Goal: Communication & Community: Connect with others

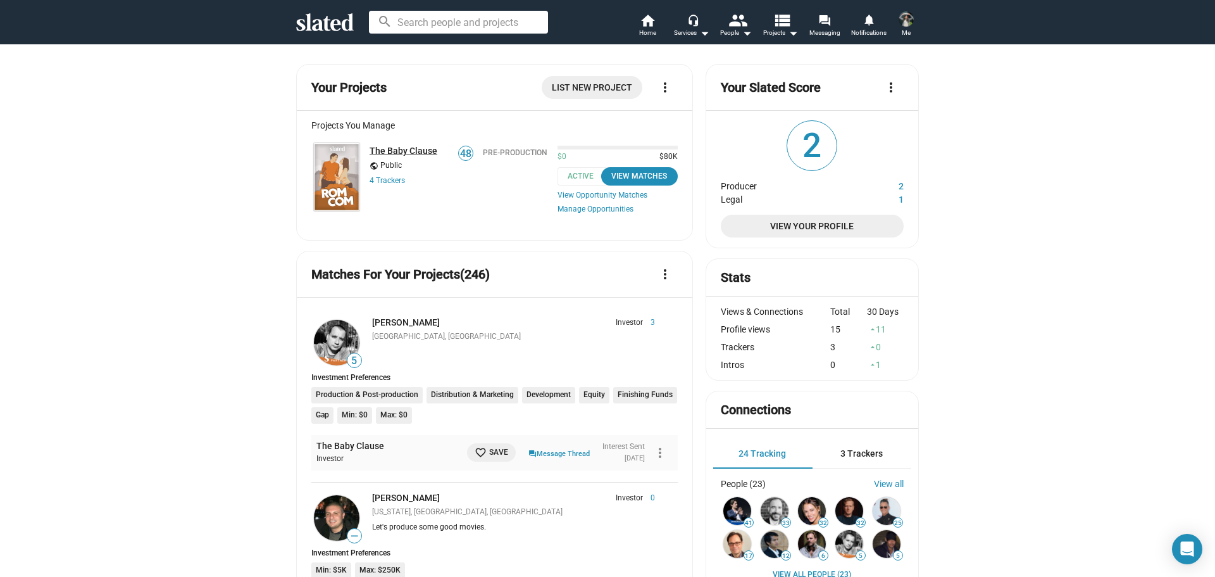
click at [404, 154] on link "The Baby Clause" at bounding box center [404, 151] width 68 height 10
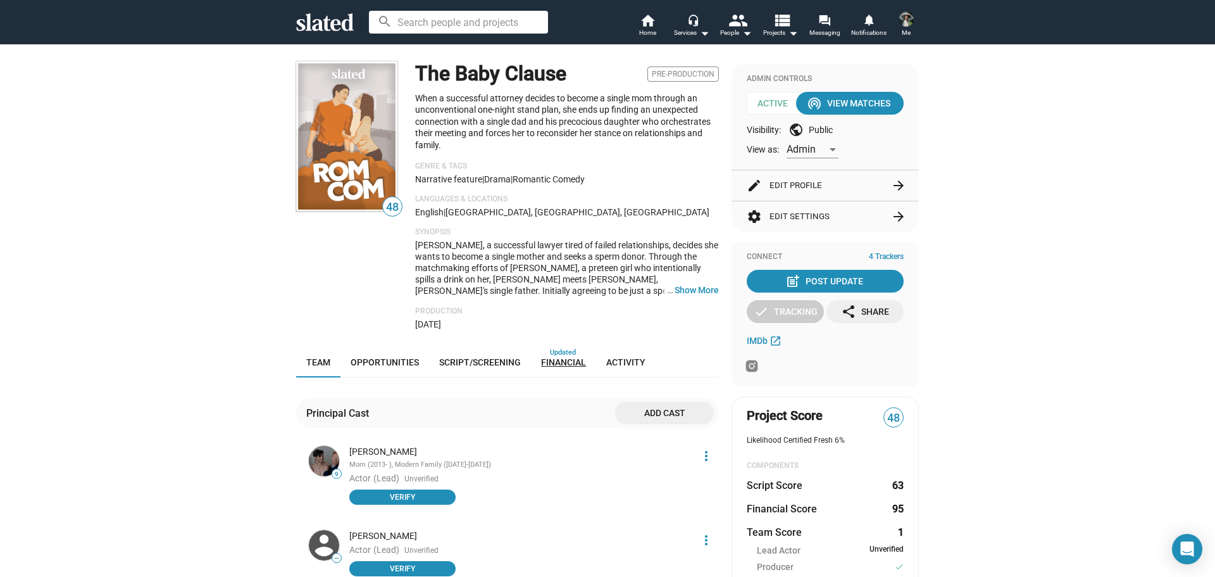
click at [567, 370] on link "Financial" at bounding box center [563, 362] width 65 height 30
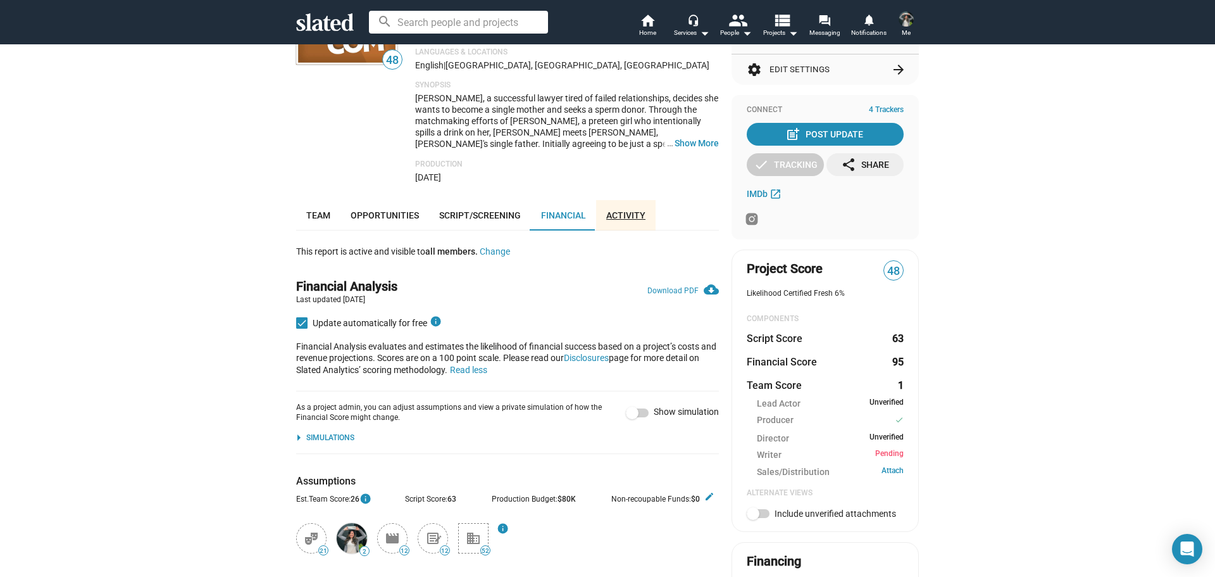
scroll to position [163, 0]
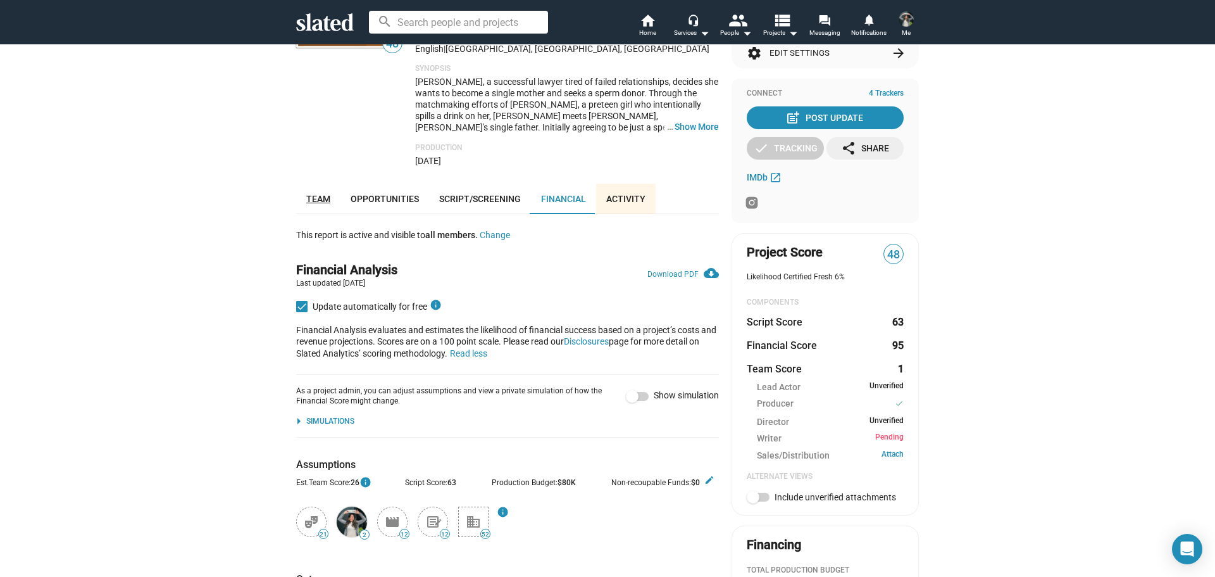
click at [314, 201] on span "Team" at bounding box center [318, 199] width 24 height 10
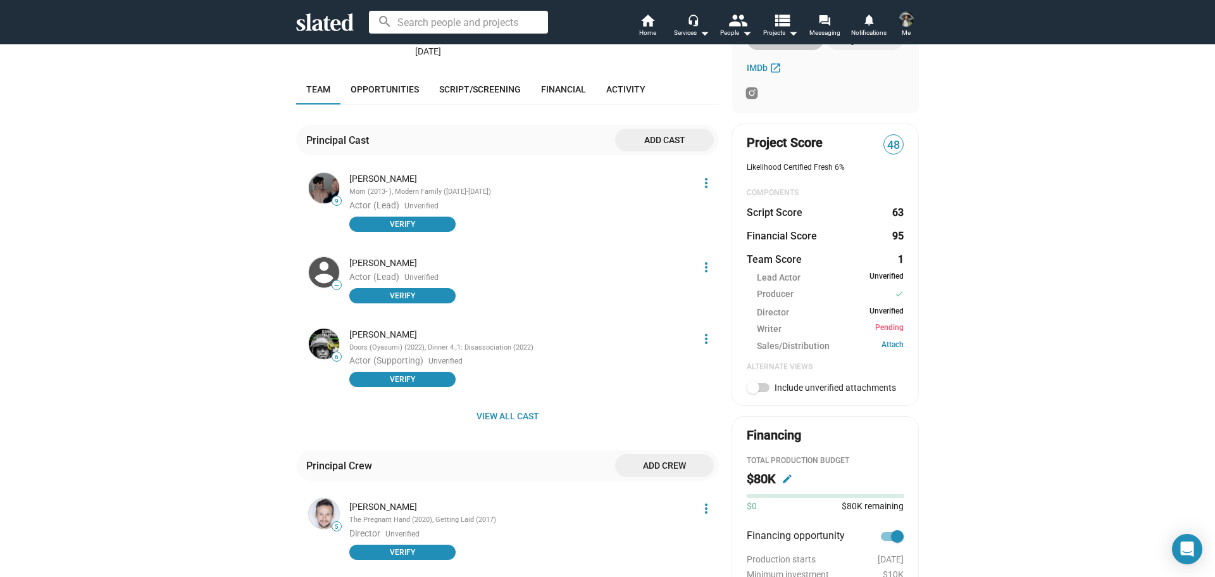
scroll to position [305, 0]
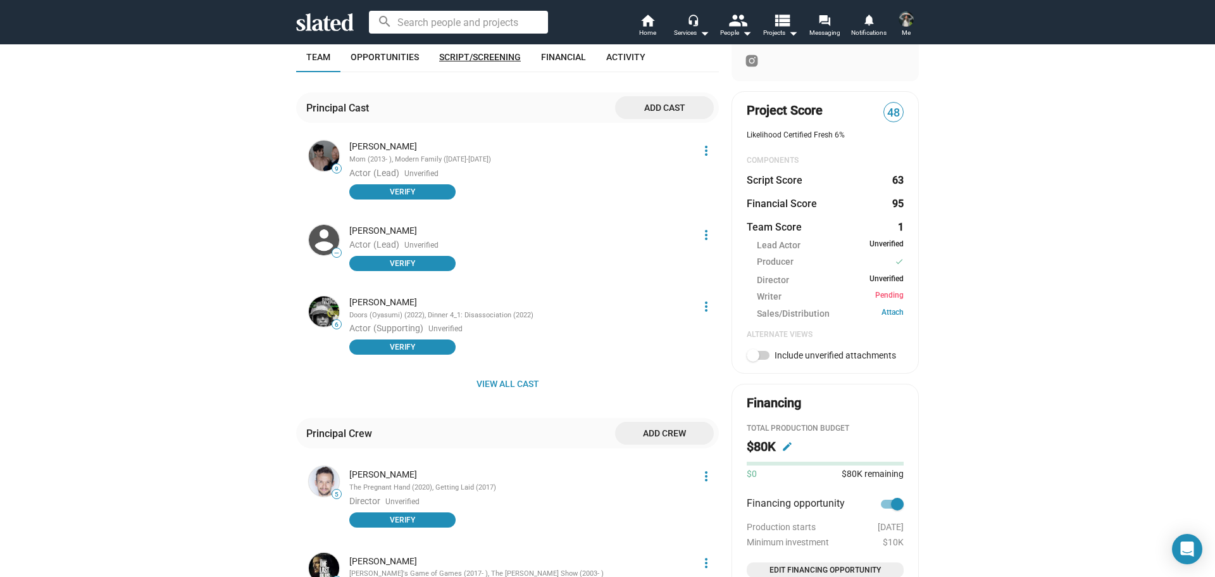
click at [484, 54] on span "Script/Screening" at bounding box center [480, 57] width 82 height 10
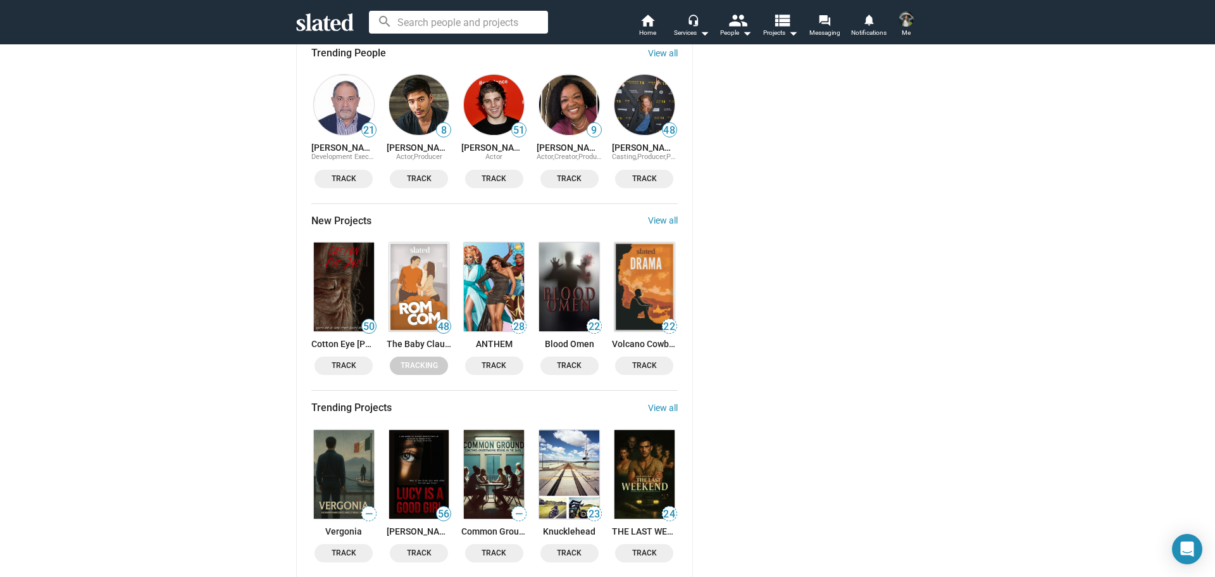
scroll to position [2410, 0]
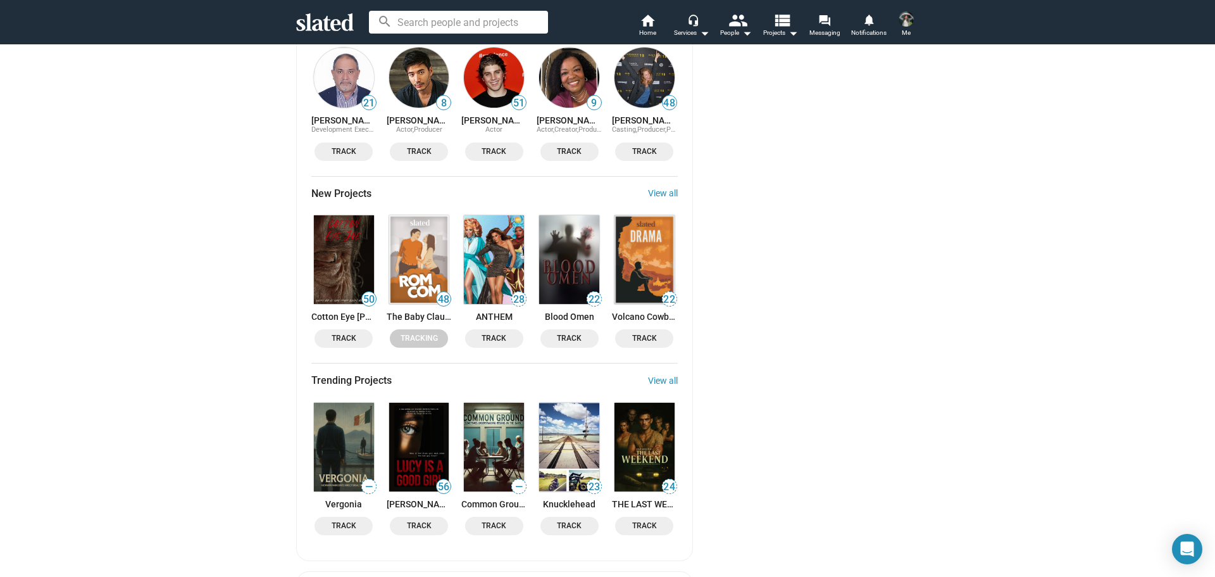
click at [413, 215] on img at bounding box center [419, 259] width 60 height 89
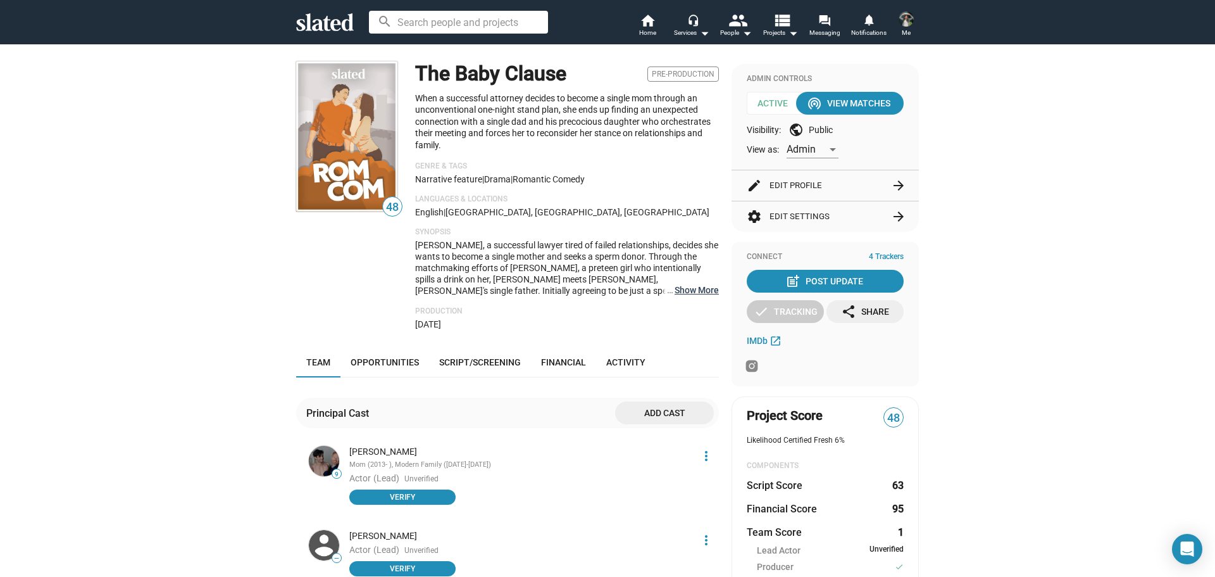
click at [699, 290] on button "… Show More" at bounding box center [697, 289] width 44 height 11
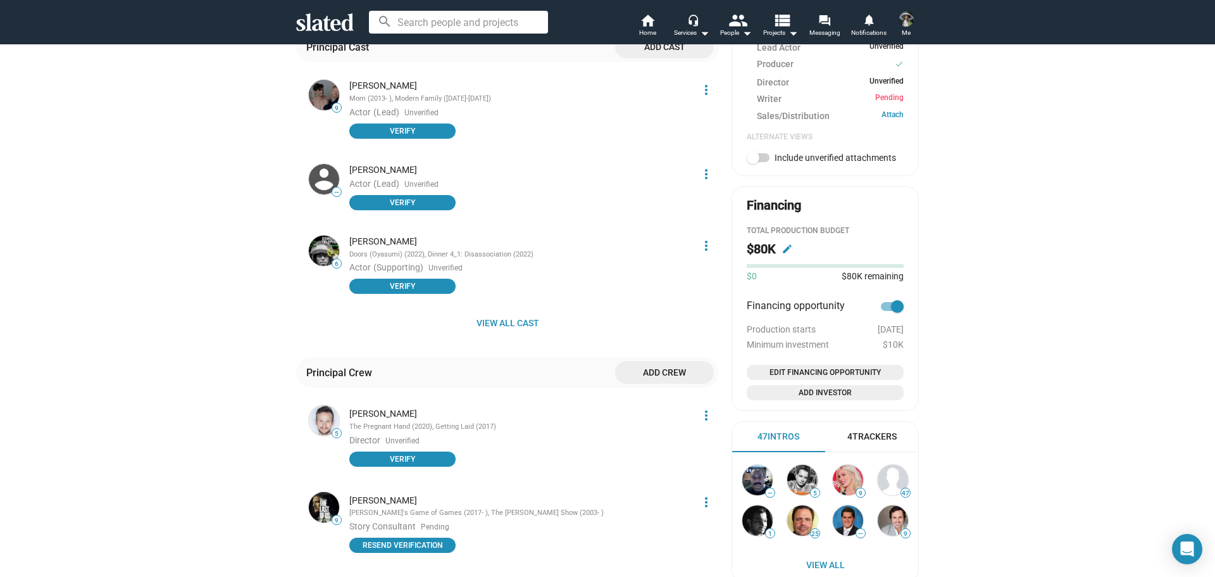
scroll to position [501, 0]
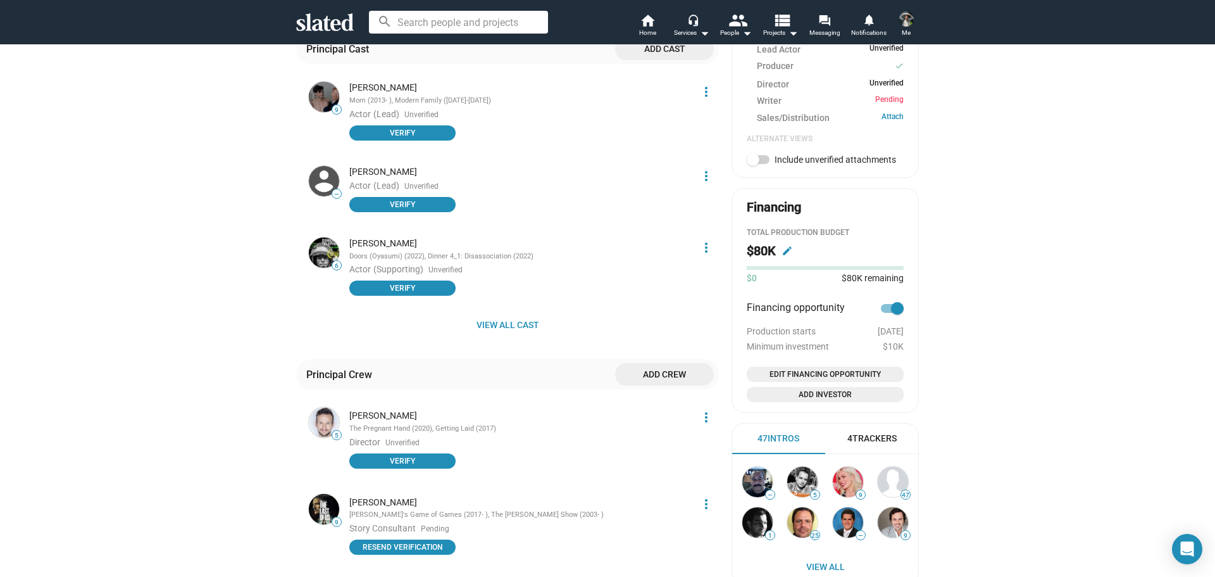
click at [800, 375] on span "Edit Financing Opportunity" at bounding box center [825, 374] width 147 height 13
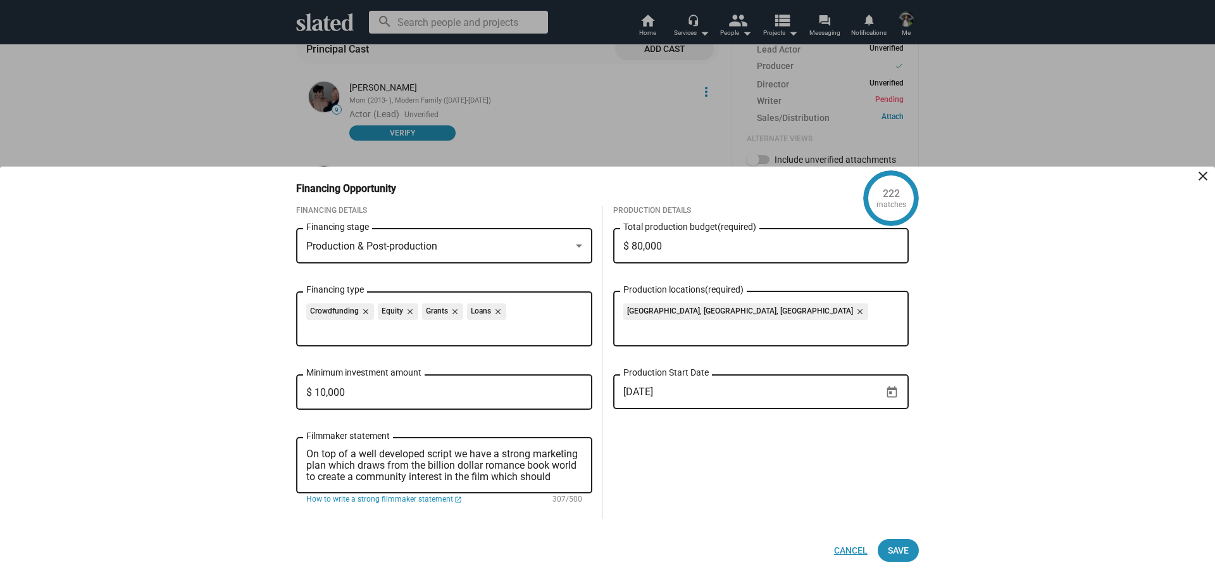
click at [864, 561] on span "Cancel" at bounding box center [851, 550] width 34 height 23
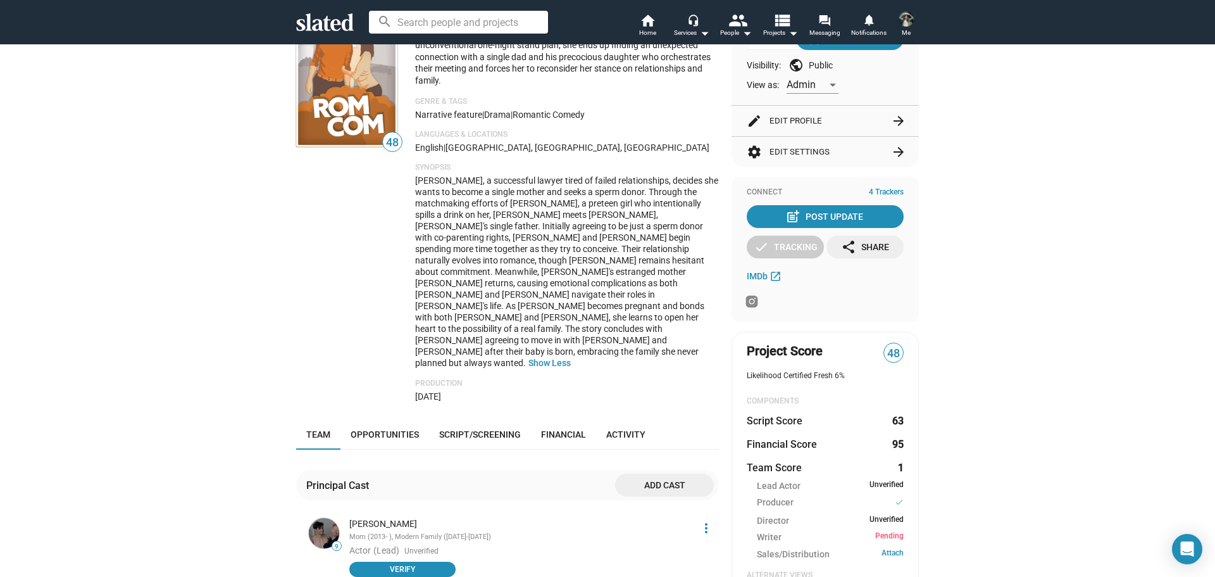
scroll to position [0, 0]
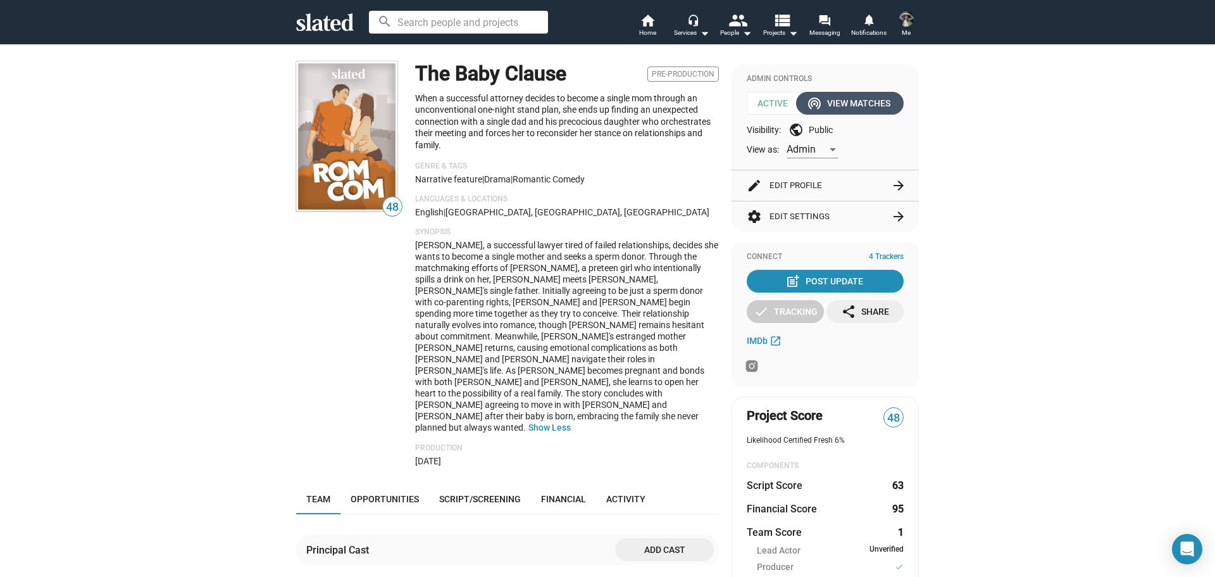
click at [848, 113] on div "wifi_tethering View Matches" at bounding box center [849, 103] width 81 height 23
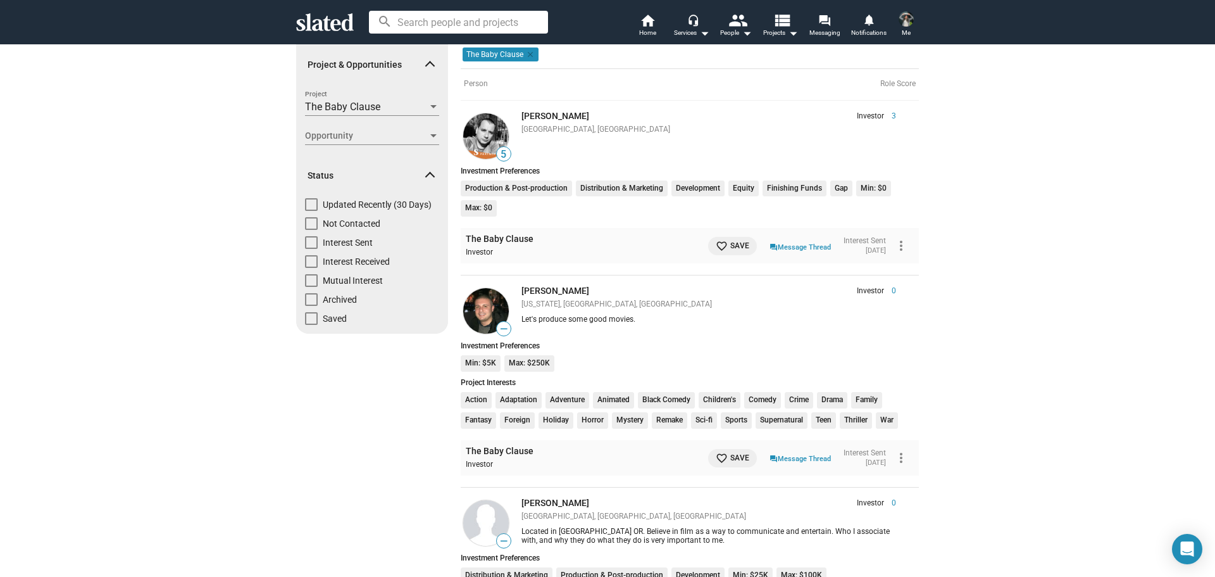
scroll to position [30, 0]
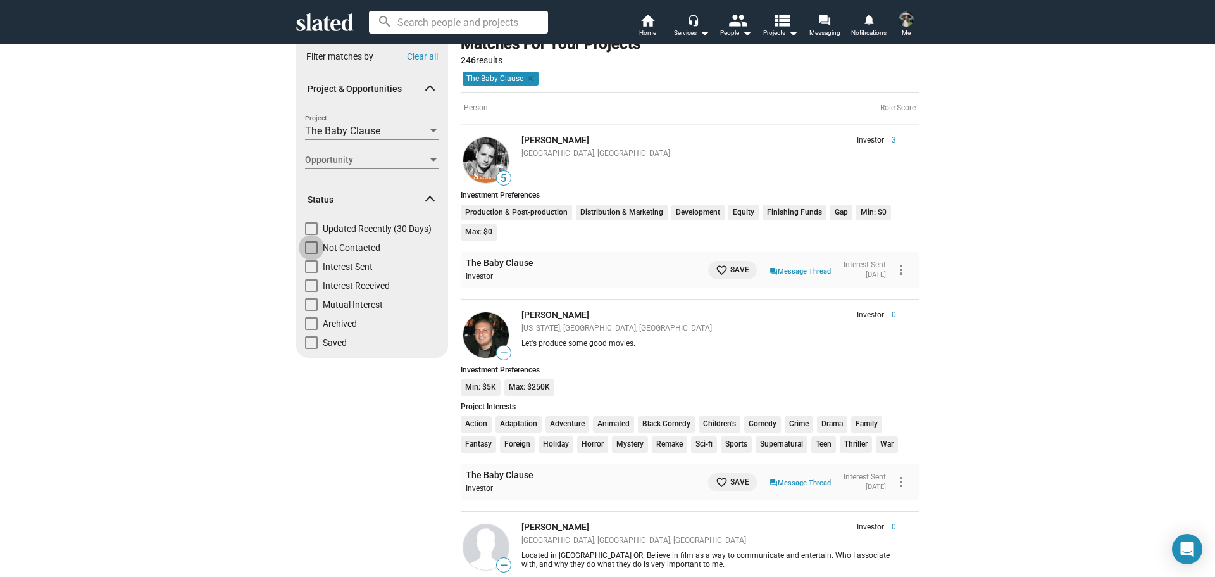
click at [306, 246] on span at bounding box center [311, 247] width 13 height 13
click at [311, 254] on input "Not Contacted" at bounding box center [311, 254] width 1 height 1
checkbox input "true"
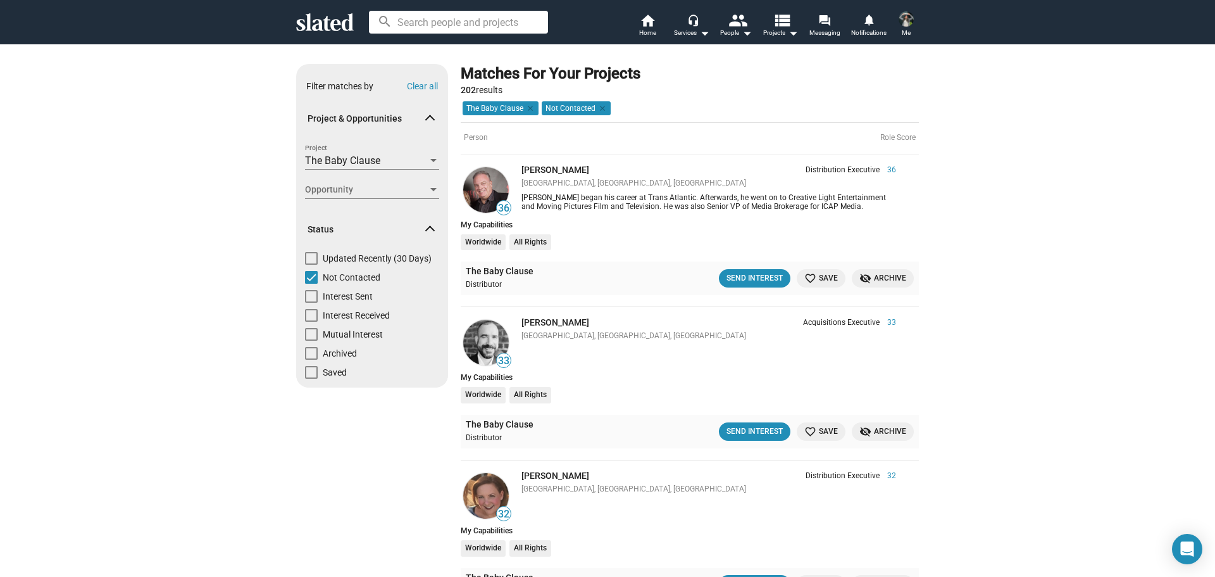
click at [383, 191] on span "Opportunity" at bounding box center [366, 189] width 123 height 13
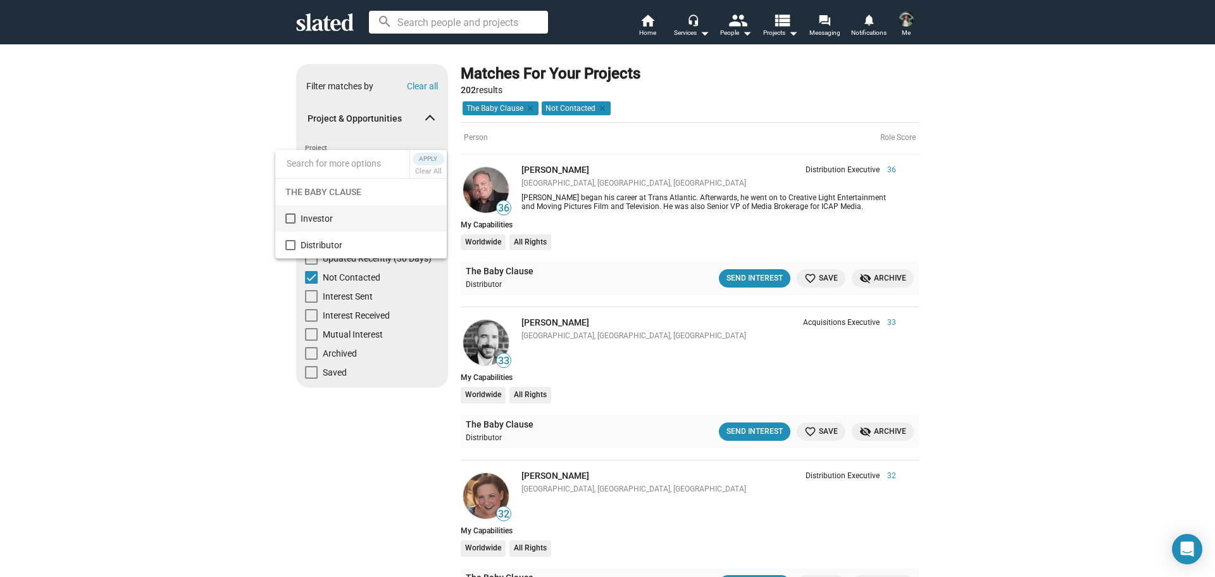
click at [332, 221] on span "Investor" at bounding box center [369, 218] width 136 height 27
click at [429, 163] on span "Apply" at bounding box center [428, 159] width 23 height 13
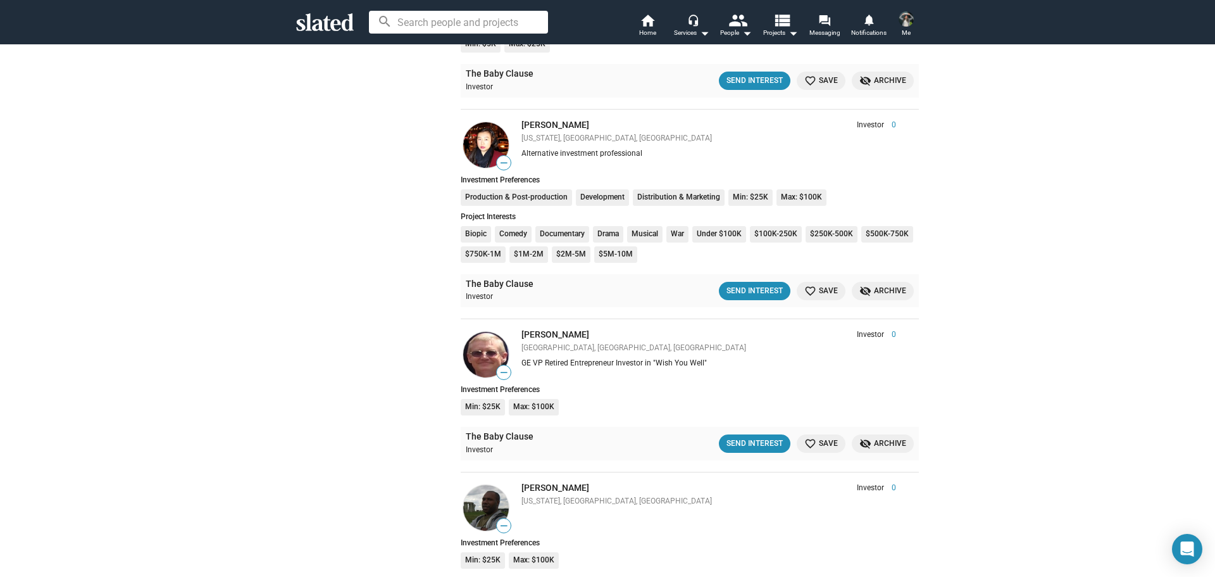
scroll to position [1856, 0]
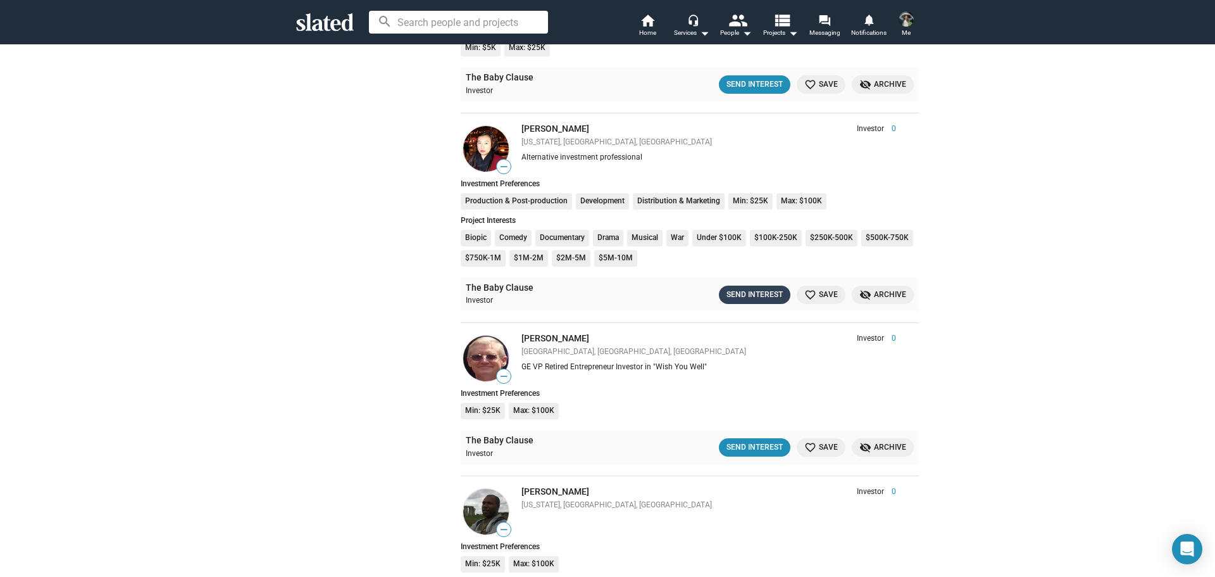
click at [746, 290] on div "Send Interest" at bounding box center [755, 294] width 56 height 13
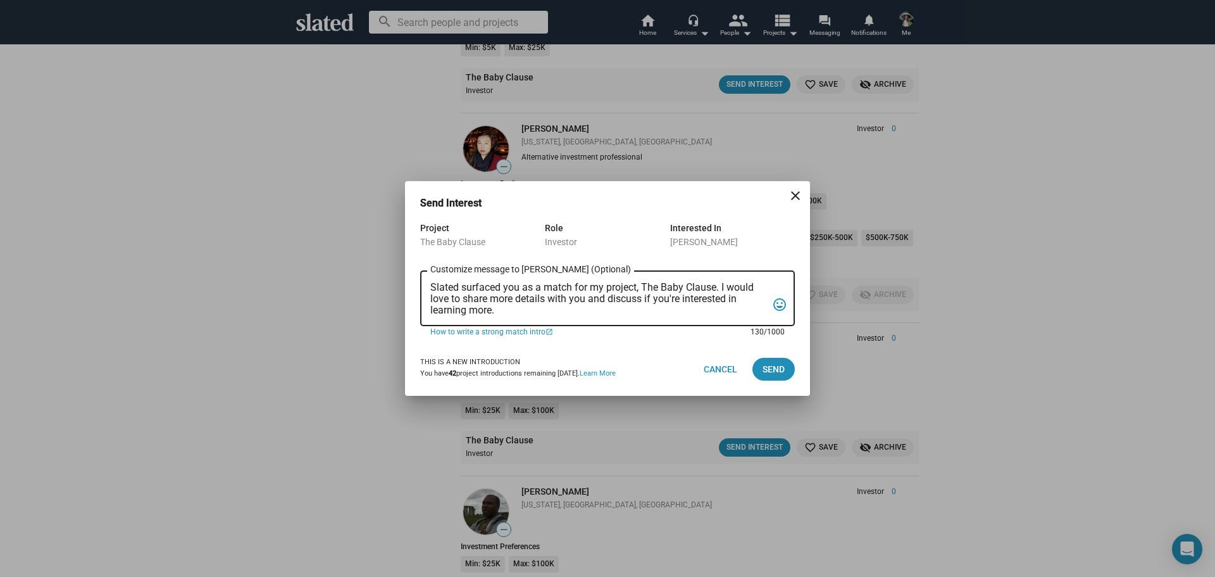
drag, startPoint x: 510, startPoint y: 308, endPoint x: 425, endPoint y: 286, distance: 88.1
click at [425, 286] on div "Slated surfaced you as a match for my project, The Baby Clause. I would love to…" at bounding box center [607, 297] width 375 height 58
paste textarea "I am reaching out to pitch investment in a film that combines creativity, niche…"
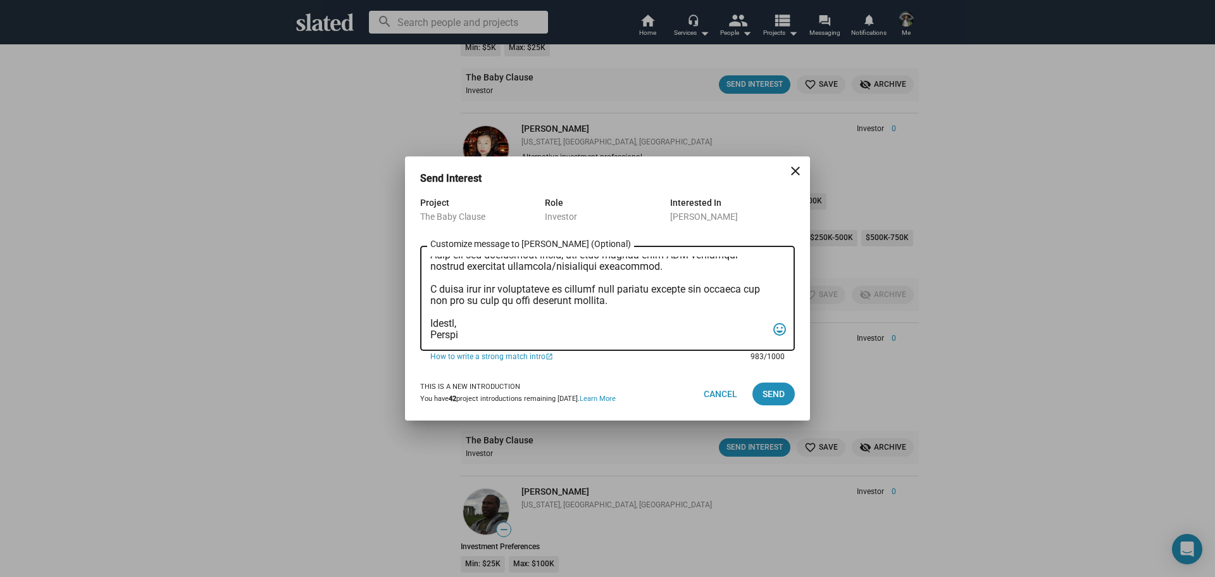
scroll to position [0, 0]
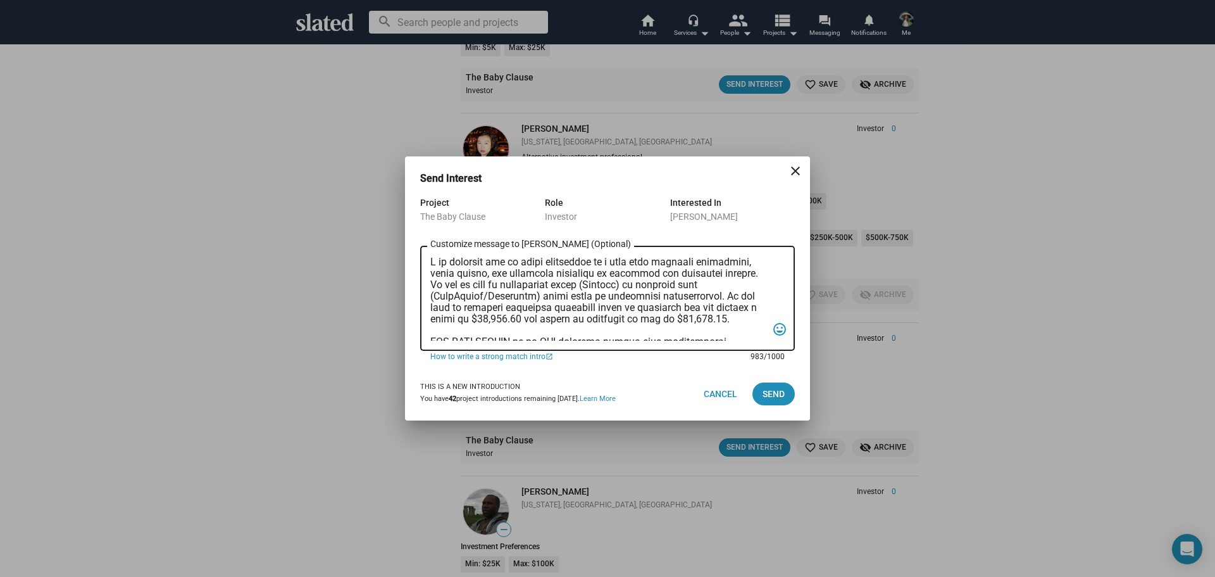
click at [431, 262] on textarea "Customize message to [PERSON_NAME] (Optional) Customize message (Optional)" at bounding box center [598, 298] width 337 height 84
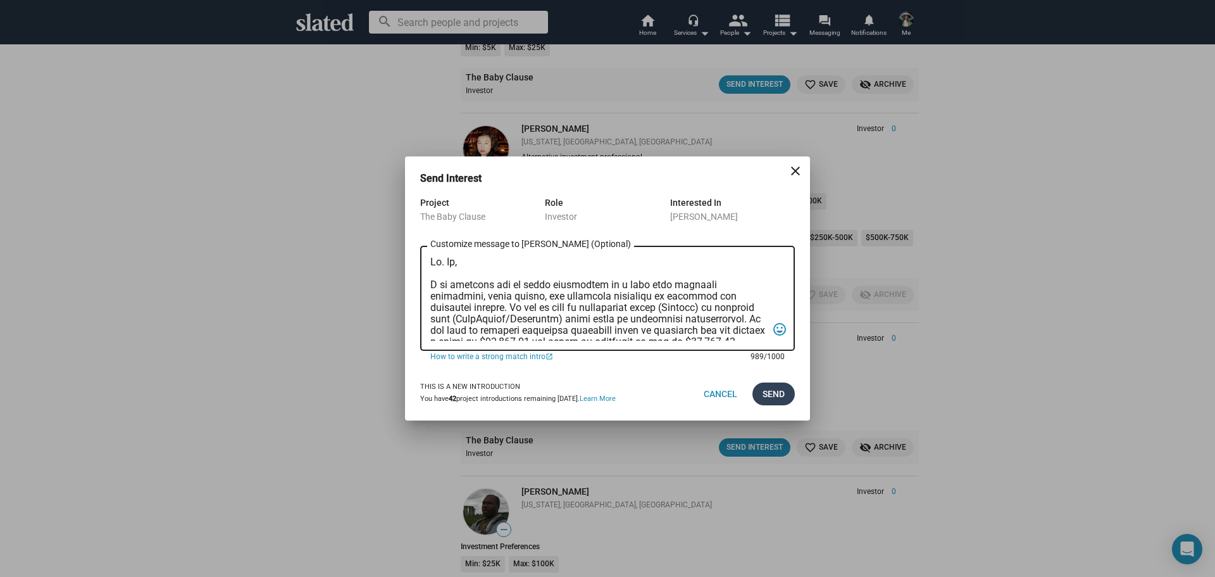
type textarea "[PERSON_NAME], I am reaching out to pitch investment in a film that combines cr…"
click at [776, 394] on span "Send" at bounding box center [774, 393] width 22 height 23
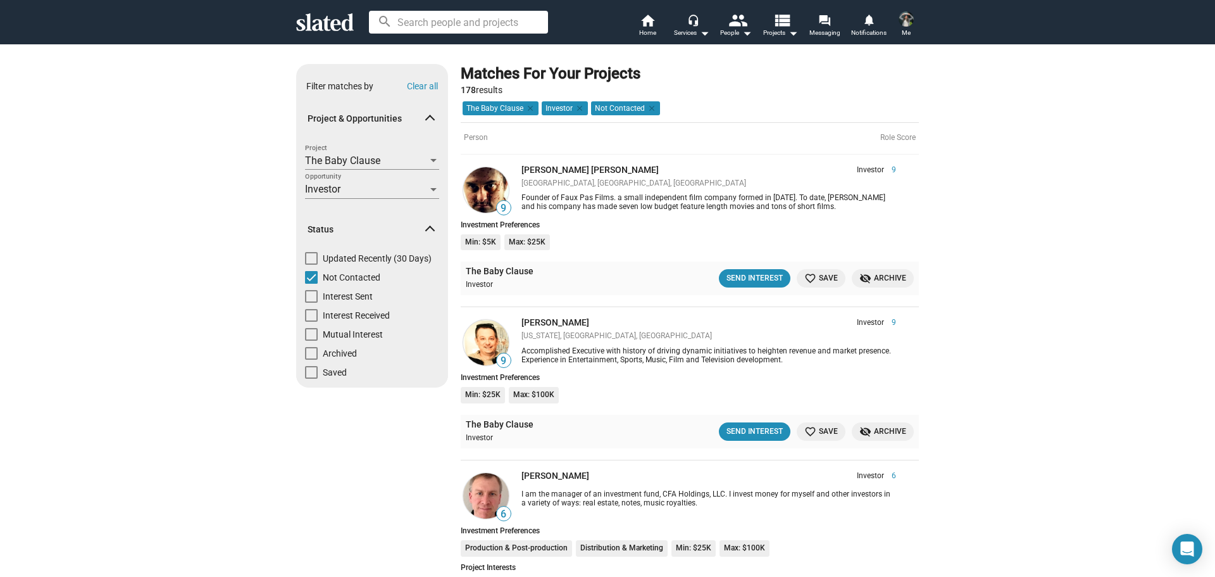
click at [305, 336] on span at bounding box center [311, 334] width 13 height 13
click at [311, 340] on input "Mutual Interest" at bounding box center [311, 340] width 1 height 1
checkbox input "true"
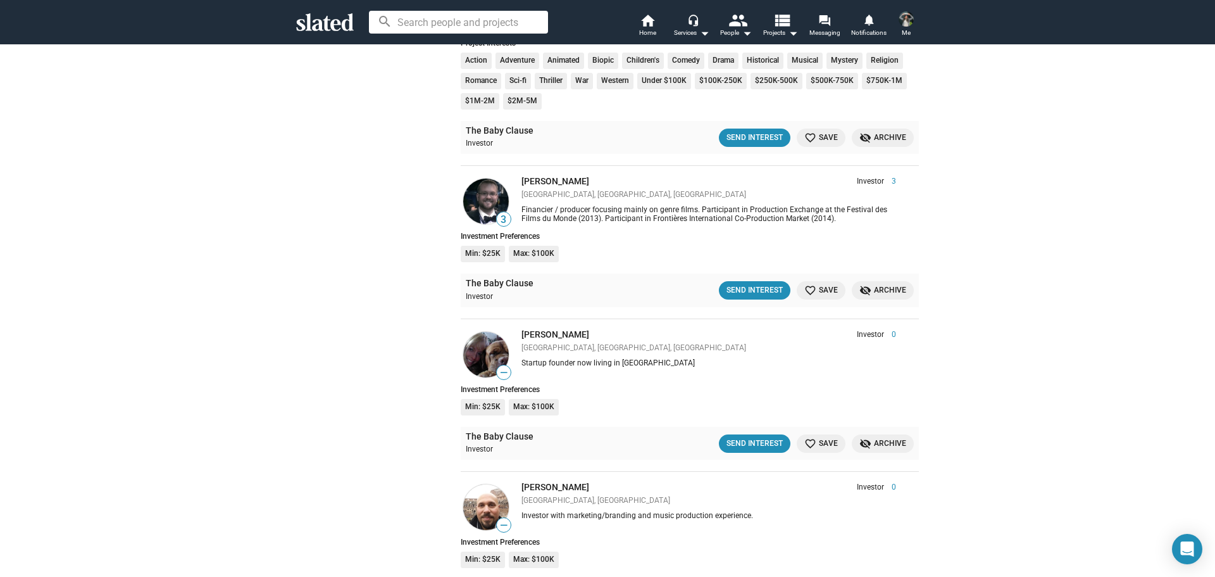
scroll to position [747, 0]
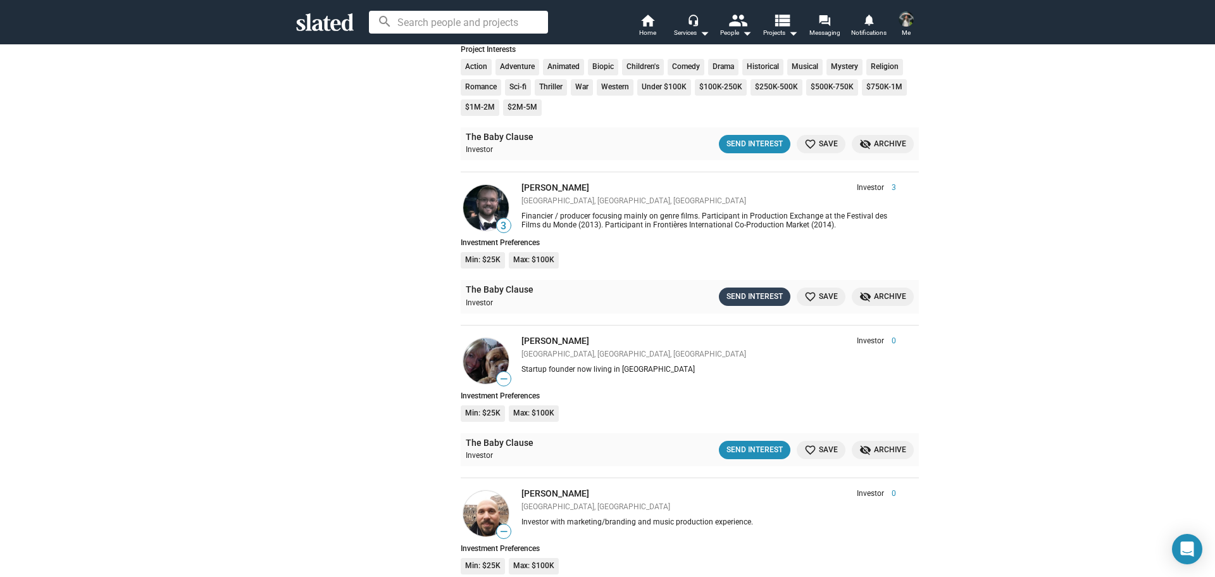
click at [737, 290] on div "Send Interest" at bounding box center [755, 296] width 56 height 13
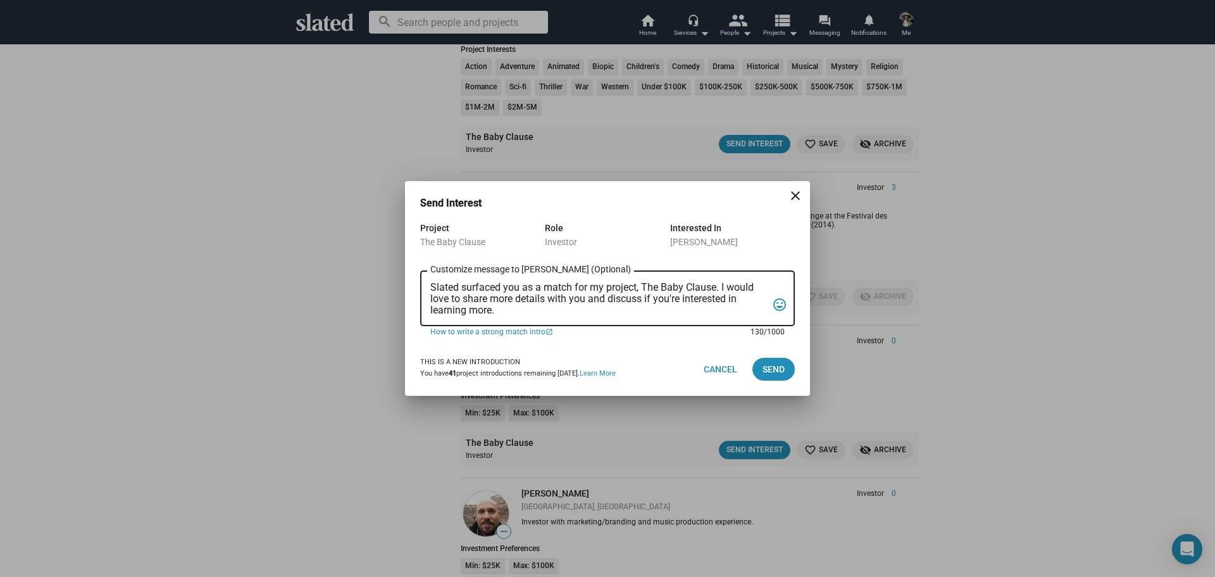
drag, startPoint x: 534, startPoint y: 312, endPoint x: 402, endPoint y: 280, distance: 134.8
click at [402, 280] on div "Send Interest close Project The Baby Clause Role Investor Interested In [PERSON…" at bounding box center [607, 288] width 1215 height 577
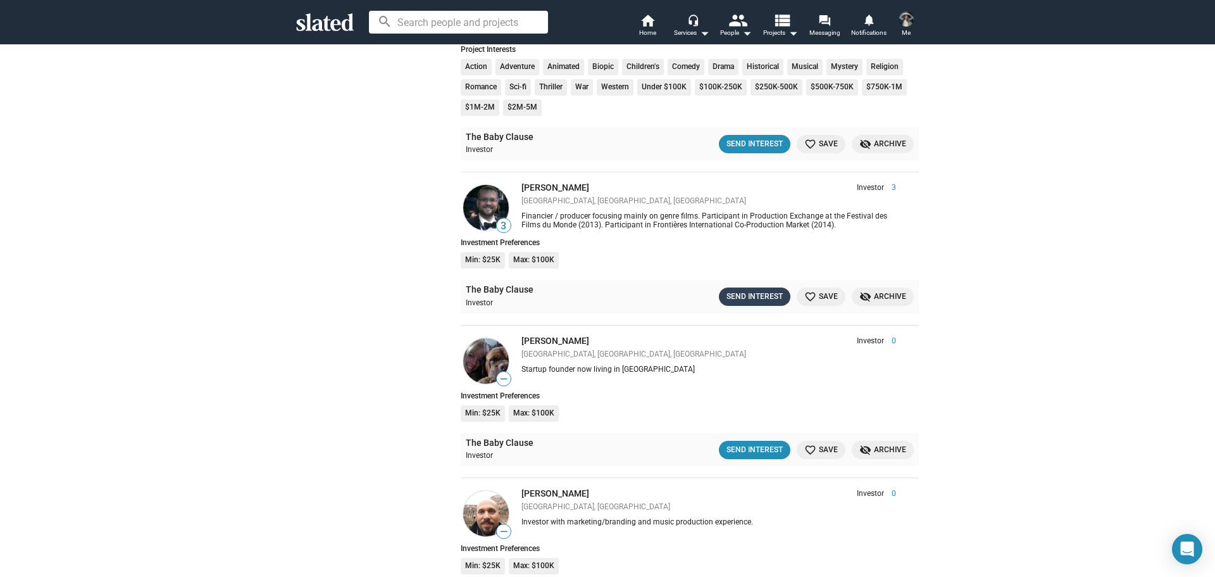
click at [763, 297] on div "Send Interest" at bounding box center [755, 296] width 56 height 13
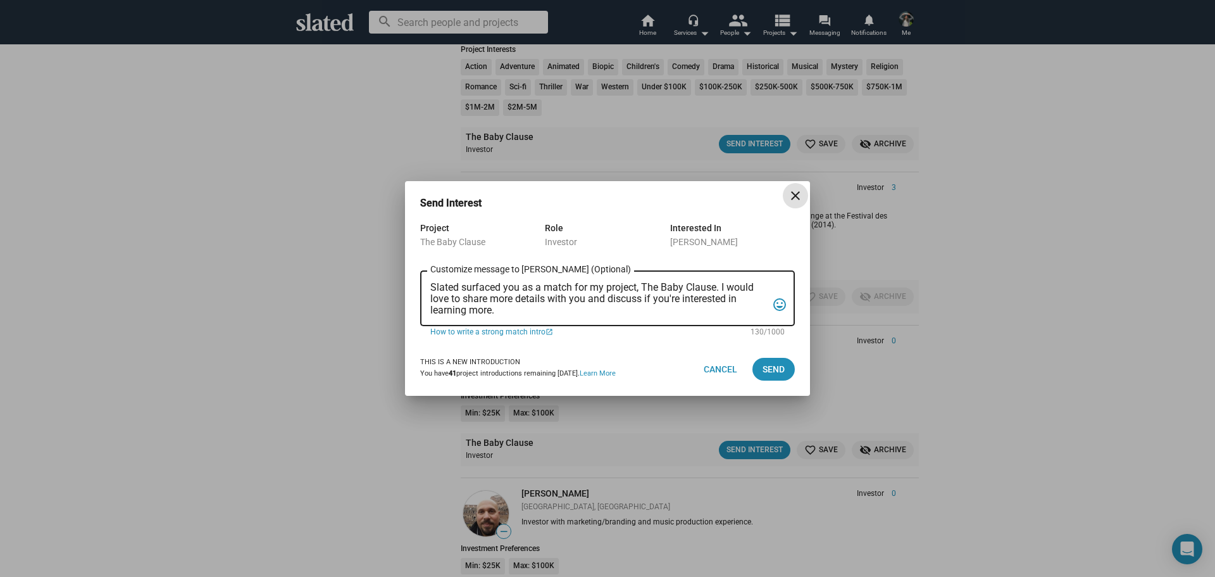
click at [444, 291] on textarea "Slated surfaced you as a match for my project, The Baby Clause. I would love to…" at bounding box center [598, 299] width 337 height 34
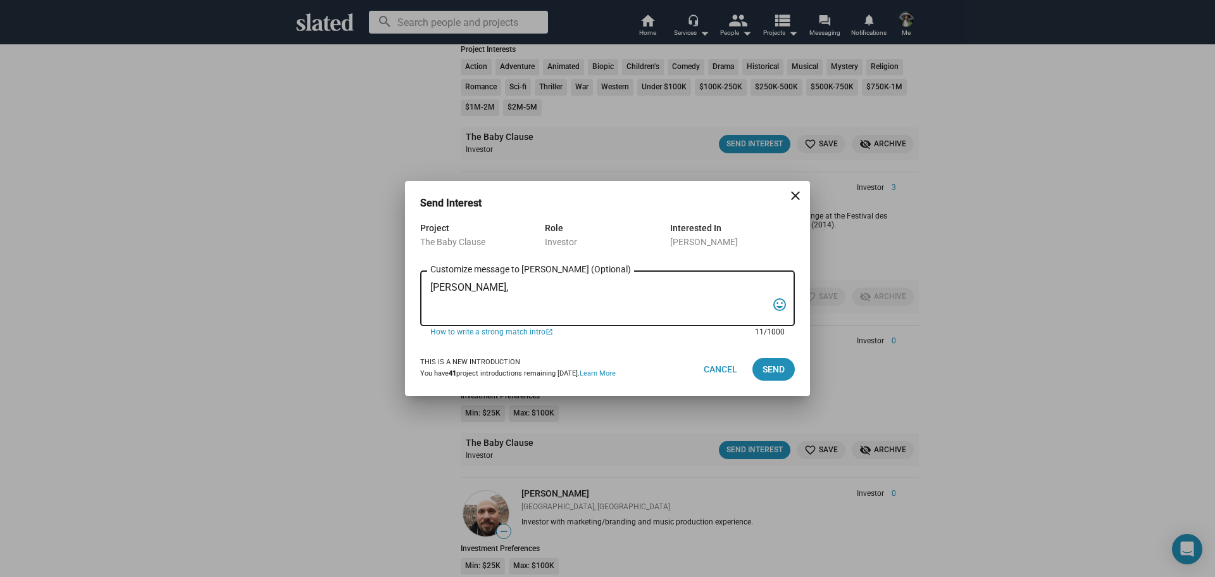
paste textarea "I am reaching out to pitch investment in a film that combines creativity, niche…"
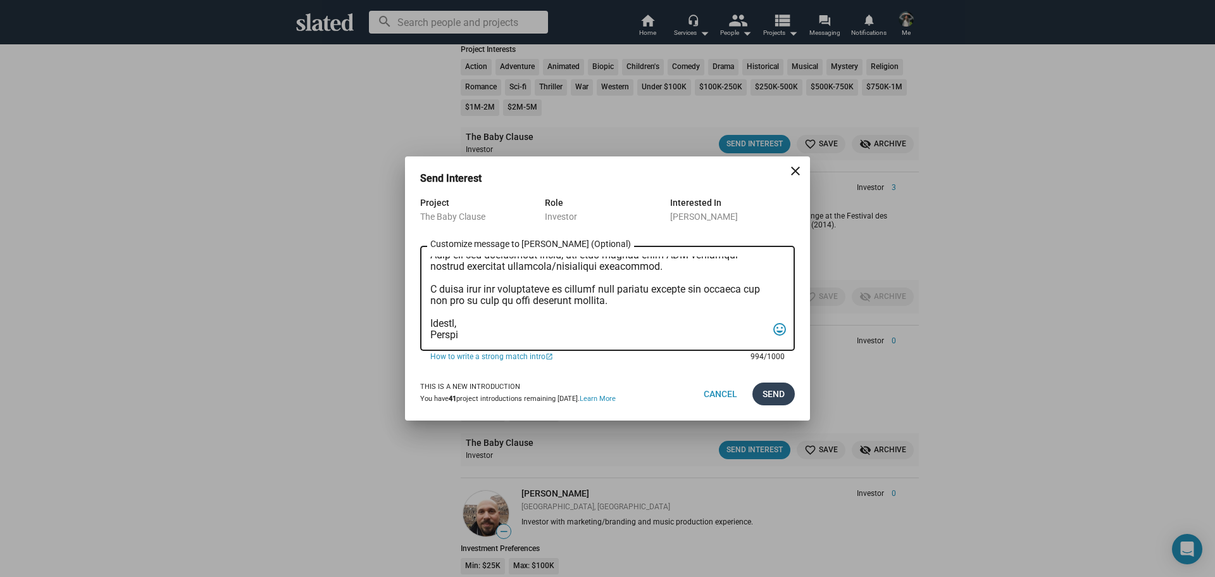
type textarea "[PERSON_NAME], I am reaching out to pitch investment in a film that combines cr…"
click at [771, 399] on span "Send" at bounding box center [774, 393] width 22 height 23
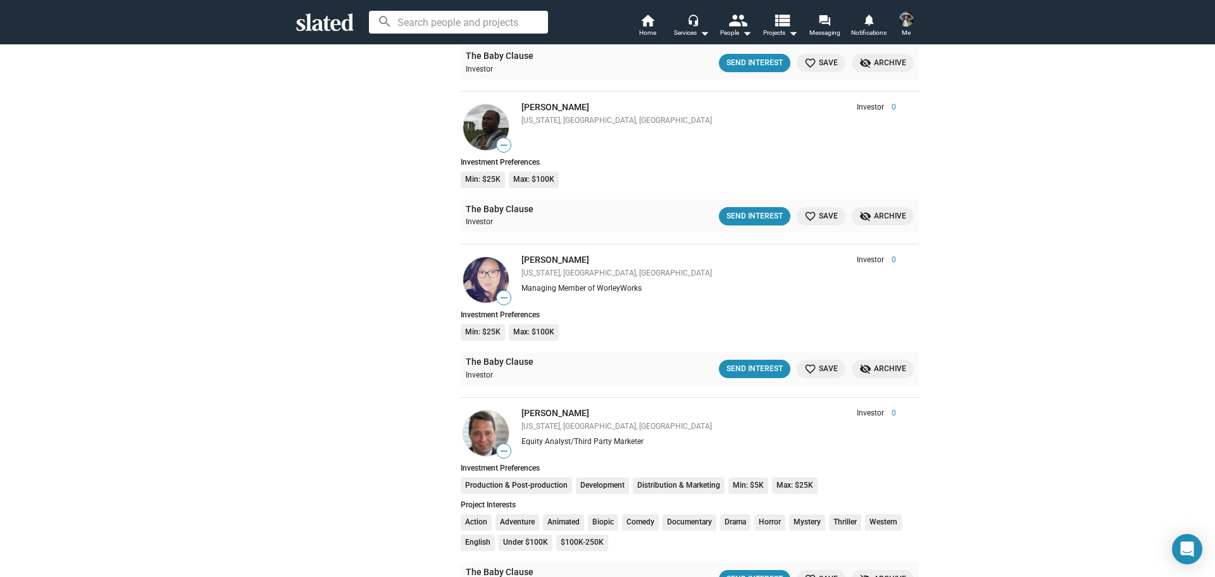
scroll to position [2047, 0]
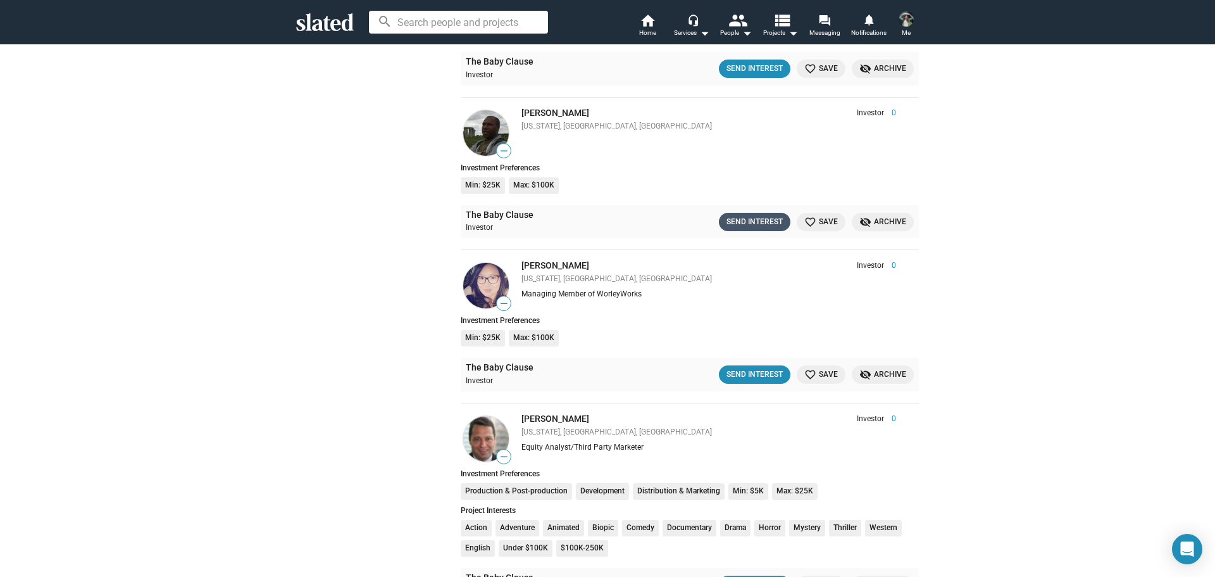
click at [759, 225] on div "Send Interest" at bounding box center [755, 221] width 56 height 13
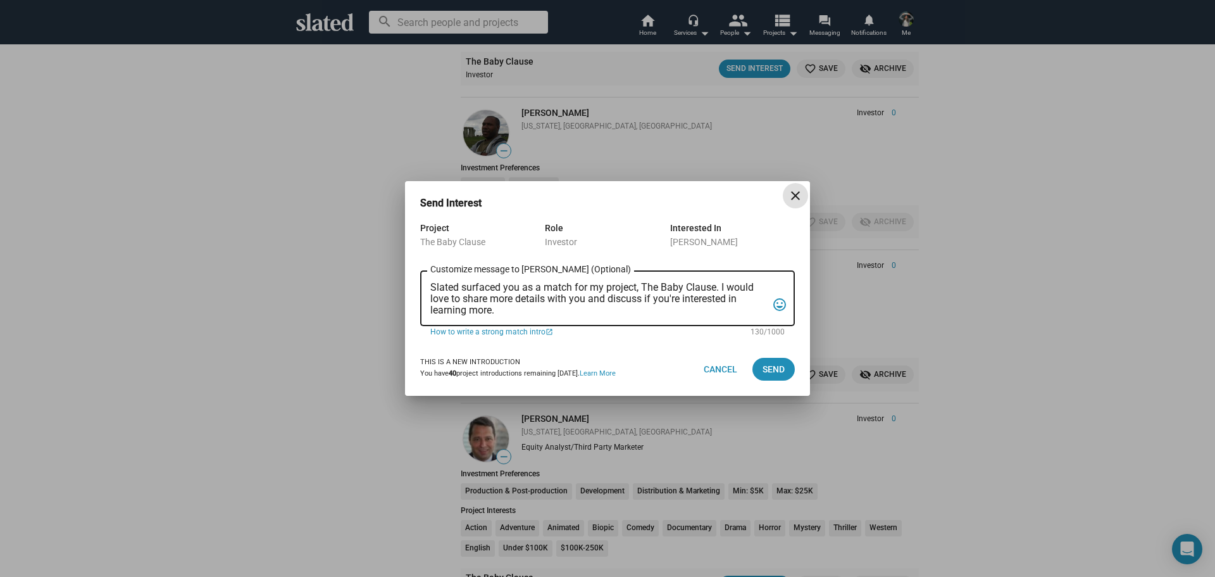
click at [518, 313] on textarea "Slated surfaced you as a match for my project, The Baby Clause. I would love to…" at bounding box center [598, 299] width 337 height 34
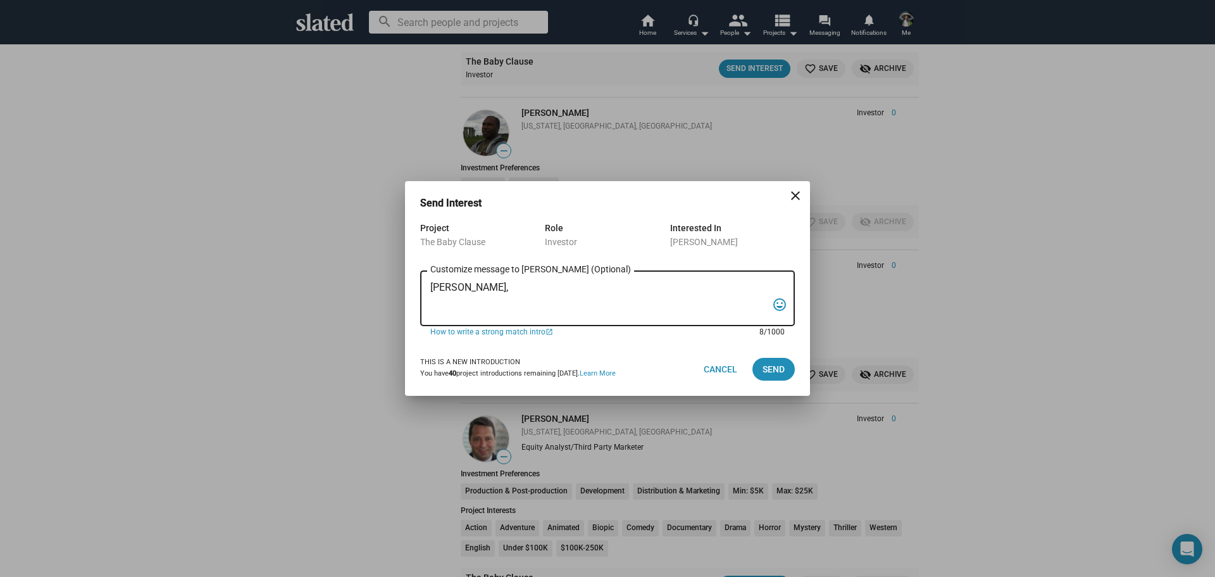
paste textarea "I am reaching out to pitch investment in a film that combines creativity, niche…"
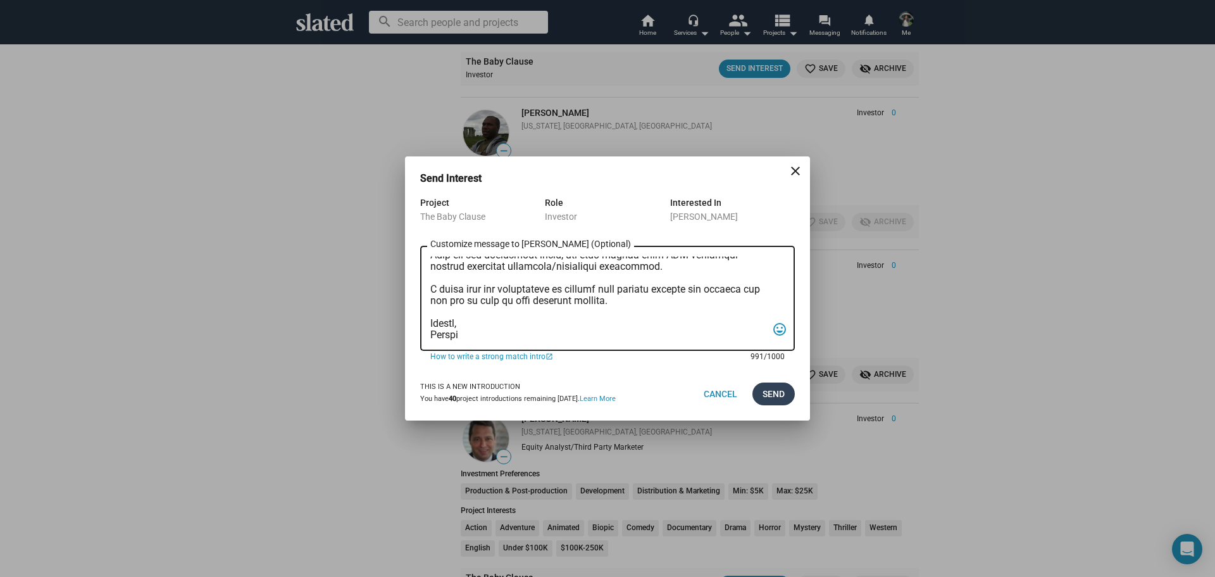
type textarea "[PERSON_NAME], I am reaching out to pitch investment in a film that combines cr…"
click at [777, 389] on span "Send" at bounding box center [774, 393] width 22 height 23
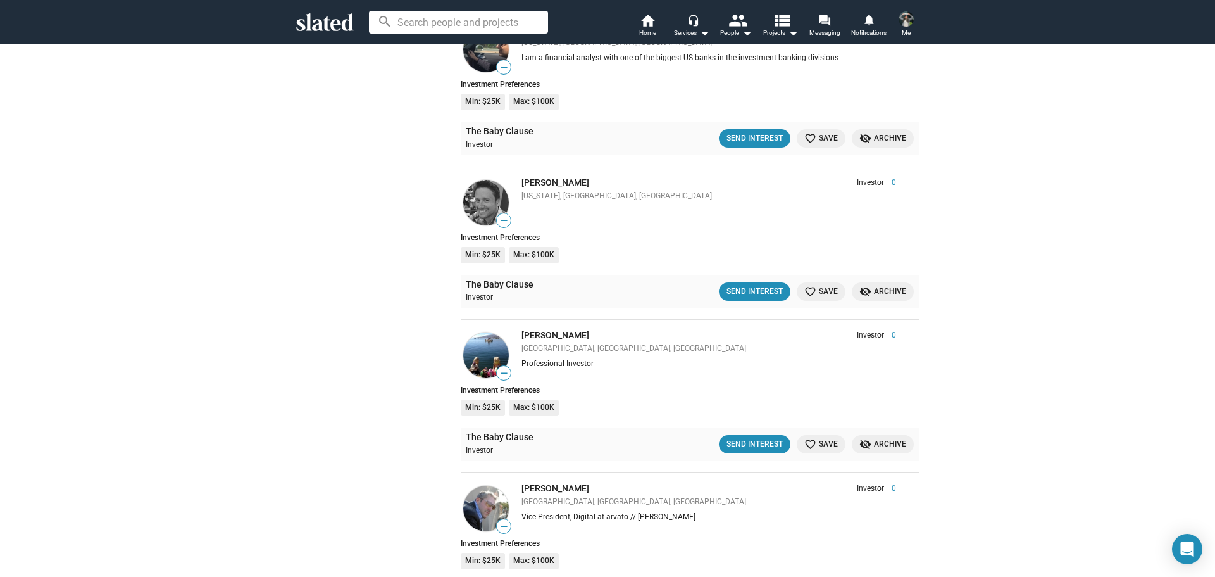
scroll to position [2917, 0]
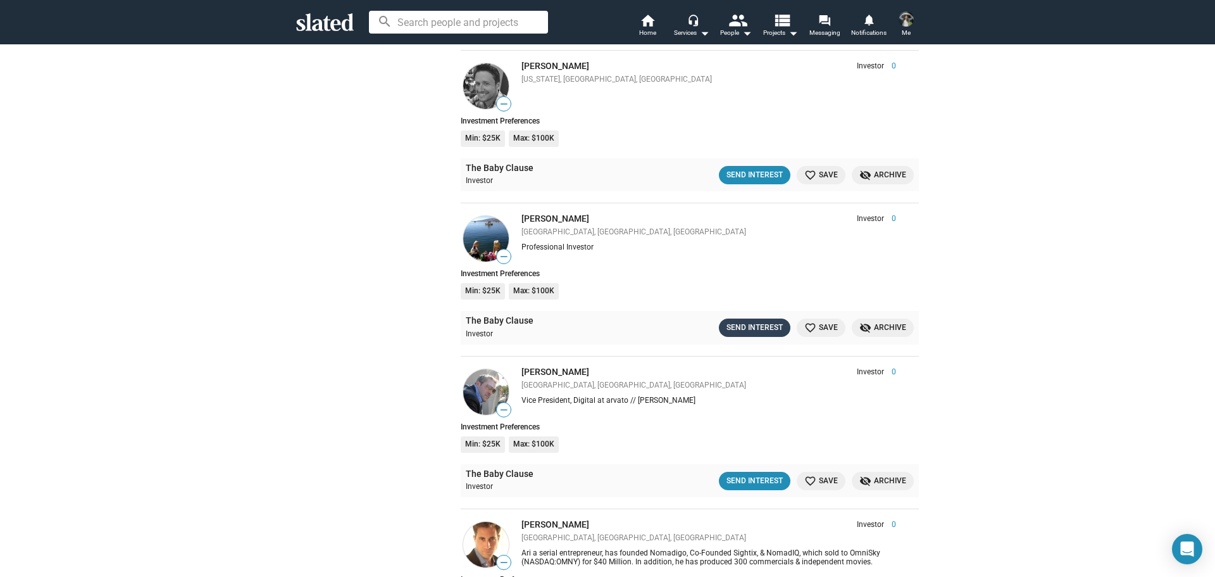
click at [728, 326] on div "Send Interest" at bounding box center [755, 327] width 56 height 13
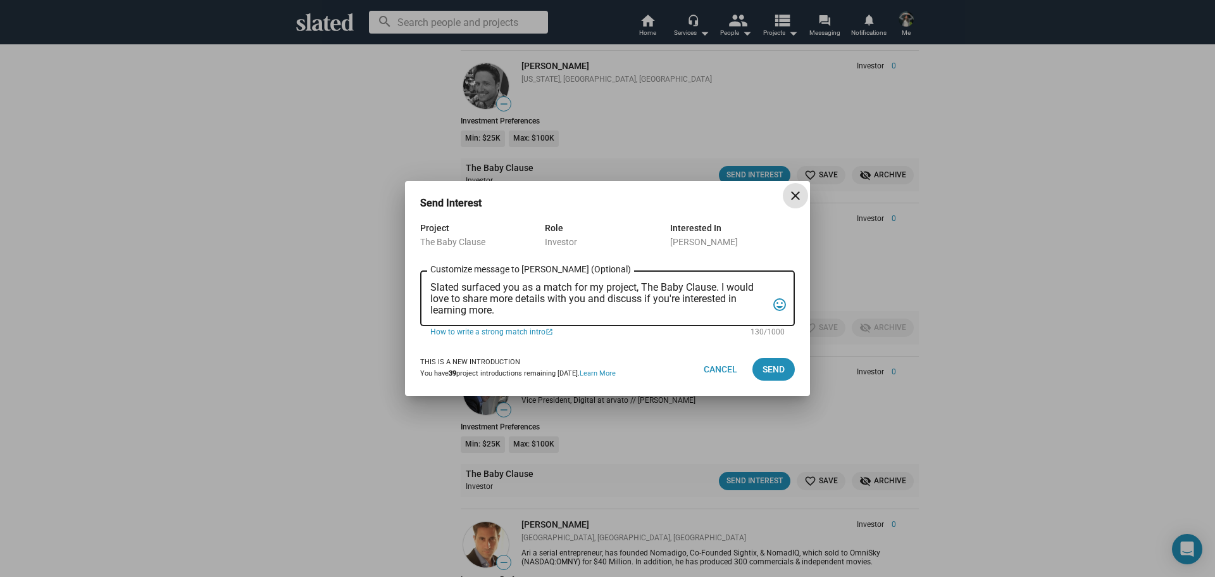
click at [547, 308] on textarea "Slated surfaced you as a match for my project, The Baby Clause. I would love to…" at bounding box center [598, 299] width 337 height 34
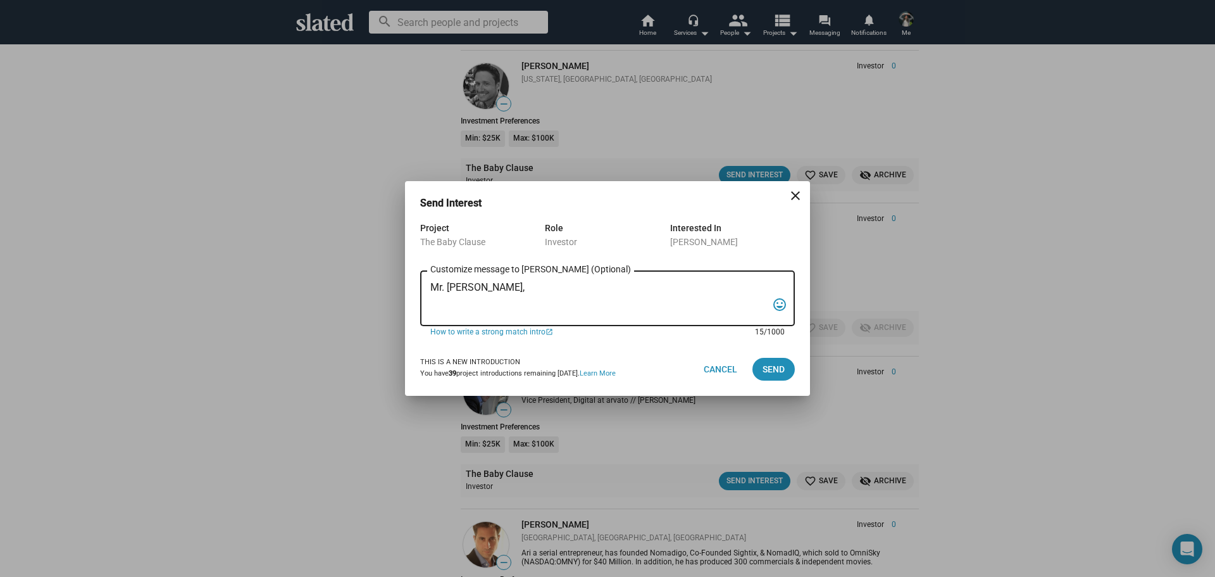
paste textarea "I am reaching out to pitch investment in a film that combines creativity, niche…"
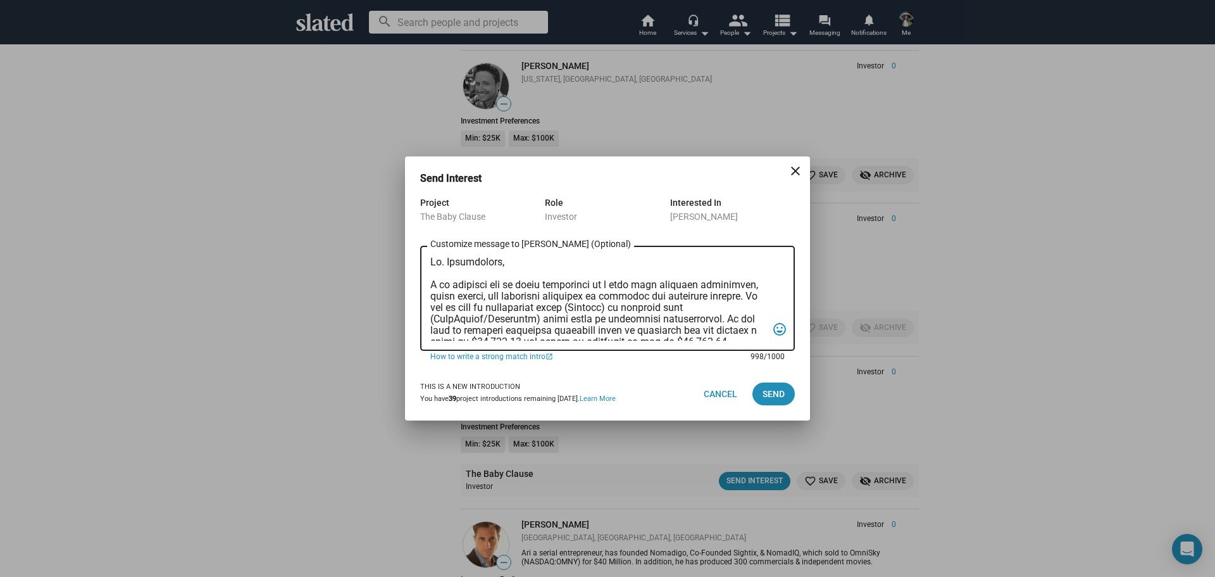
scroll to position [223, 0]
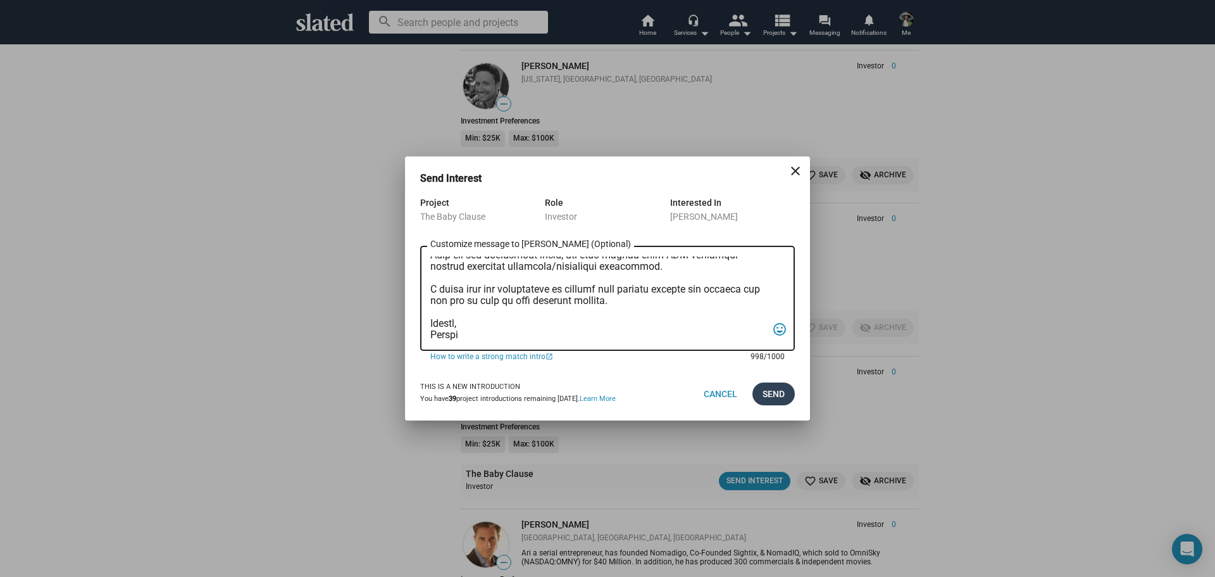
type textarea "Mr. [PERSON_NAME], I am reaching out to pitch investment in a film that combine…"
click at [780, 401] on span "Send" at bounding box center [774, 393] width 22 height 23
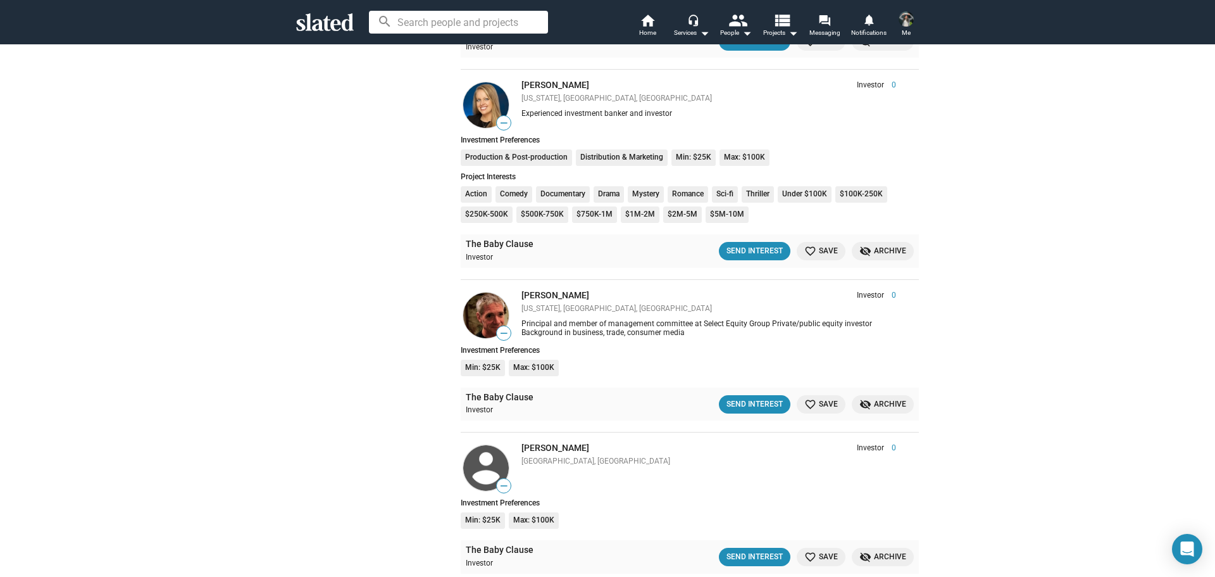
scroll to position [5764, 0]
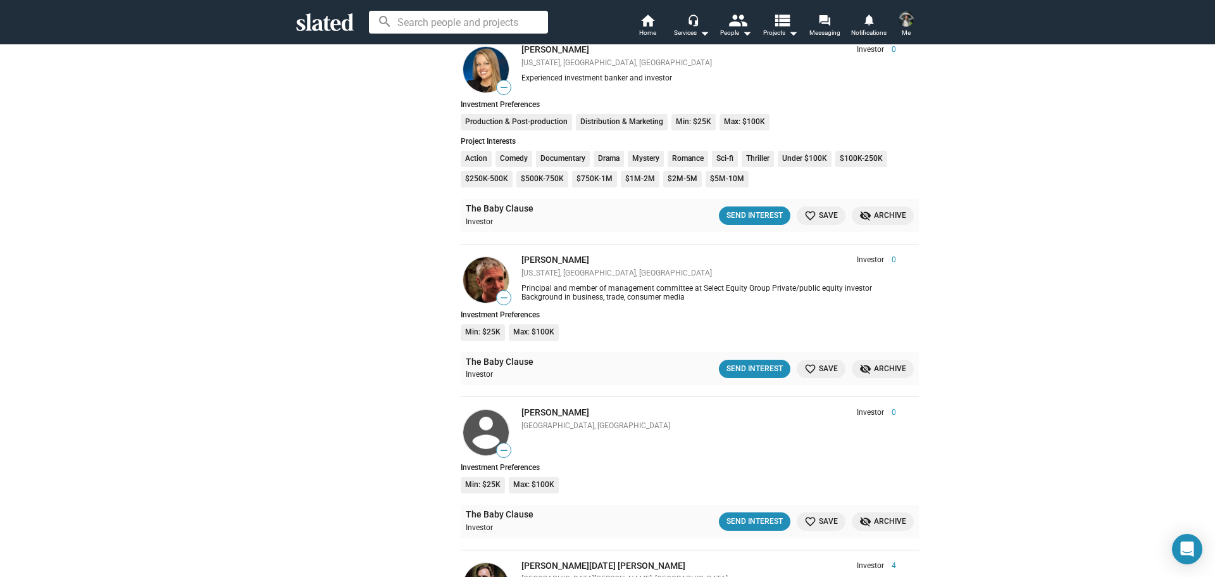
click at [749, 228] on li "The Baby Clause Investor Send Interest favorite_border Save visibility_off Arch…" at bounding box center [690, 216] width 458 height 34
click at [744, 222] on button "Send Interest" at bounding box center [755, 215] width 72 height 18
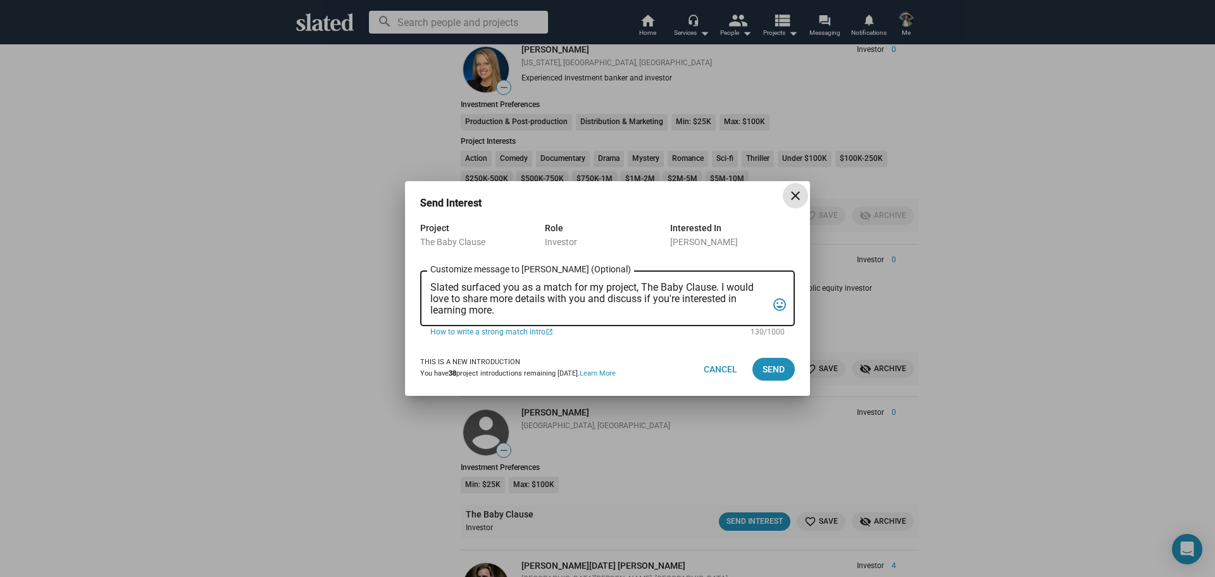
click at [578, 301] on textarea "Slated surfaced you as a match for my project, The Baby Clause. I would love to…" at bounding box center [598, 299] width 337 height 34
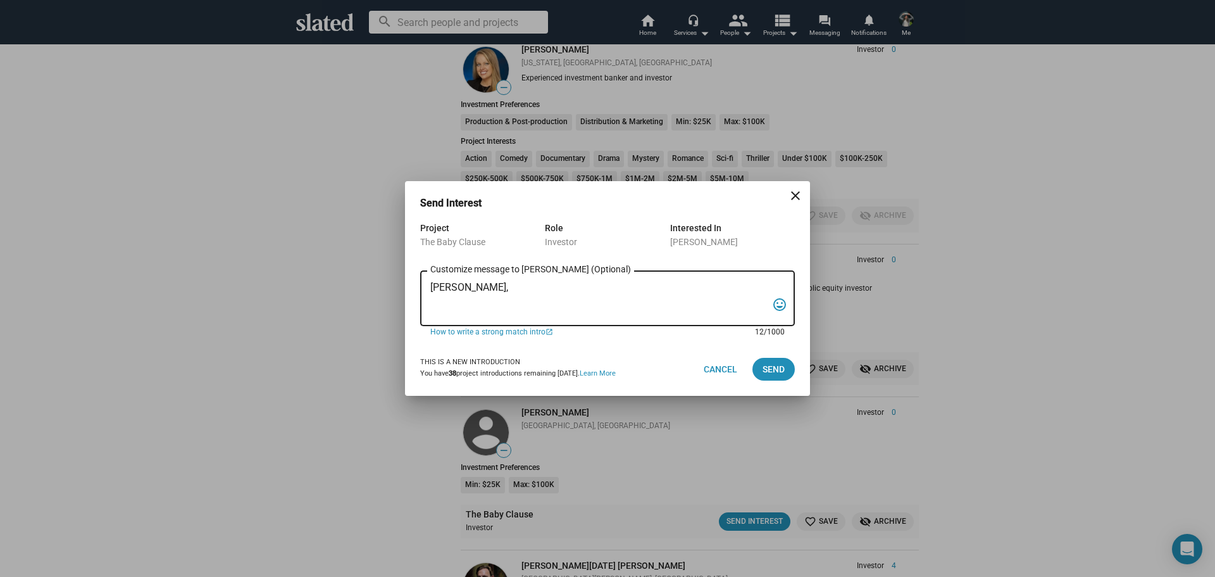
paste textarea "I am reaching out to pitch investment in a film that combines creativity, niche…"
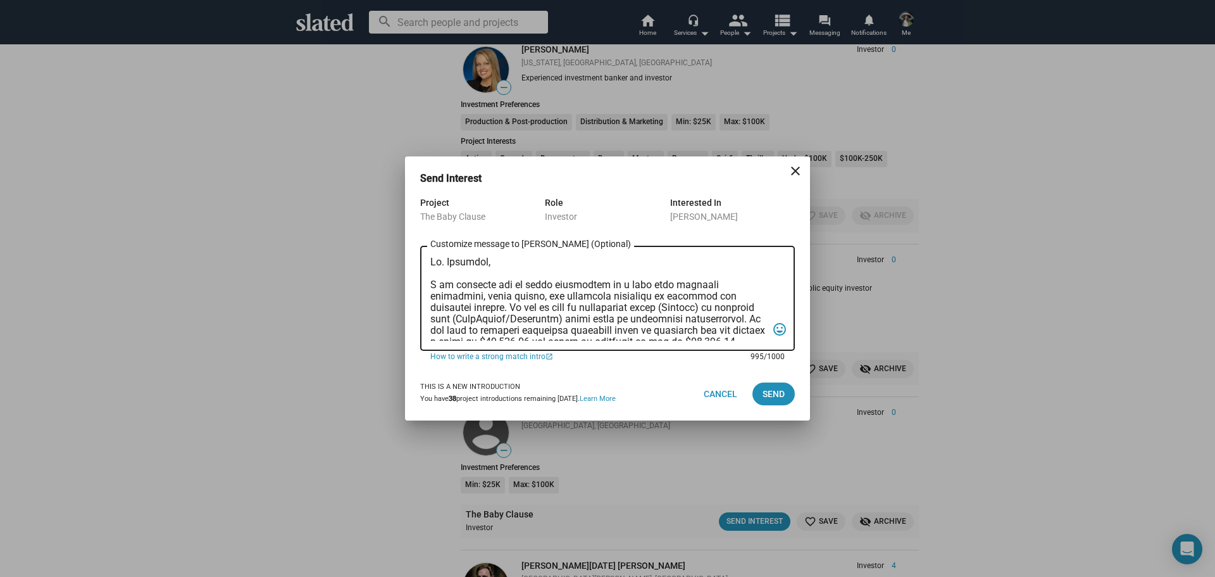
scroll to position [223, 0]
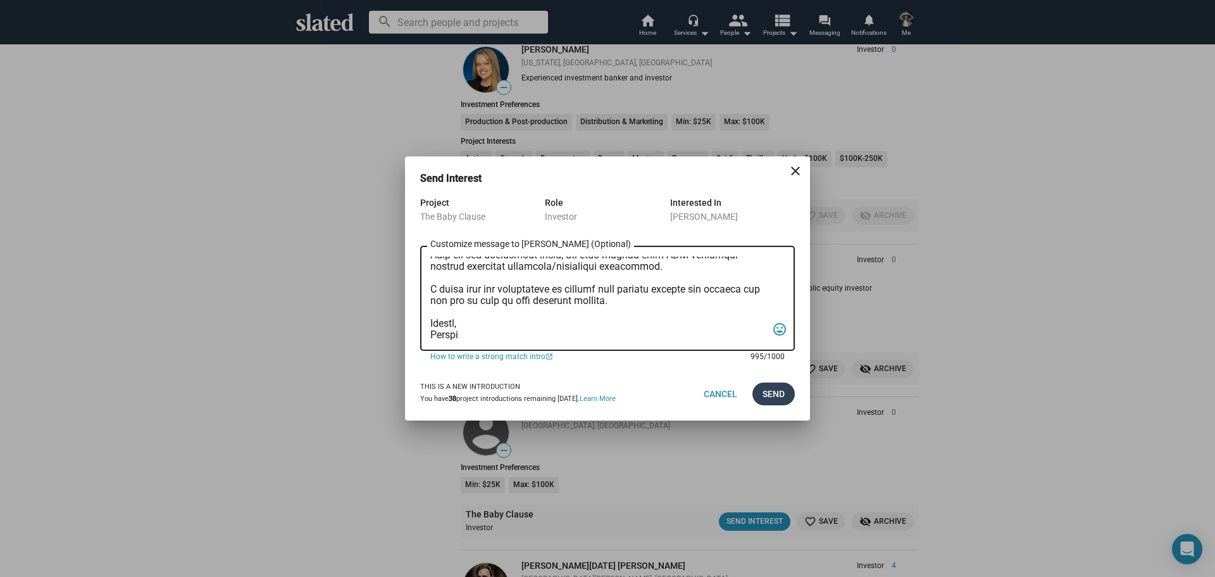
type textarea "[PERSON_NAME], I am reaching out to pitch investment in a film that combines cr…"
click at [778, 390] on span "Send" at bounding box center [774, 393] width 22 height 23
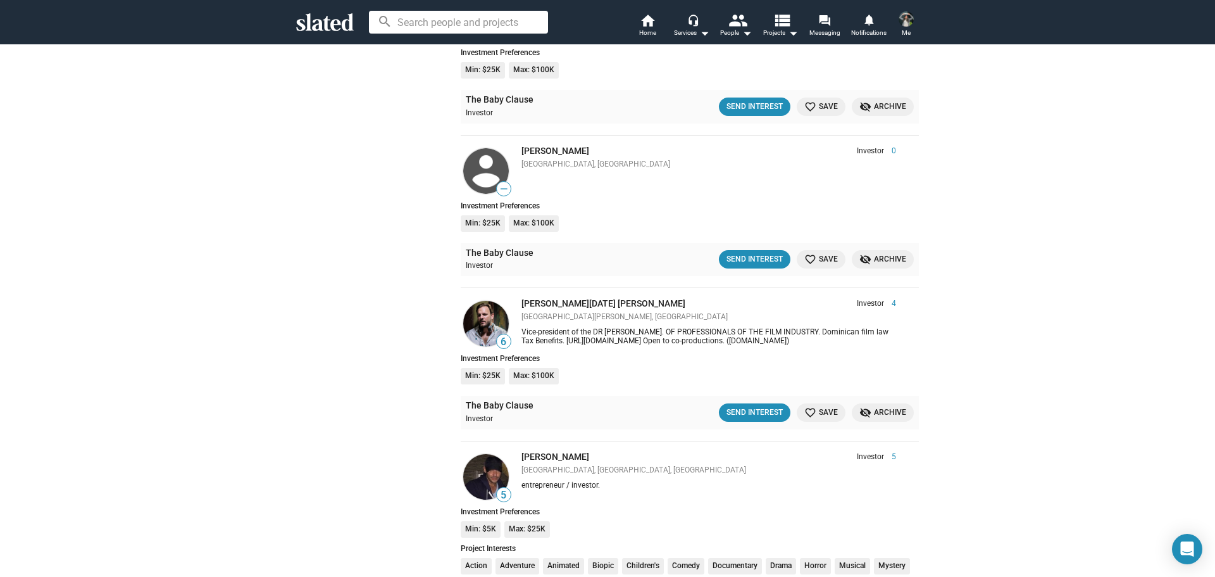
scroll to position [6055, 0]
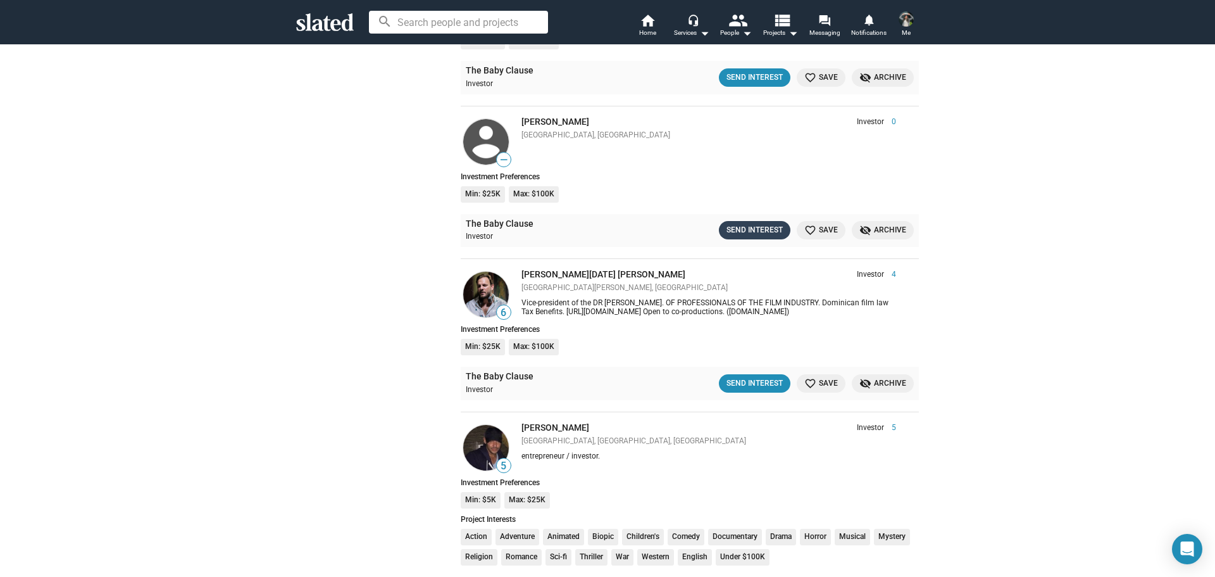
click at [728, 230] on div "Send Interest" at bounding box center [755, 229] width 56 height 13
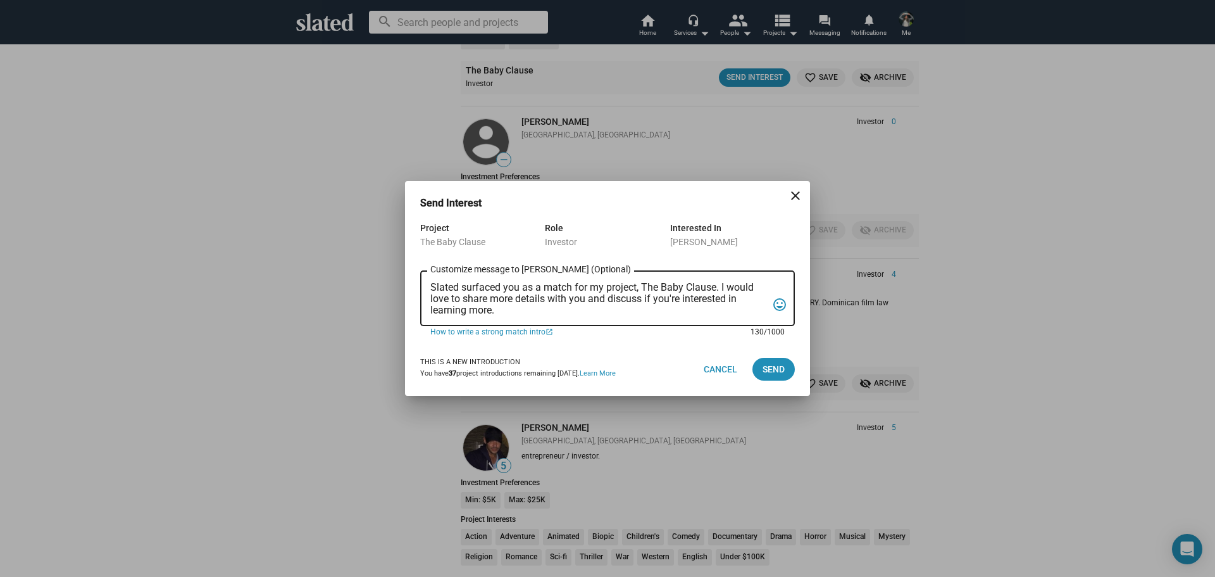
click at [535, 312] on textarea "Slated surfaced you as a match for my project, The Baby Clause. I would love to…" at bounding box center [598, 299] width 337 height 34
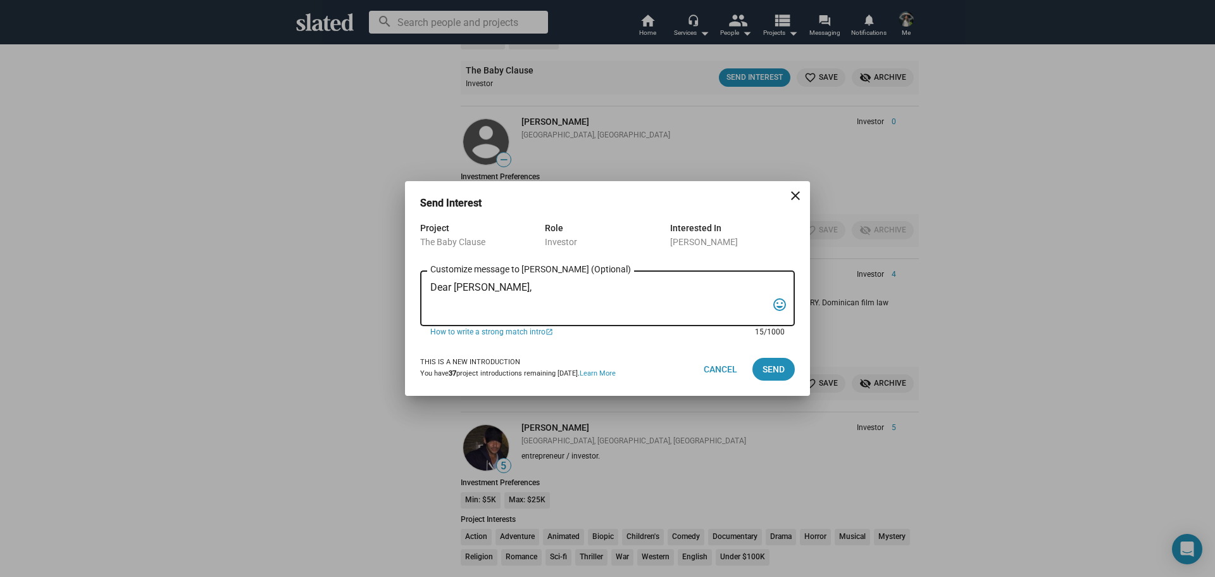
paste textarea "I am reaching out to pitch investment in a film that combines creativity, niche…"
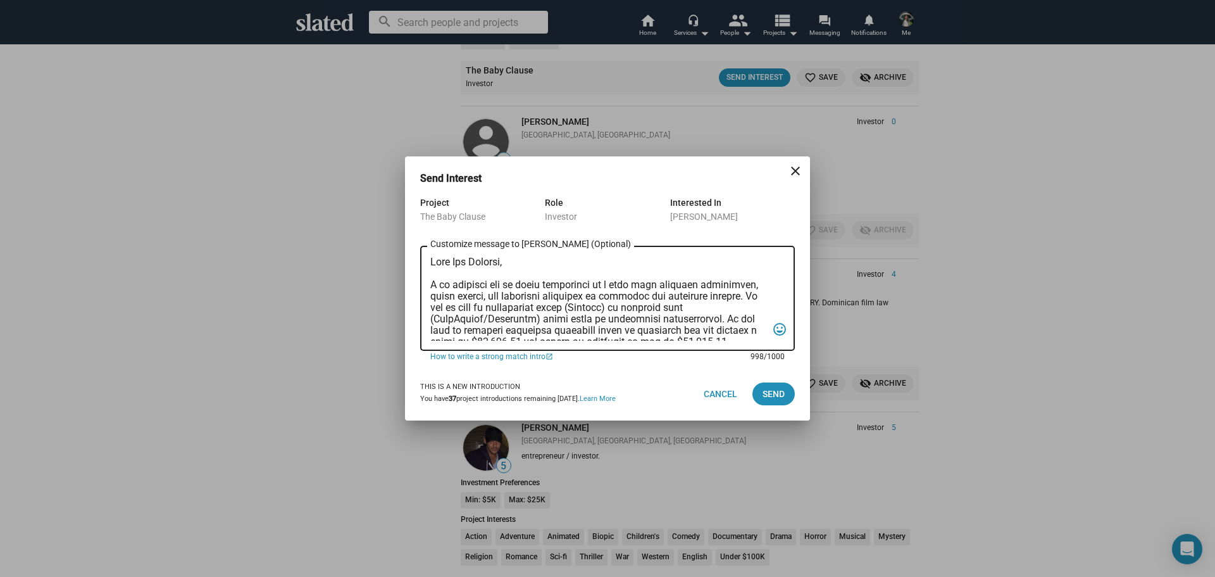
scroll to position [223, 0]
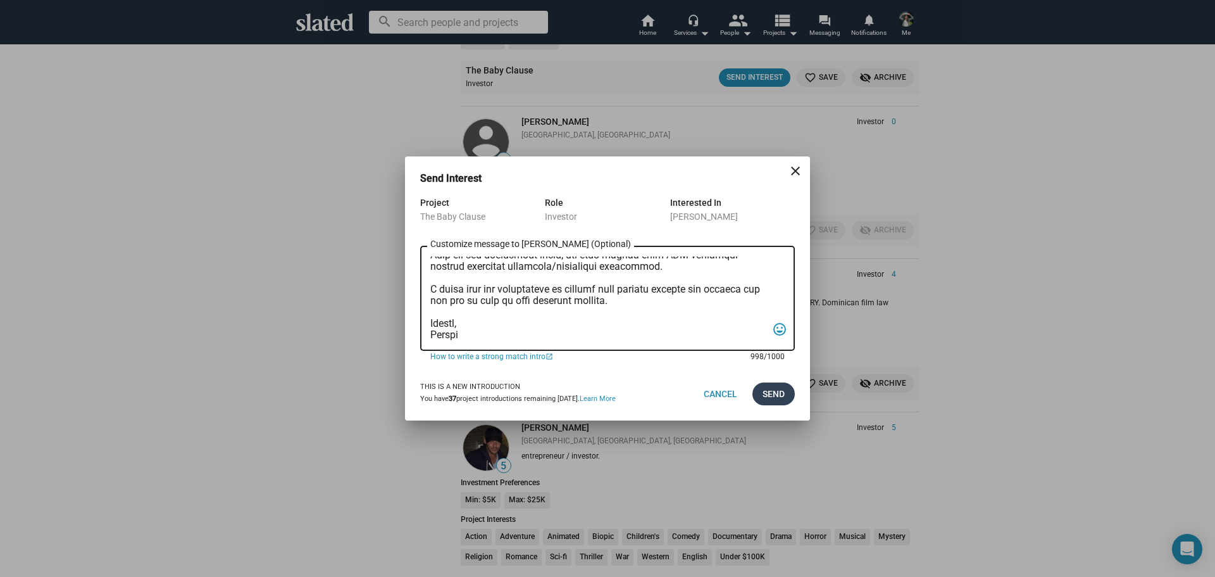
type textarea "Dear [PERSON_NAME], I am reaching out to pitch investment in a film that combin…"
click at [766, 396] on span "Send" at bounding box center [774, 393] width 22 height 23
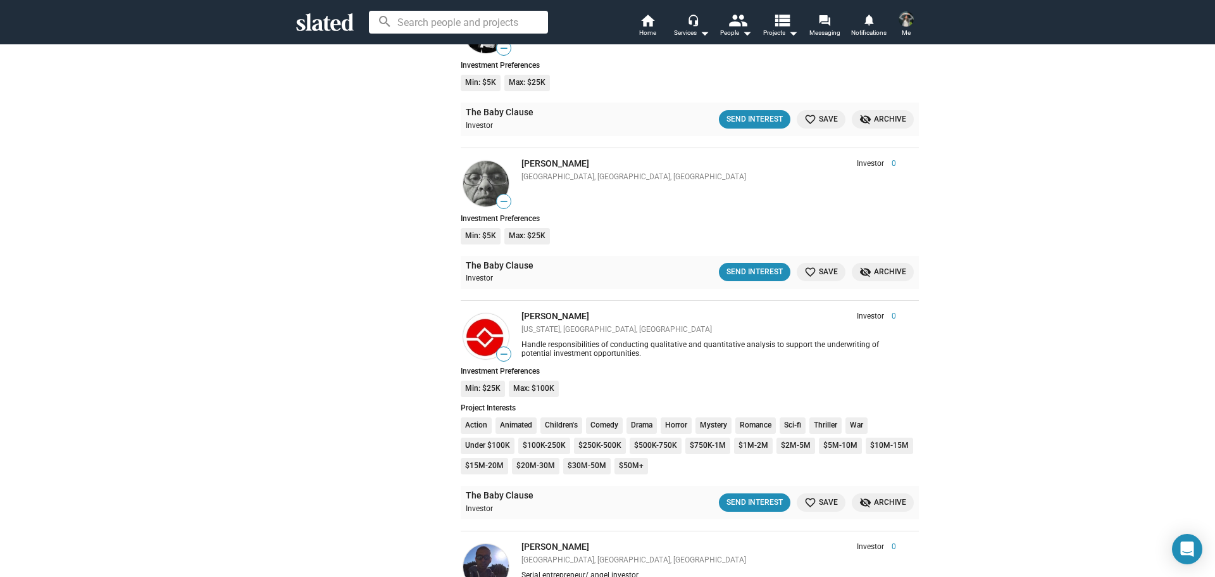
scroll to position [7939, 0]
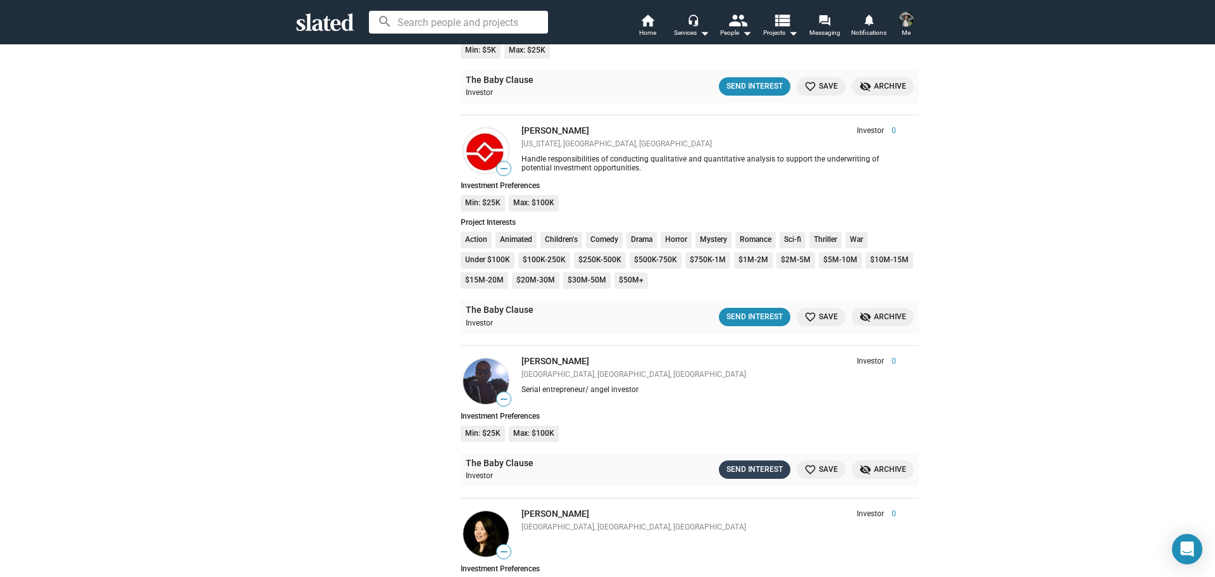
click at [744, 475] on div "Send Interest" at bounding box center [755, 469] width 56 height 13
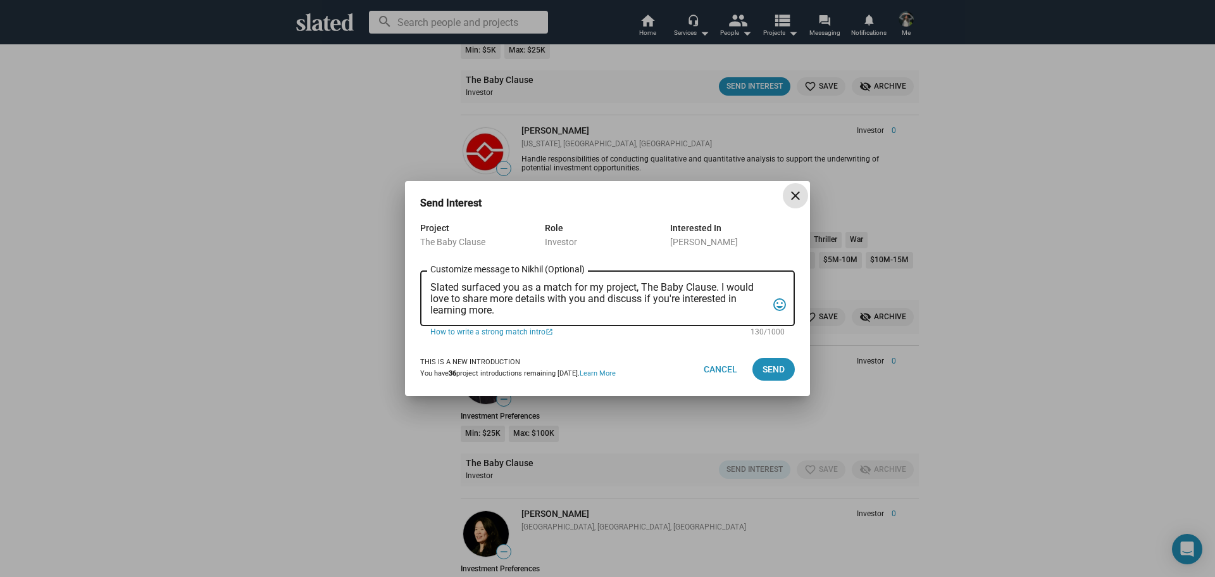
click at [530, 289] on textarea "Slated surfaced you as a match for my project, The Baby Clause. I would love to…" at bounding box center [598, 299] width 337 height 34
paste textarea "I am reaching out to pitch investment in a film that combines creativity, niche…"
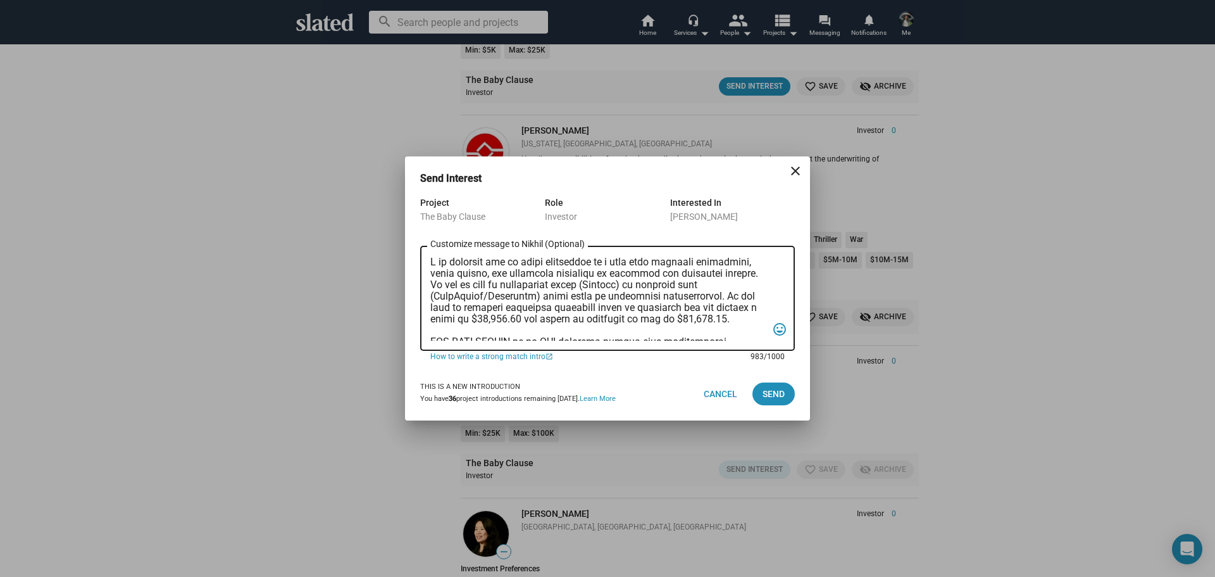
scroll to position [201, 0]
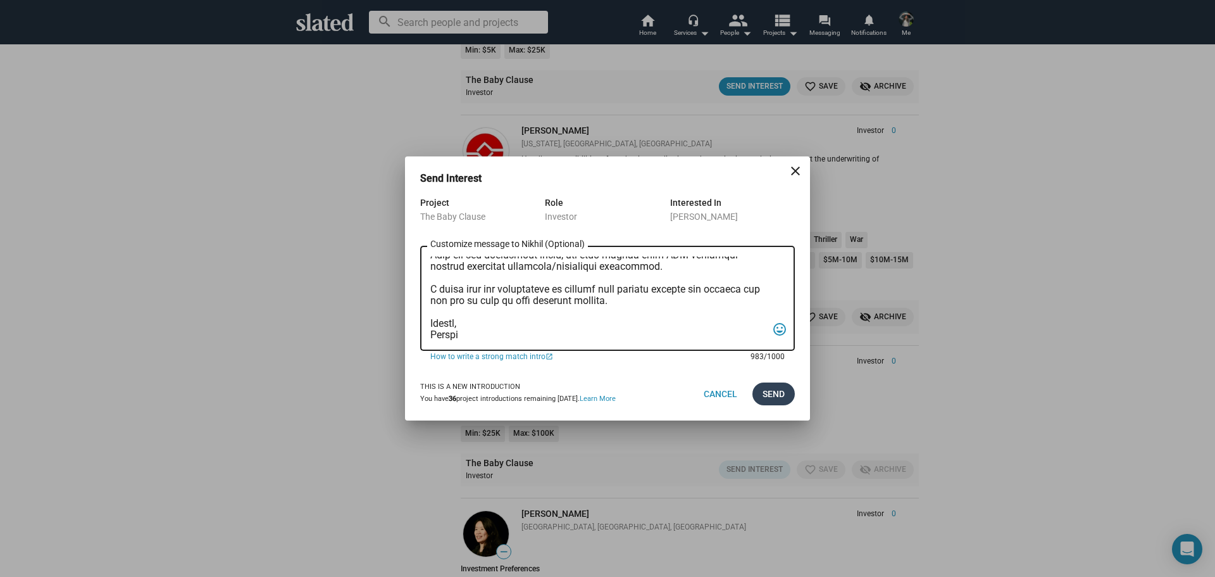
type textarea "I am reaching out to pitch investment in a film that combines creativity, niche…"
click at [771, 399] on span "Send" at bounding box center [774, 393] width 22 height 23
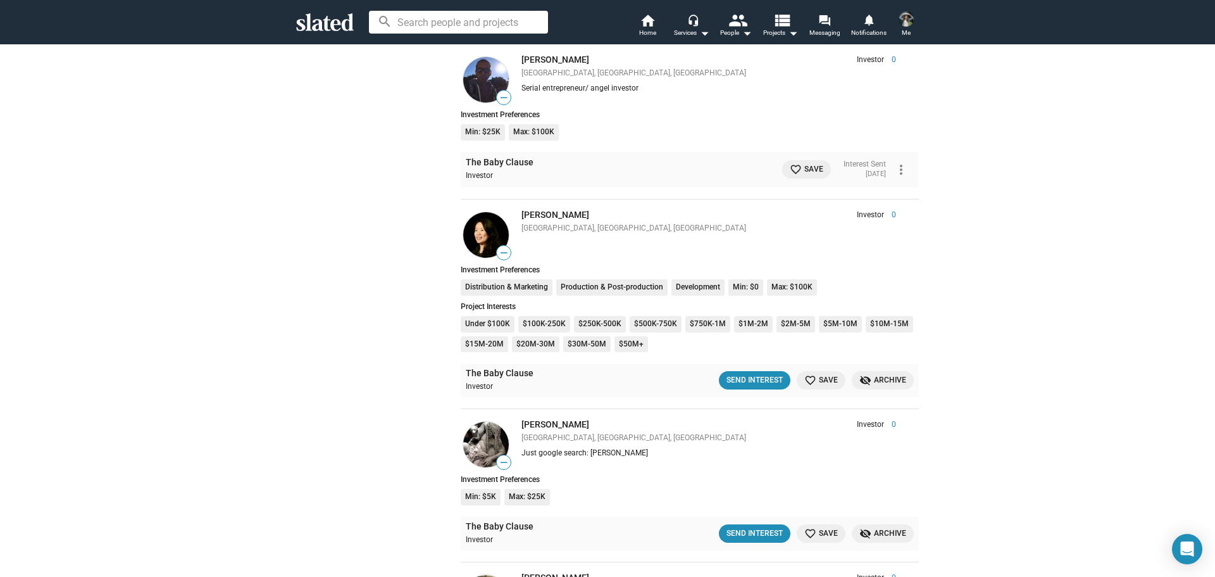
scroll to position [8268, 0]
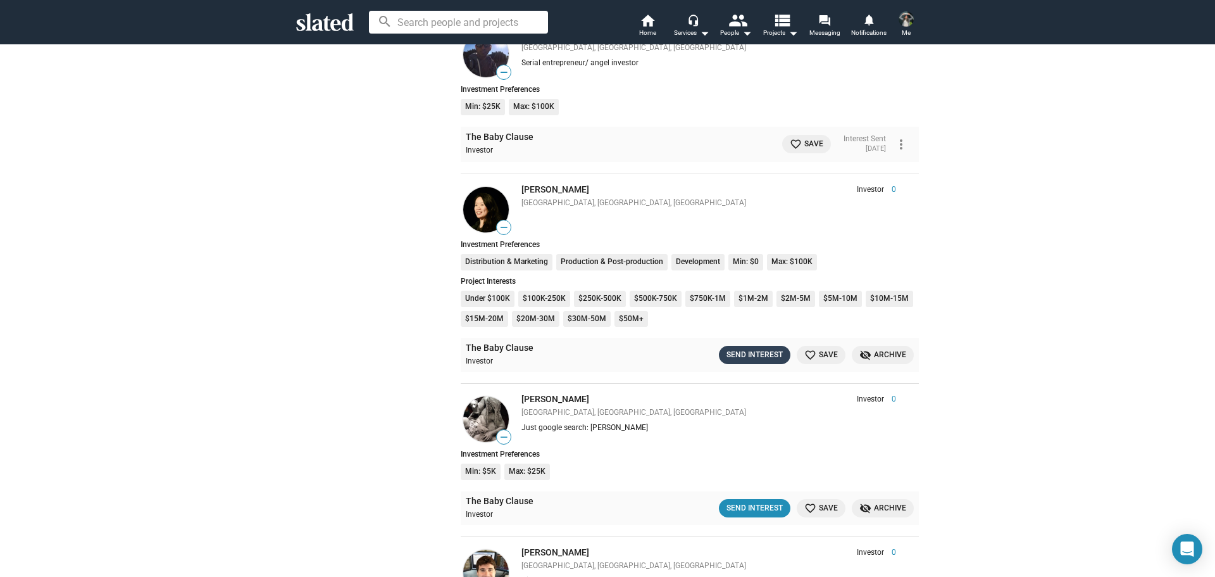
click at [737, 355] on div "Send Interest" at bounding box center [755, 354] width 56 height 13
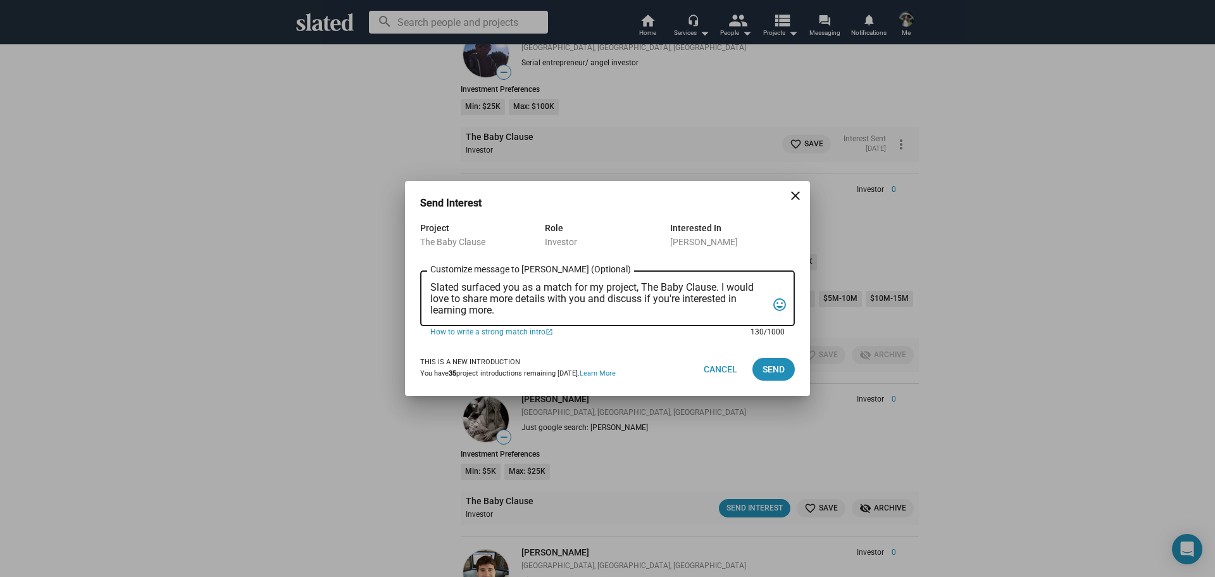
click at [585, 301] on textarea "Slated surfaced you as a match for my project, The Baby Clause. I would love to…" at bounding box center [598, 299] width 337 height 34
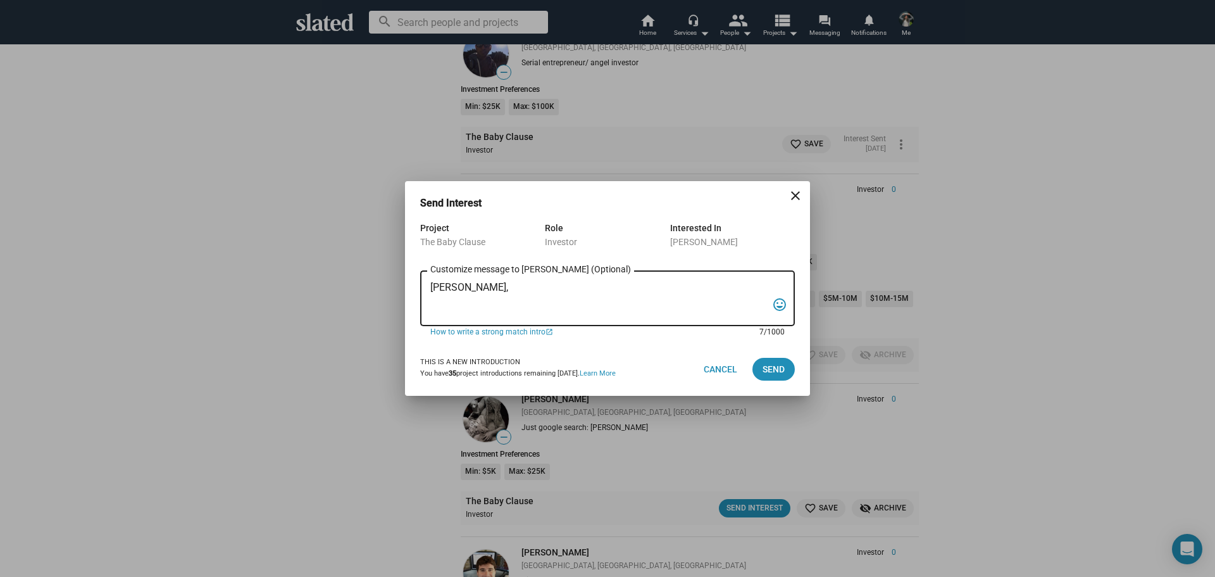
paste textarea "I am reaching out to pitch investment in a film that combines creativity, niche…"
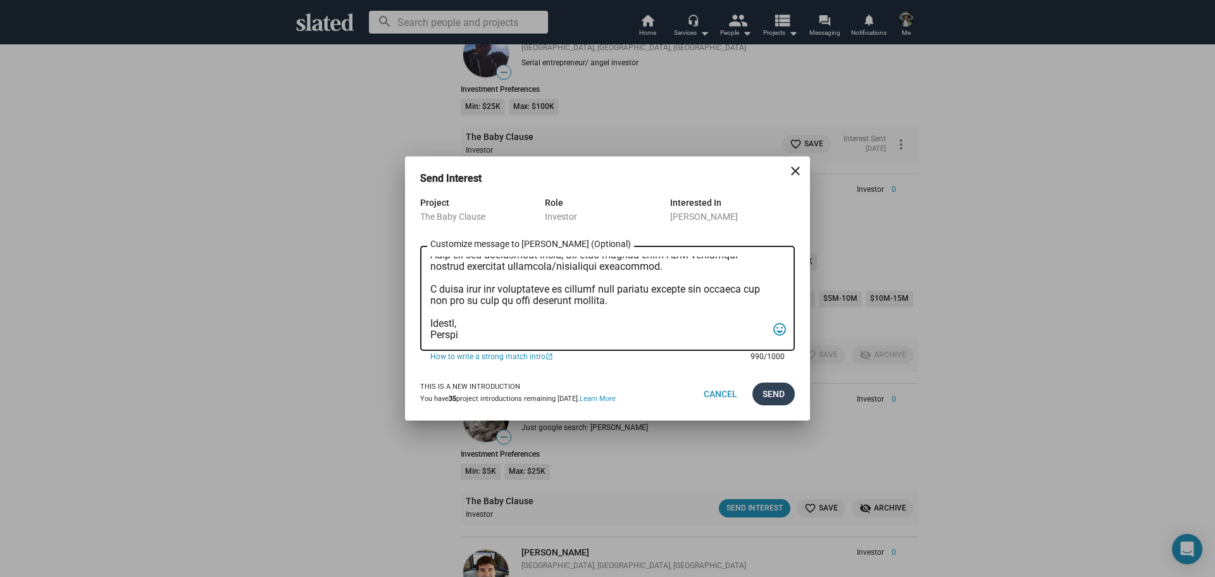
type textarea "[PERSON_NAME], I am reaching out to pitch investment in a film that combines cr…"
click at [779, 392] on span "Send" at bounding box center [774, 393] width 22 height 23
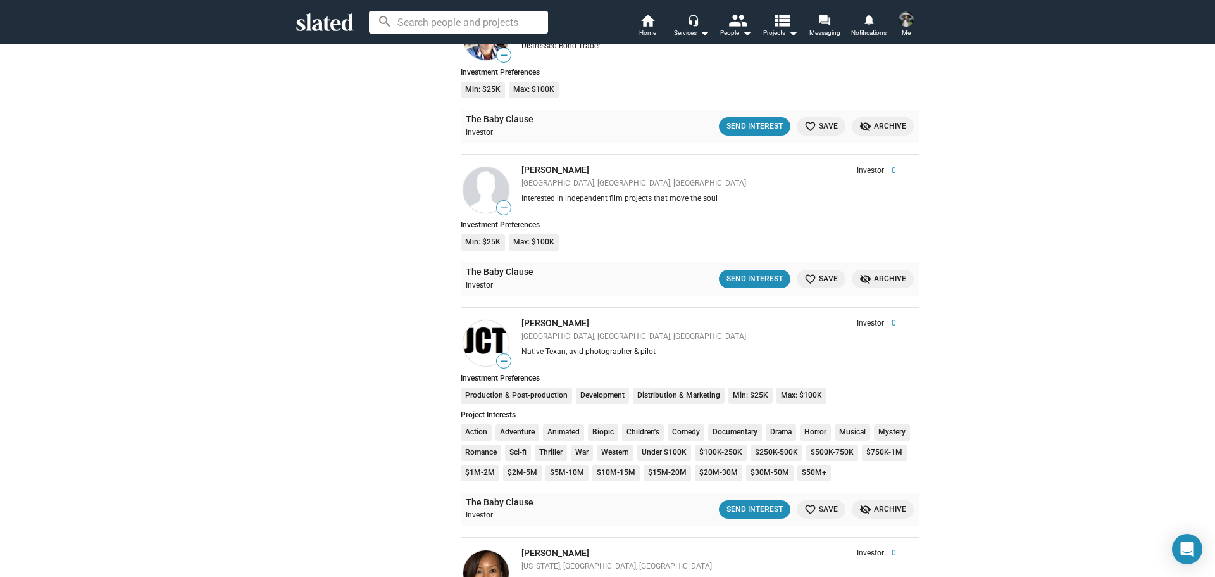
scroll to position [8830, 0]
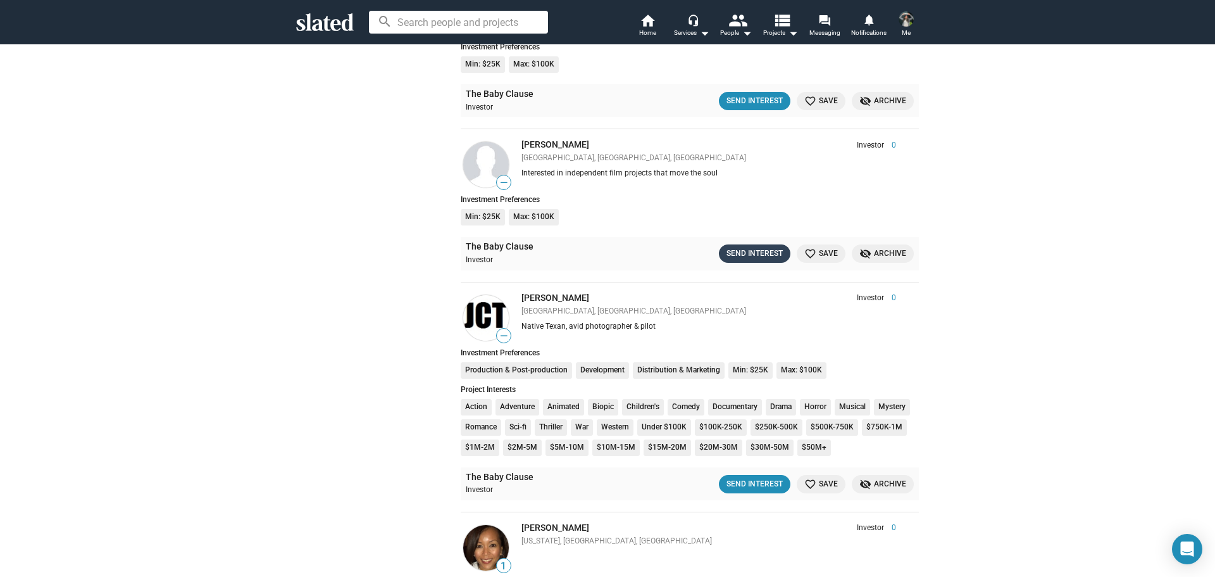
click at [740, 254] on div "Send Interest" at bounding box center [755, 253] width 56 height 13
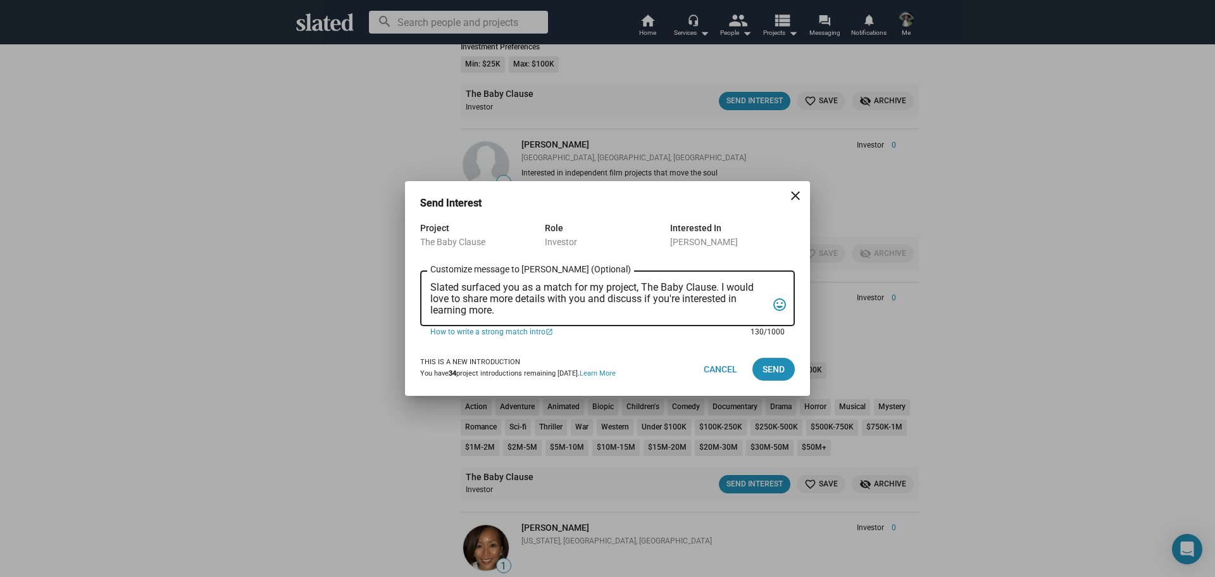
click at [564, 292] on textarea "Slated surfaced you as a match for my project, The Baby Clause. I would love to…" at bounding box center [598, 299] width 337 height 34
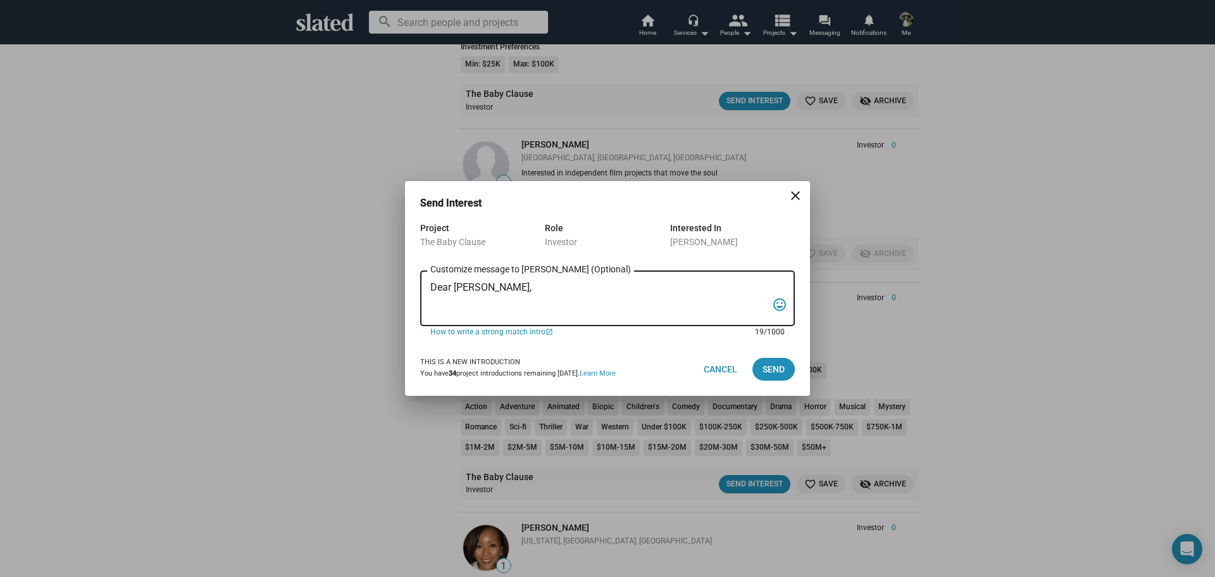
paste textarea "I am reaching out to pitch investment in a film that combines creativity, niche…"
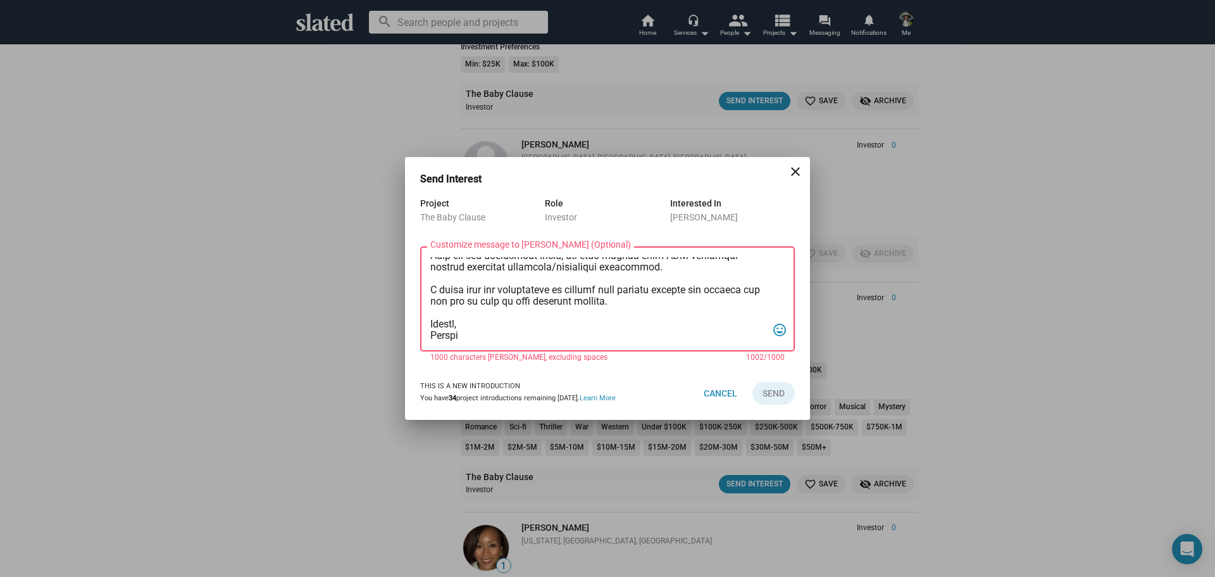
scroll to position [0, 0]
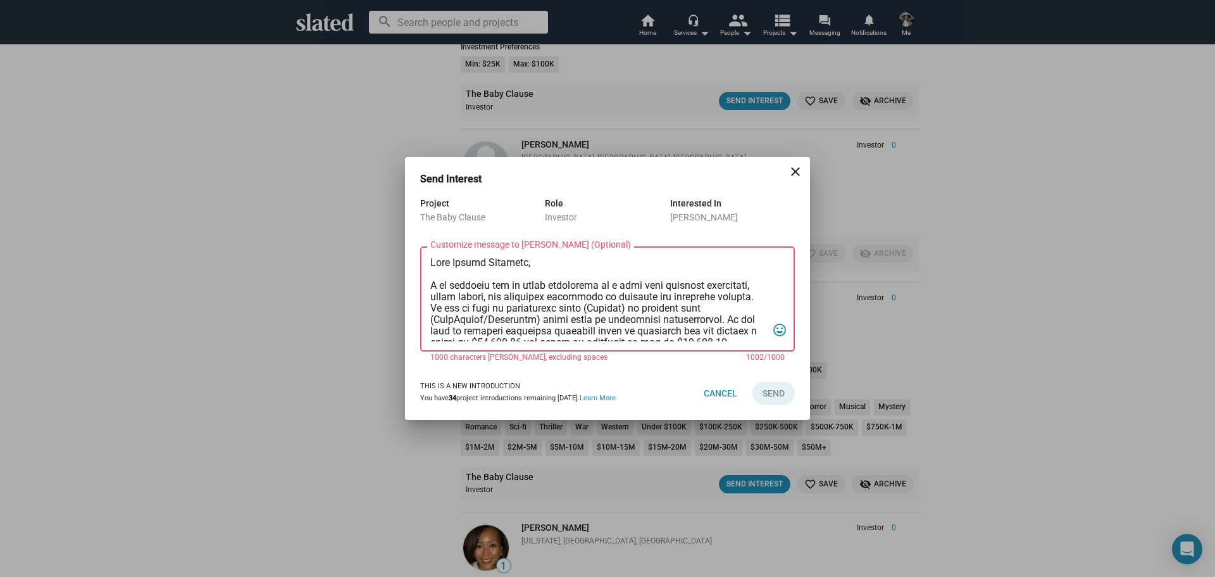
click at [694, 321] on textarea "Customize message to [PERSON_NAME] (Optional) Customize message (Optional)" at bounding box center [598, 299] width 337 height 84
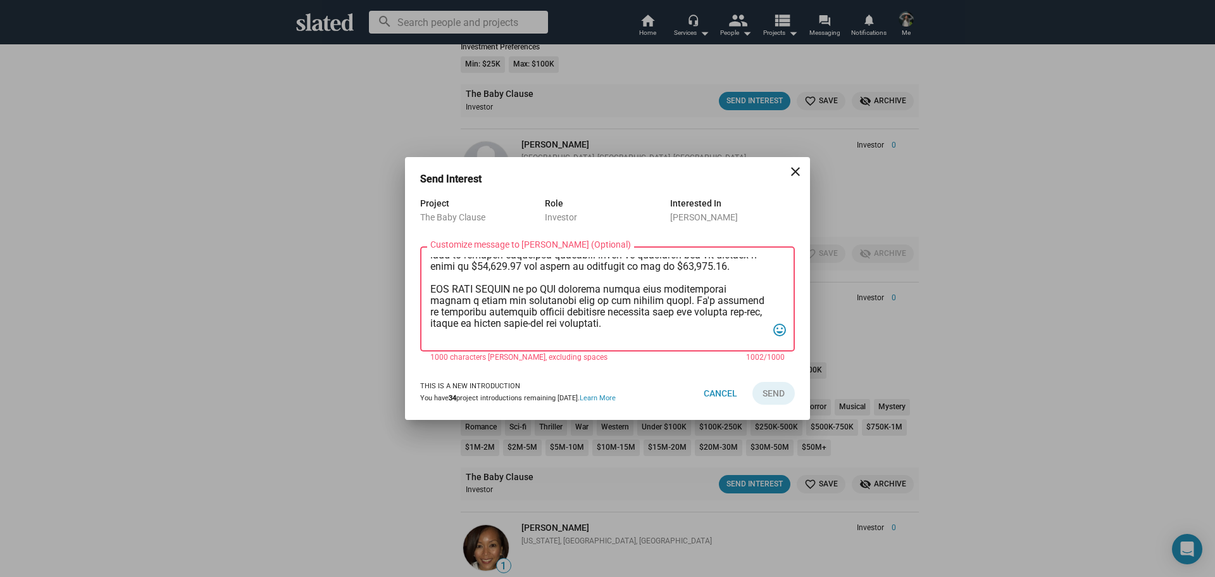
scroll to position [122, 0]
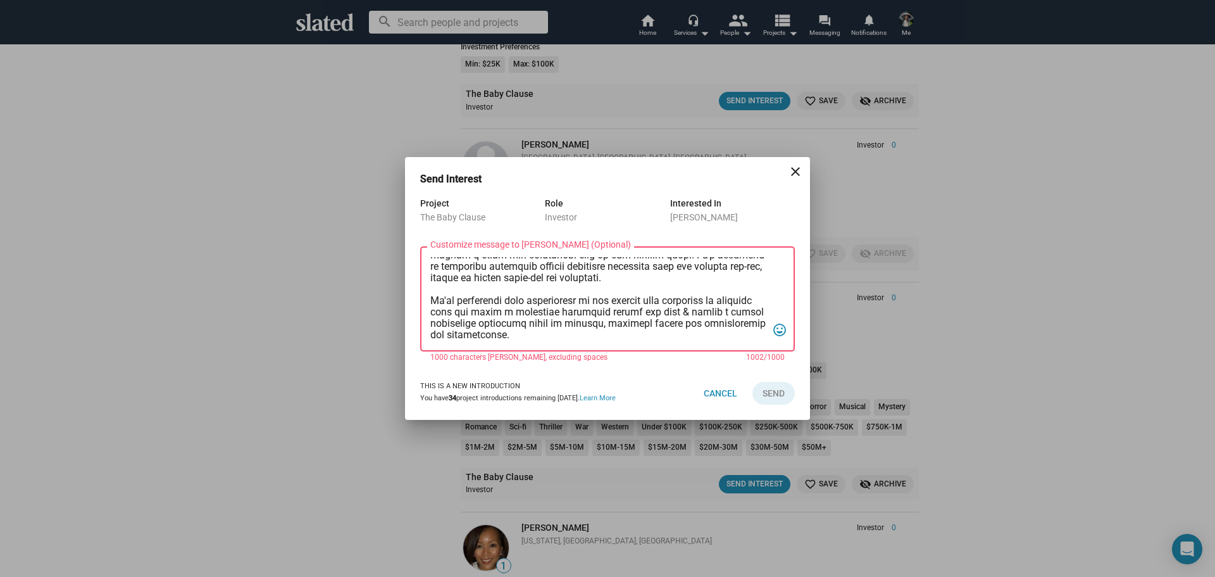
click at [590, 277] on textarea "Customize message to [PERSON_NAME] (Optional) Customize message (Optional)" at bounding box center [598, 299] width 337 height 84
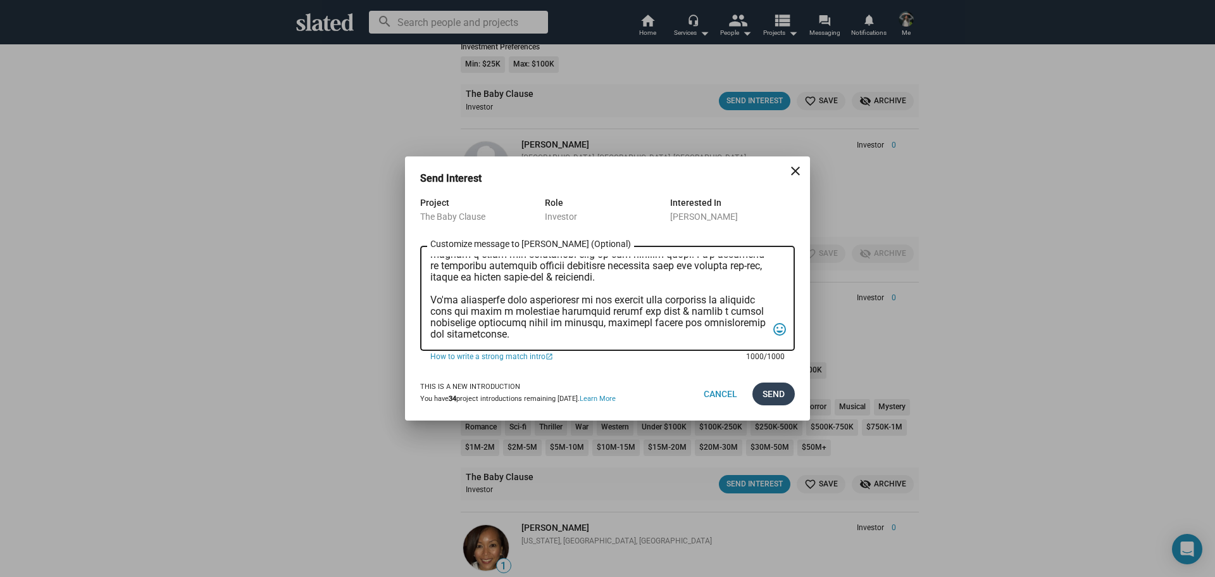
type textarea "Dear [PERSON_NAME], I am reaching out to pitch investment in a film that combin…"
click at [771, 401] on span "Send" at bounding box center [774, 393] width 22 height 23
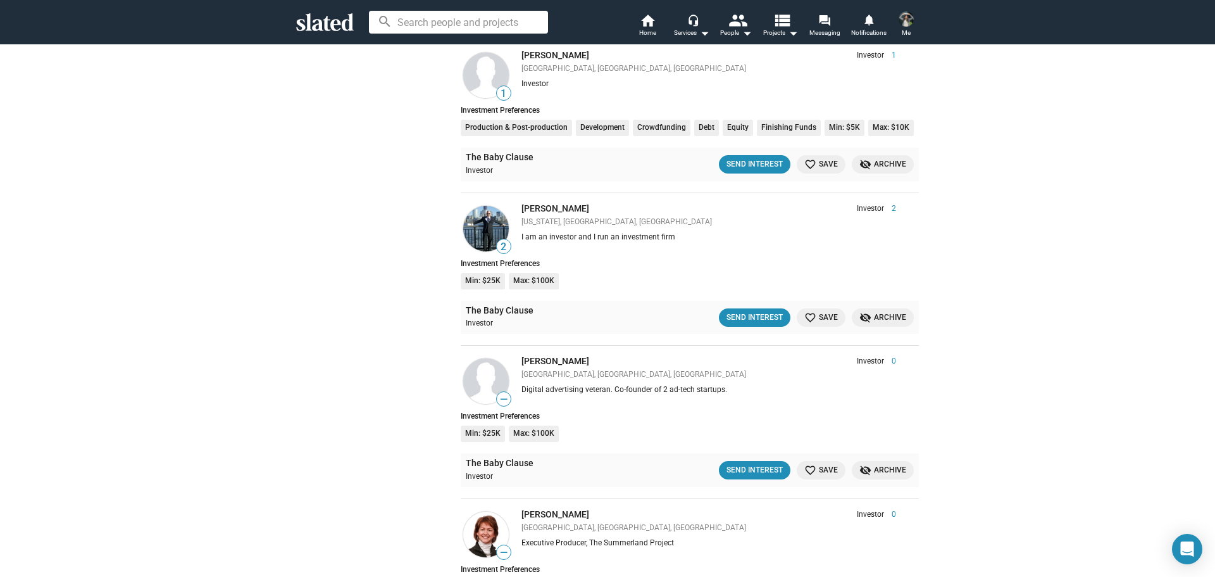
scroll to position [9916, 0]
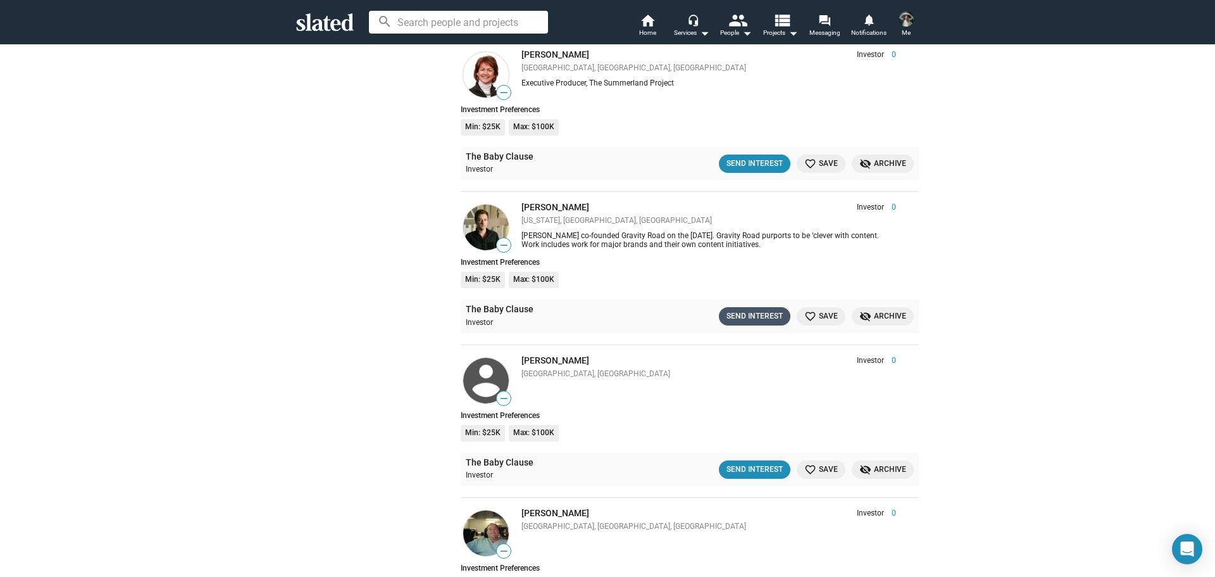
click at [753, 308] on button "Send Interest" at bounding box center [755, 316] width 72 height 18
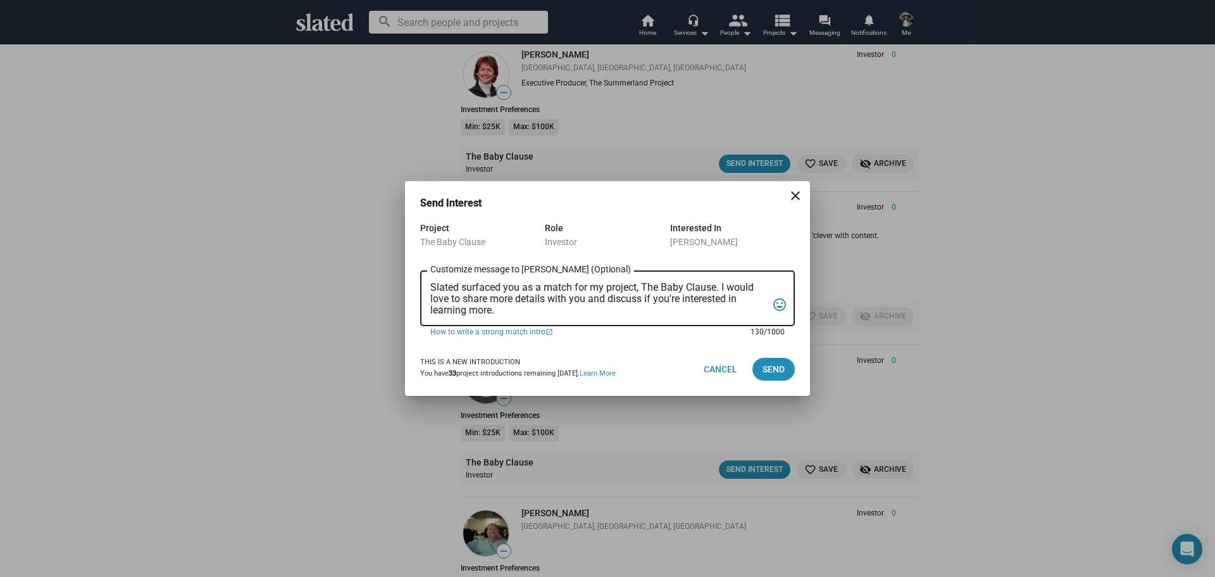
click at [567, 309] on textarea "Slated surfaced you as a match for my project, The Baby Clause. I would love to…" at bounding box center [598, 299] width 337 height 34
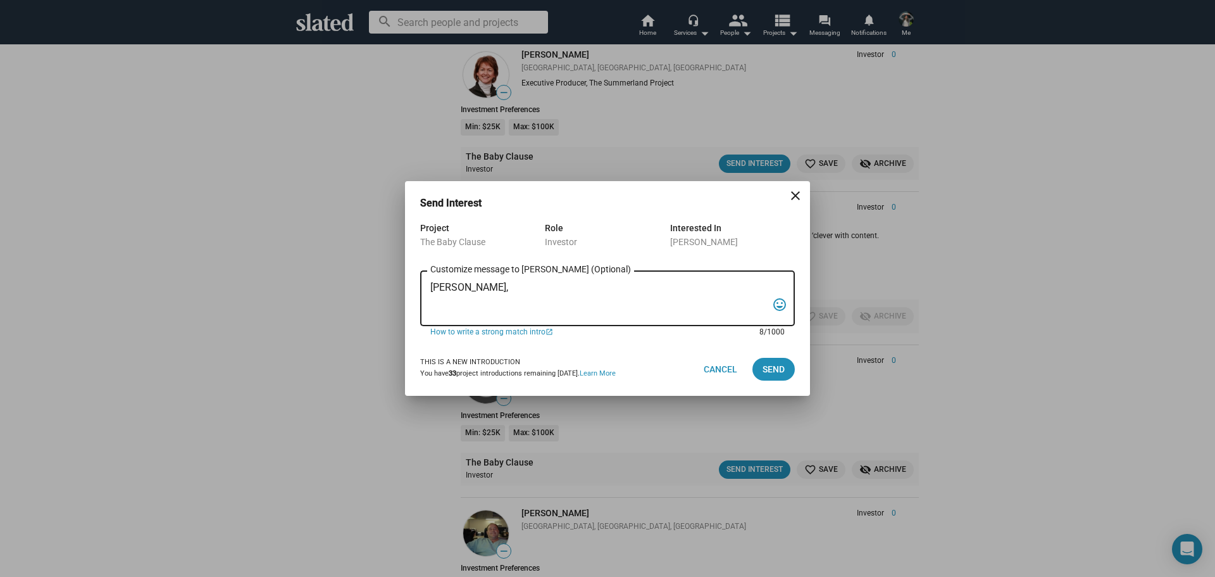
paste textarea "I am reaching out to pitch investment in a film that combines creativity, niche…"
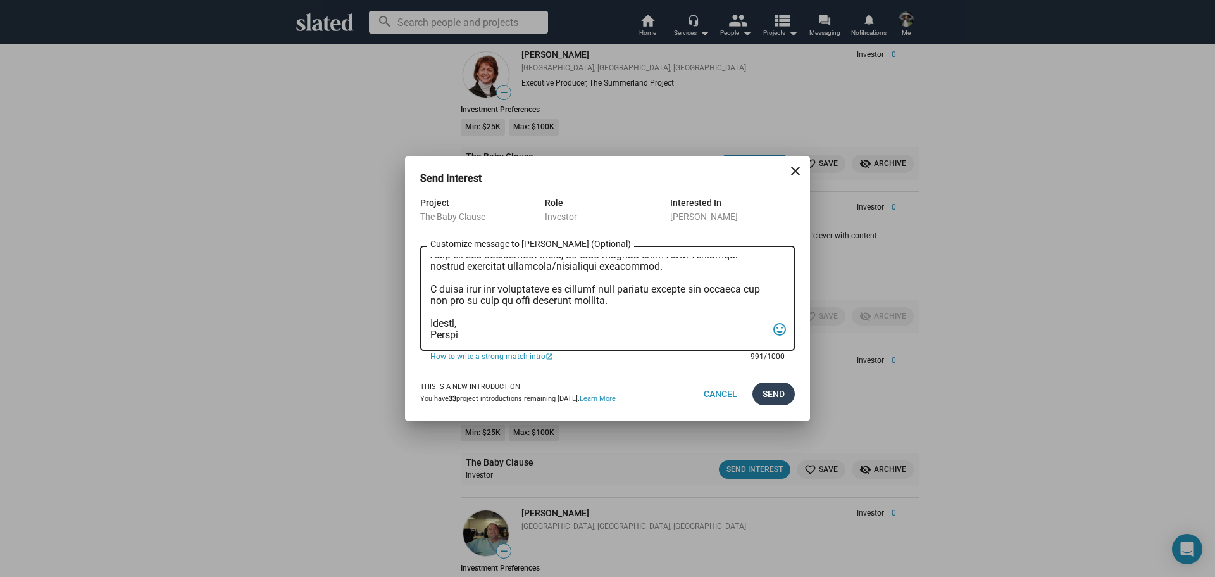
type textarea "[PERSON_NAME], I am reaching out to pitch investment in a film that combines cr…"
click at [765, 386] on span "Send" at bounding box center [774, 393] width 22 height 23
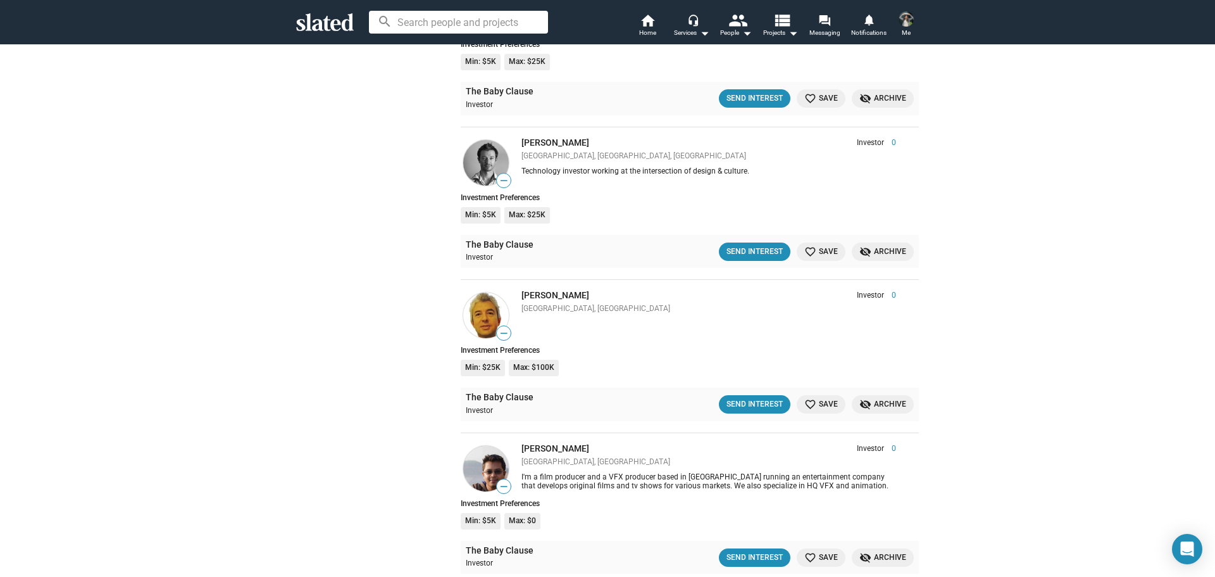
scroll to position [10878, 0]
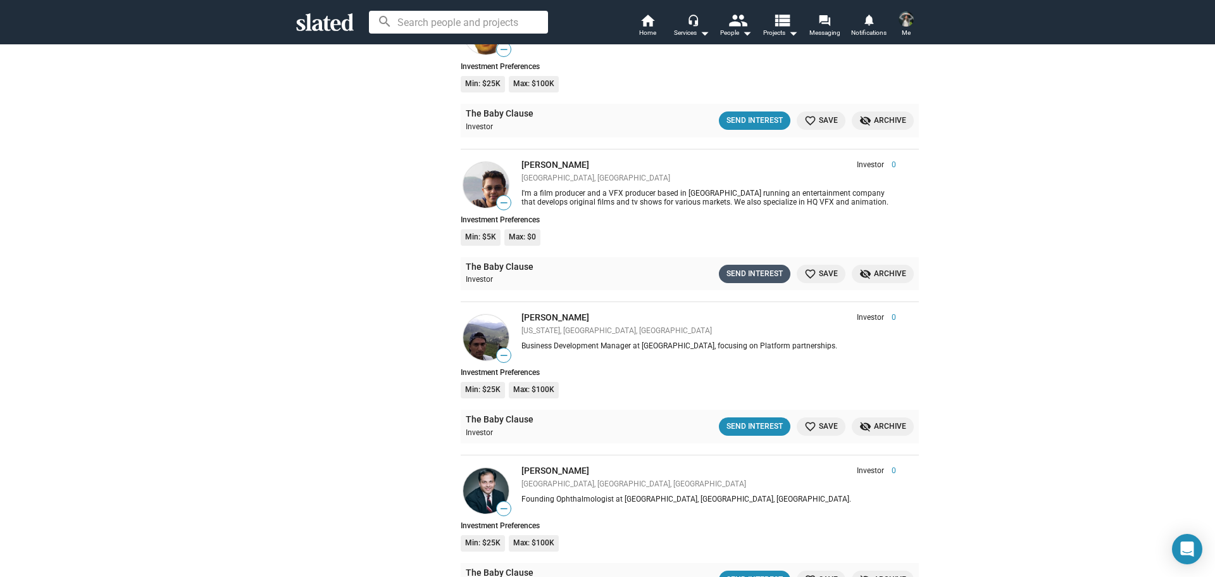
click at [745, 277] on div "Send Interest" at bounding box center [755, 273] width 56 height 13
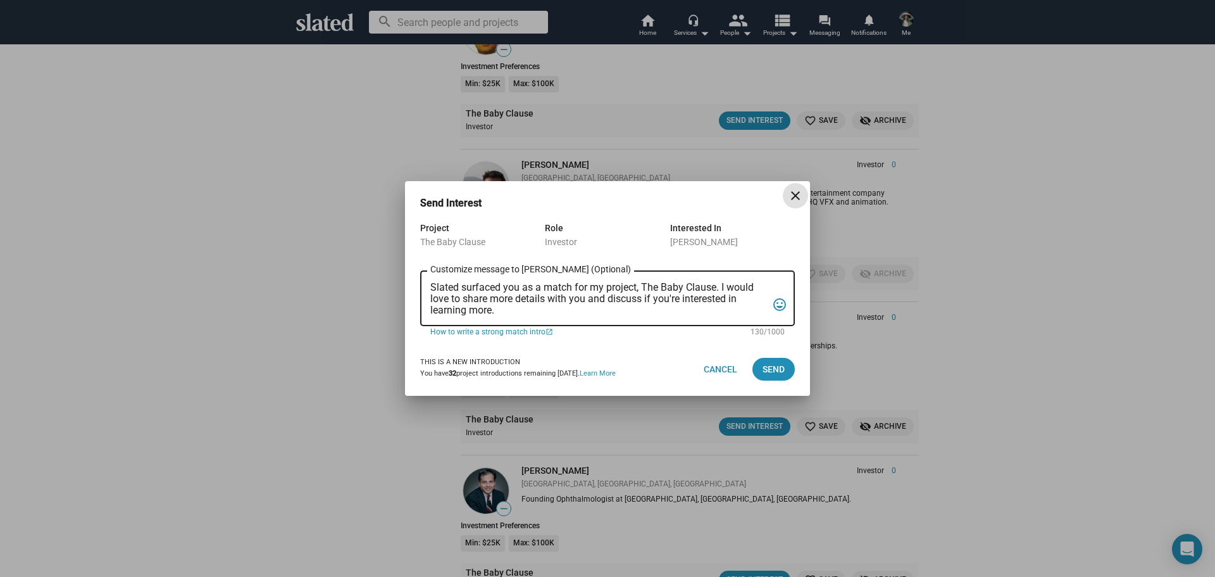
click at [575, 304] on textarea "Slated surfaced you as a match for my project, The Baby Clause. I would love to…" at bounding box center [598, 299] width 337 height 34
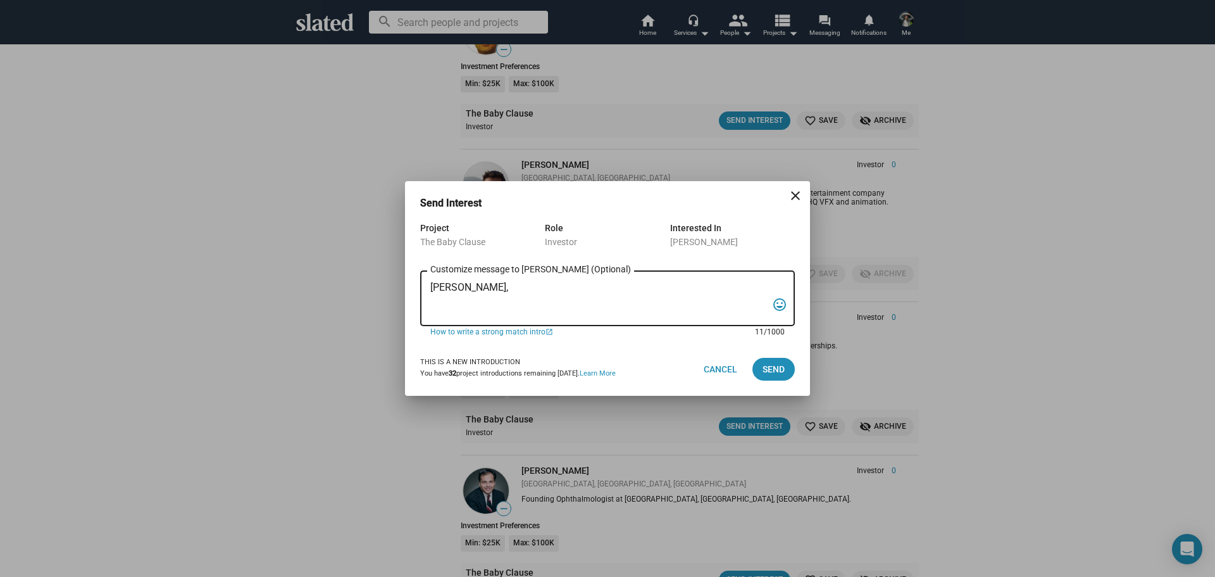
paste textarea "I am reaching out to pitch investment in a film that combines creativity, niche…"
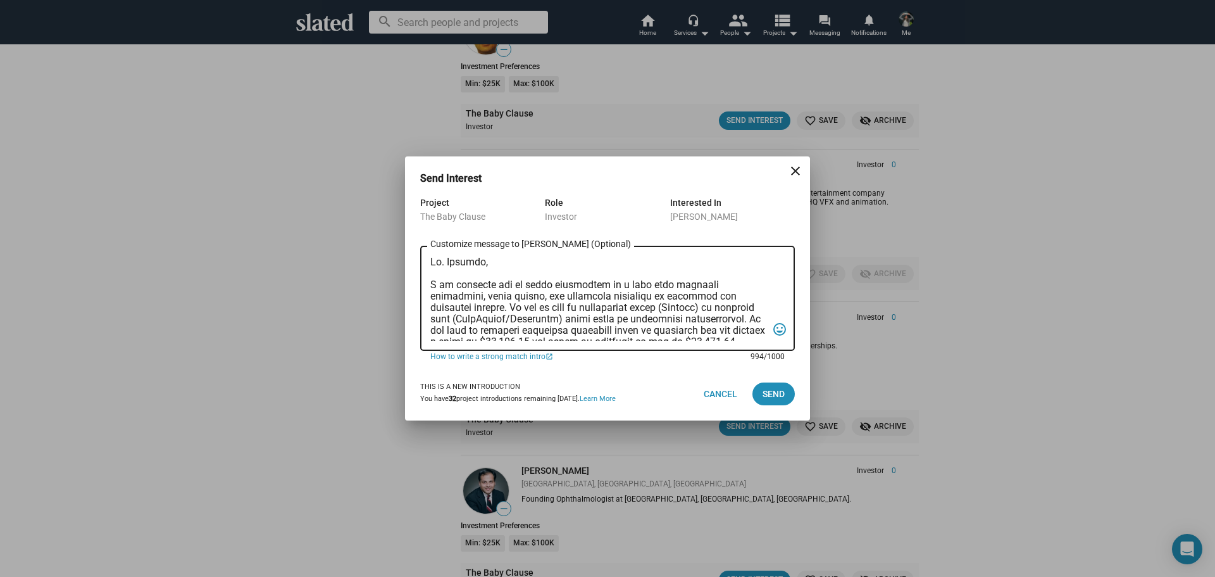
scroll to position [223, 0]
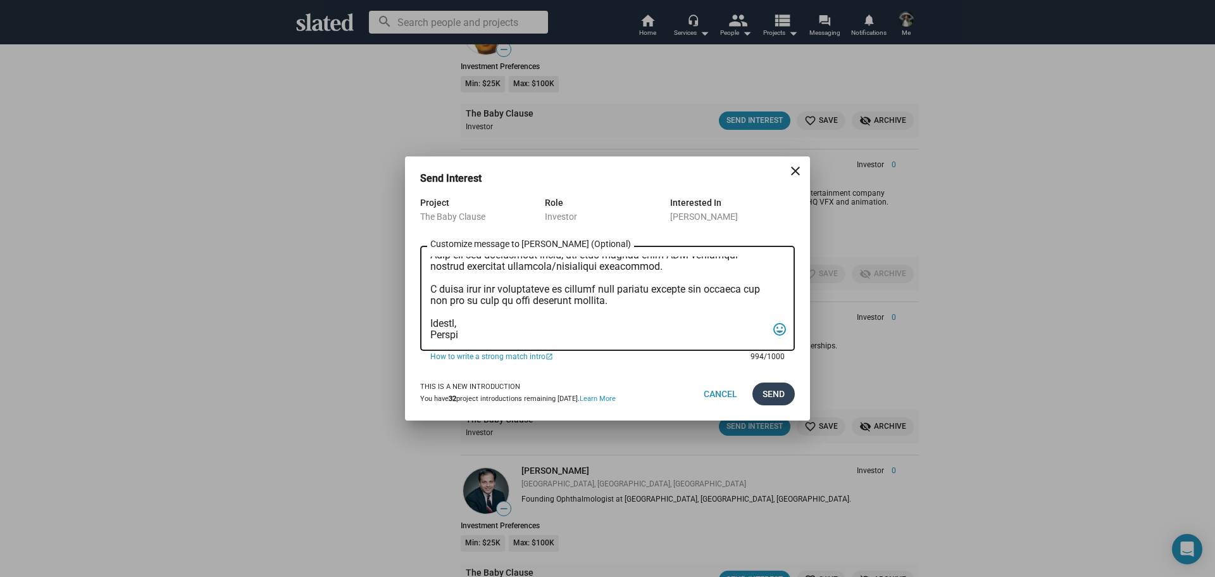
type textarea "[PERSON_NAME], I am reaching out to pitch investment in a film that combines cr…"
click at [779, 393] on span "Send" at bounding box center [774, 393] width 22 height 23
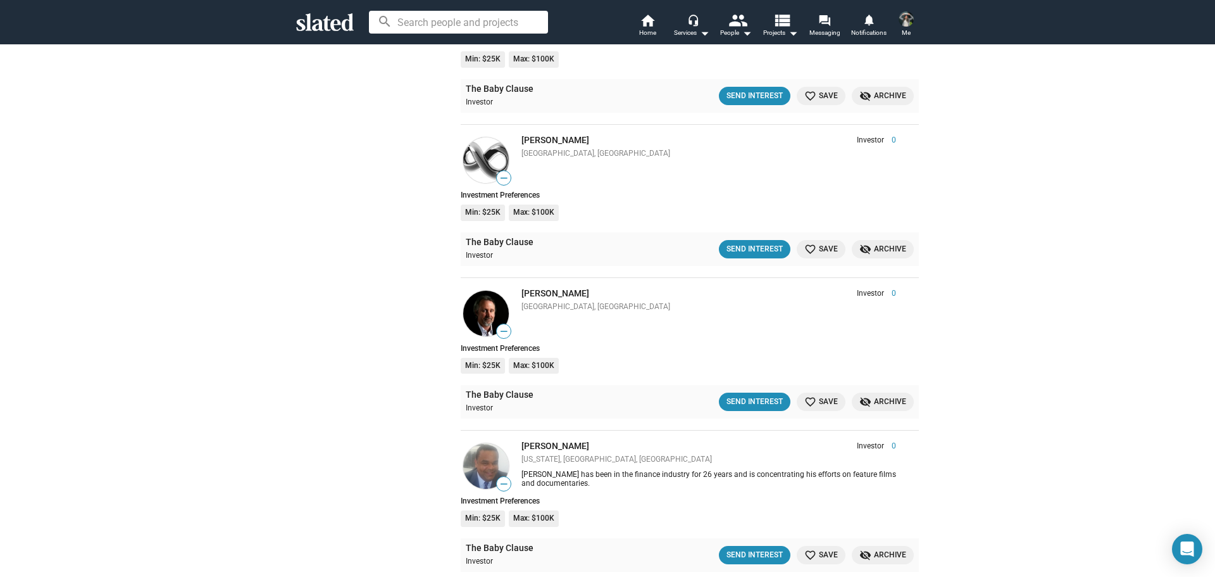
scroll to position [13433, 0]
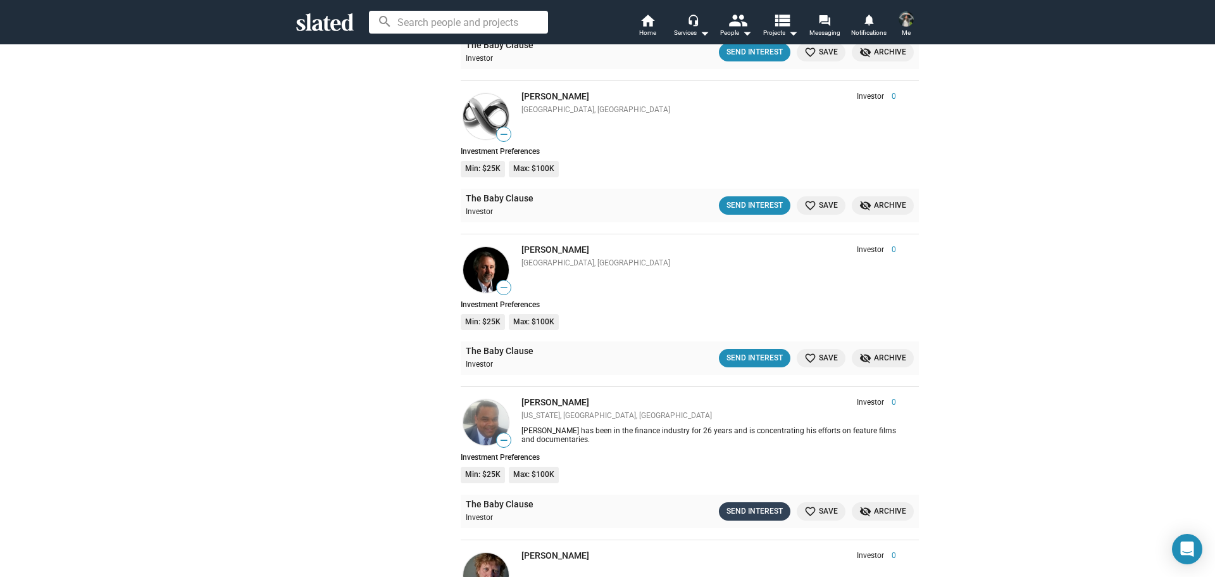
click at [744, 518] on button "Send Interest" at bounding box center [755, 511] width 72 height 18
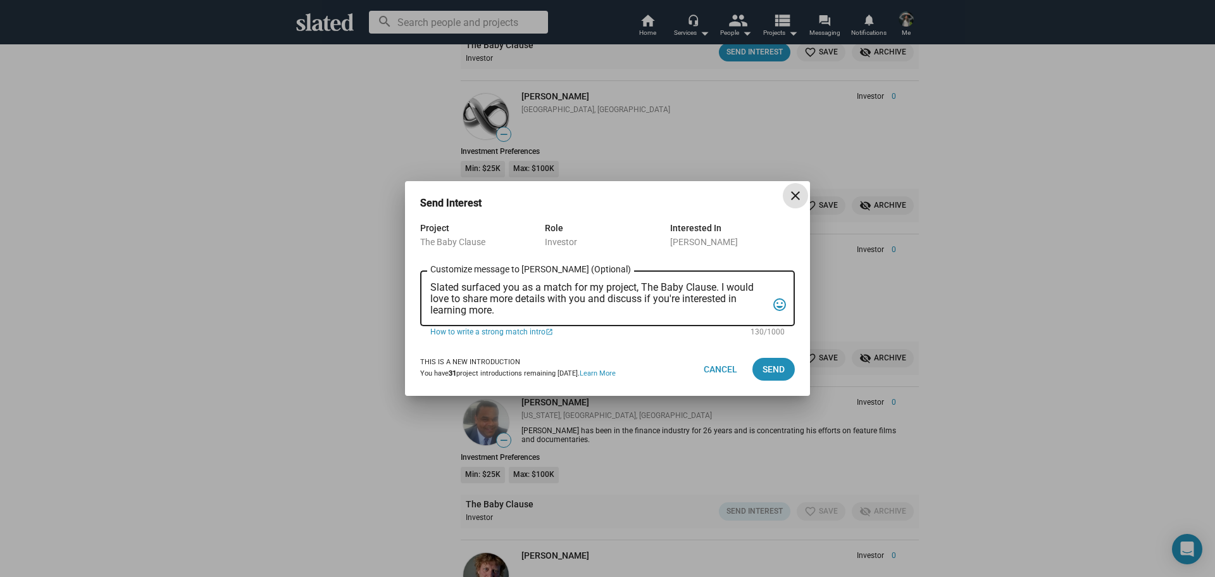
click at [551, 294] on textarea "Slated surfaced you as a match for my project, The Baby Clause. I would love to…" at bounding box center [598, 299] width 337 height 34
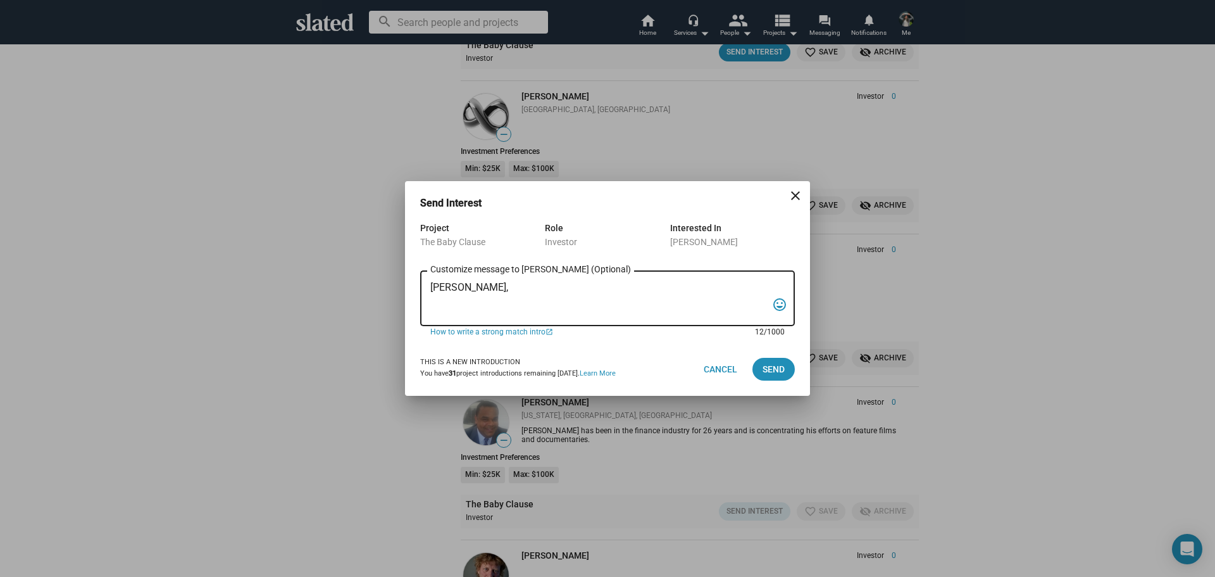
paste textarea "I am reaching out to pitch investment in a film that combines creativity, niche…"
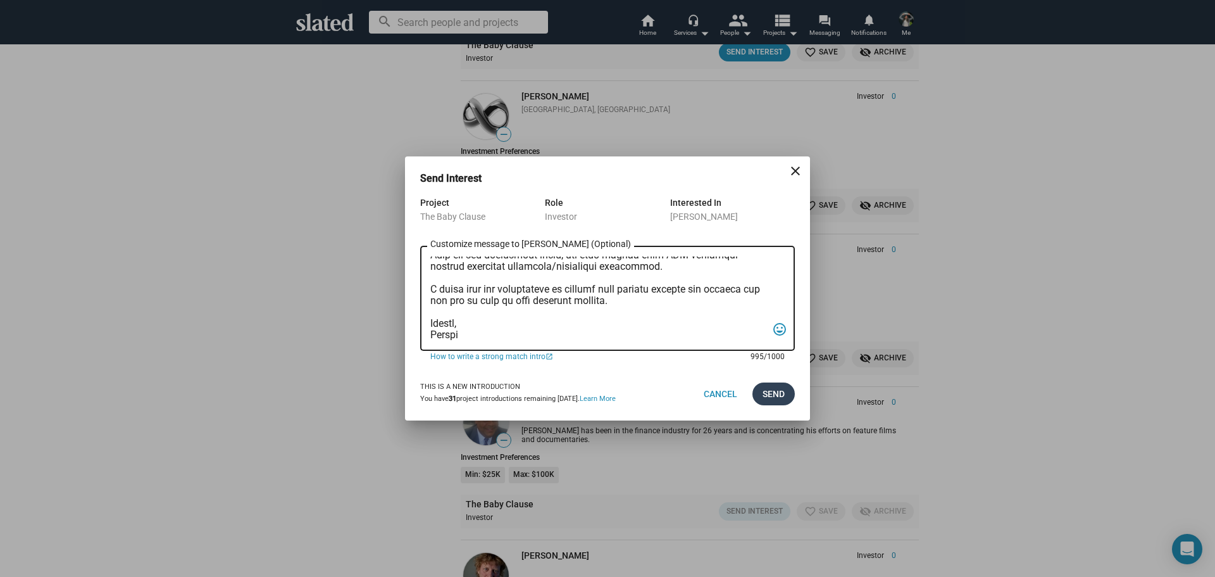
type textarea "[PERSON_NAME], I am reaching out to pitch investment in a film that combines cr…"
click at [787, 394] on button "Send" at bounding box center [773, 393] width 42 height 23
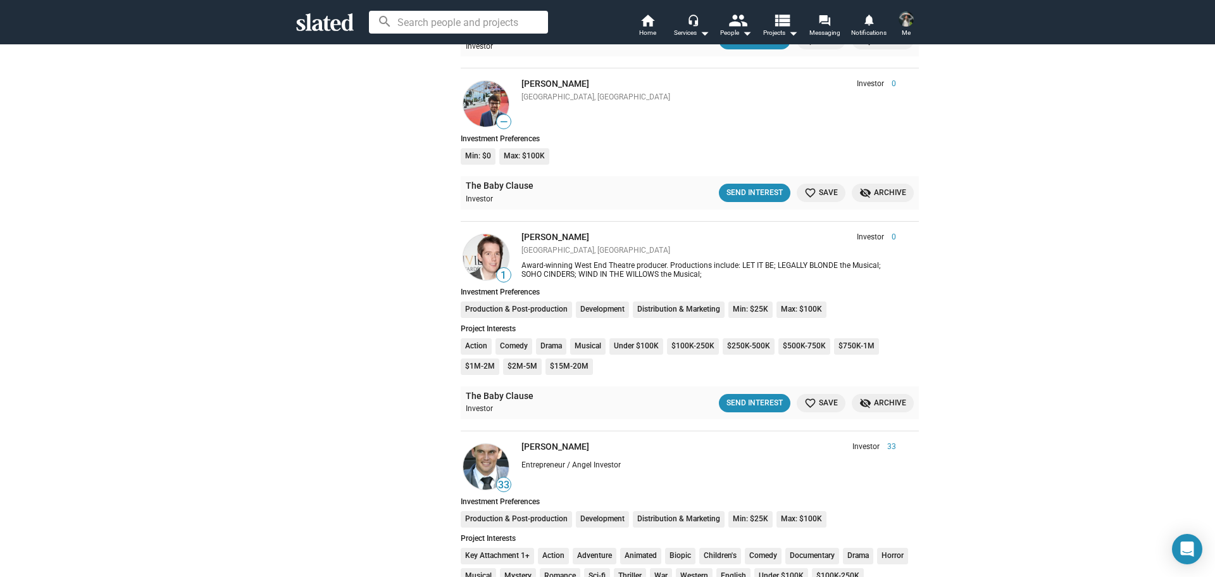
scroll to position [14914, 0]
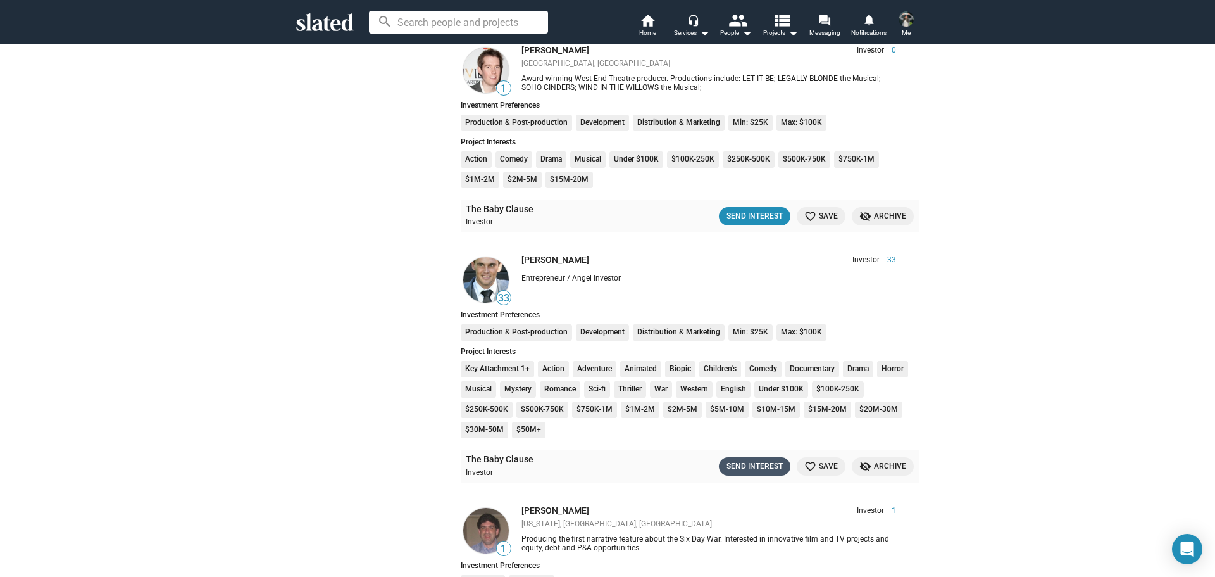
click at [756, 465] on div "Send Interest" at bounding box center [755, 465] width 56 height 13
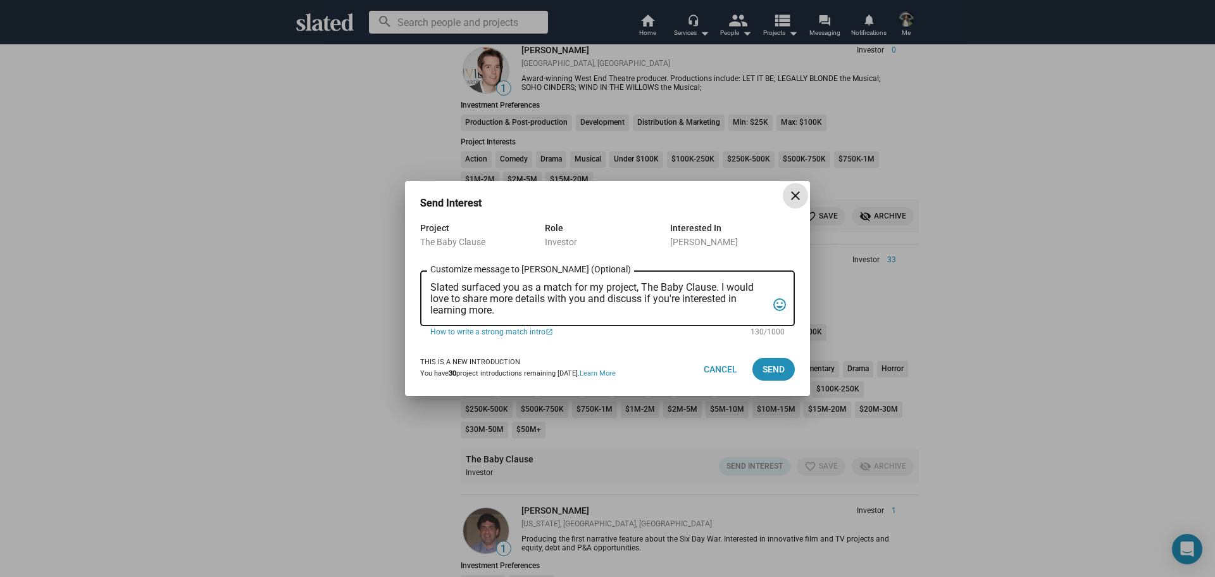
click at [511, 288] on textarea "Slated surfaced you as a match for my project, The Baby Clause. I would love to…" at bounding box center [598, 299] width 337 height 34
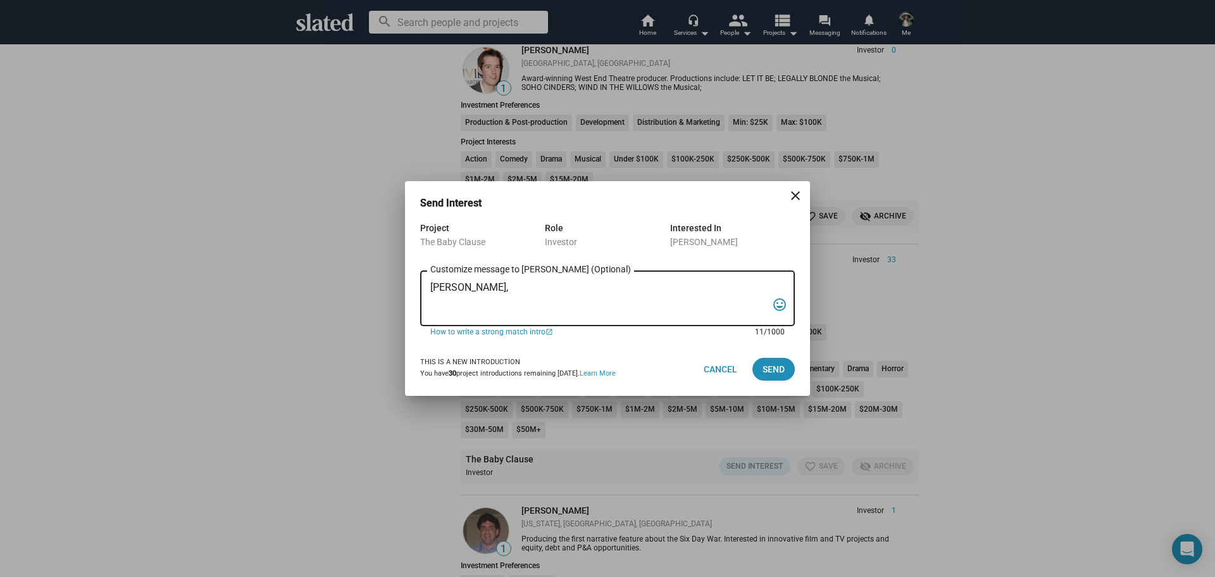
paste textarea "I am reaching out to pitch investment in a film that combines creativity, niche…"
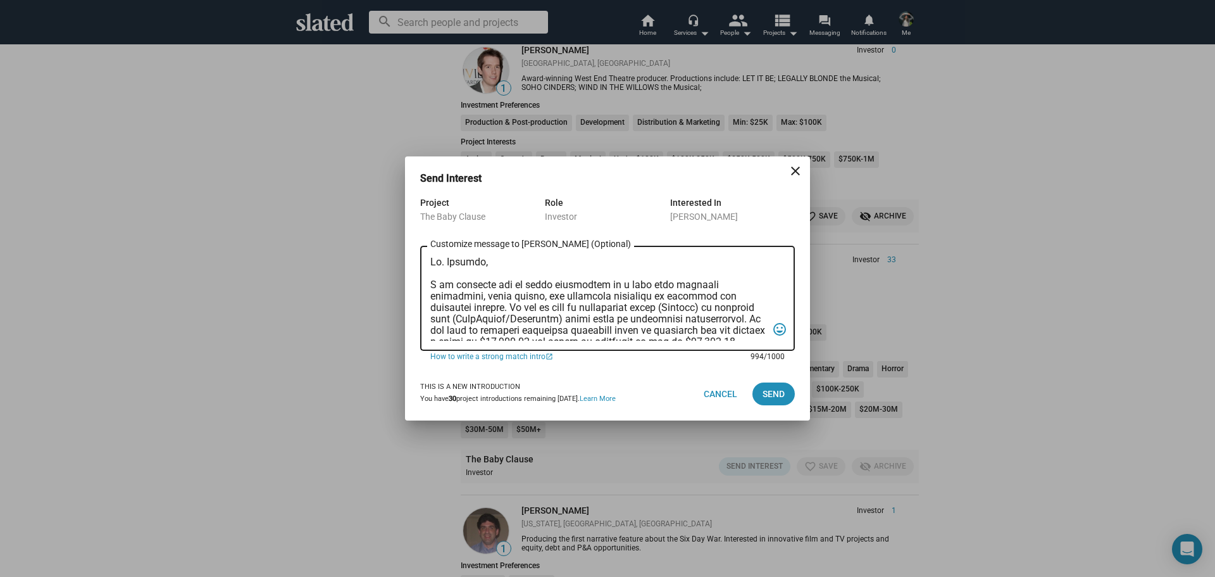
scroll to position [223, 0]
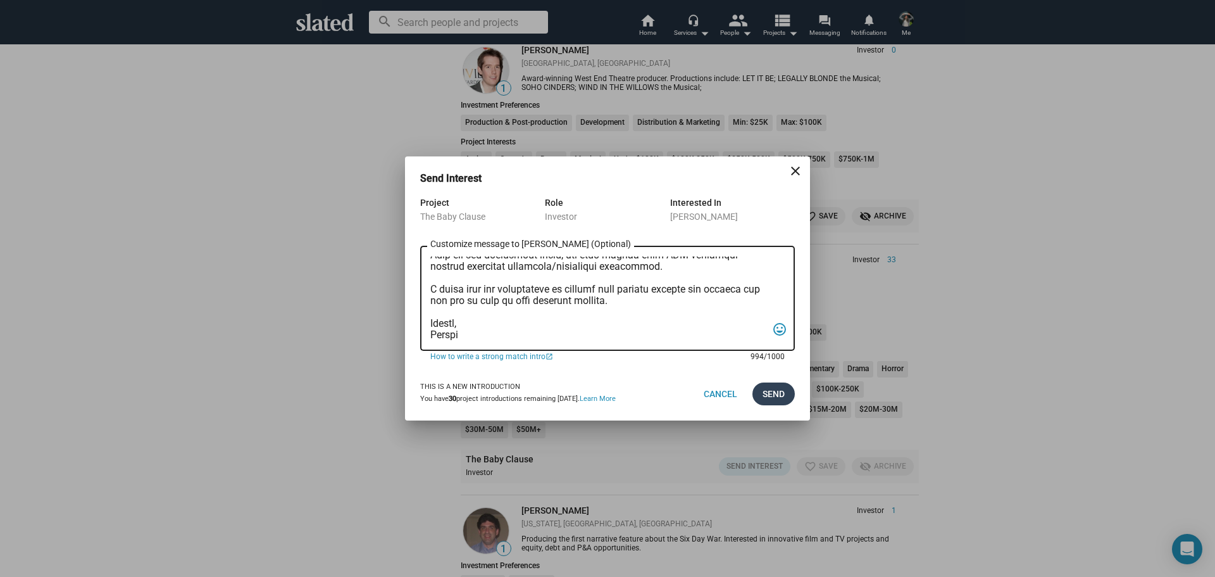
type textarea "[PERSON_NAME], I am reaching out to pitch investment in a film that combines cr…"
click at [783, 396] on span "Send" at bounding box center [774, 393] width 22 height 23
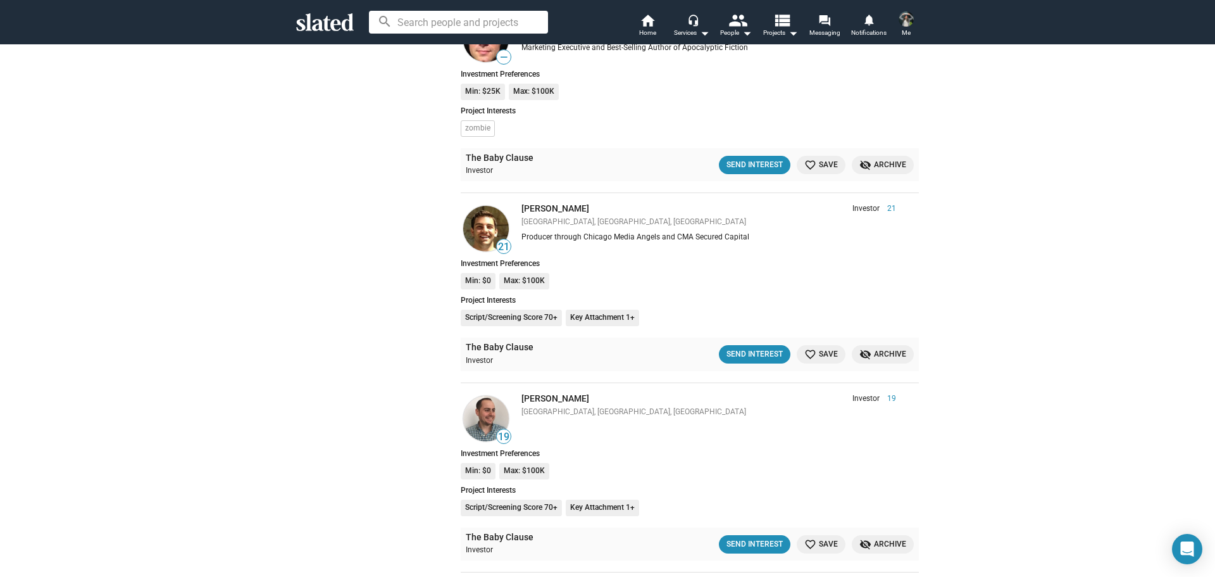
scroll to position [16716, 0]
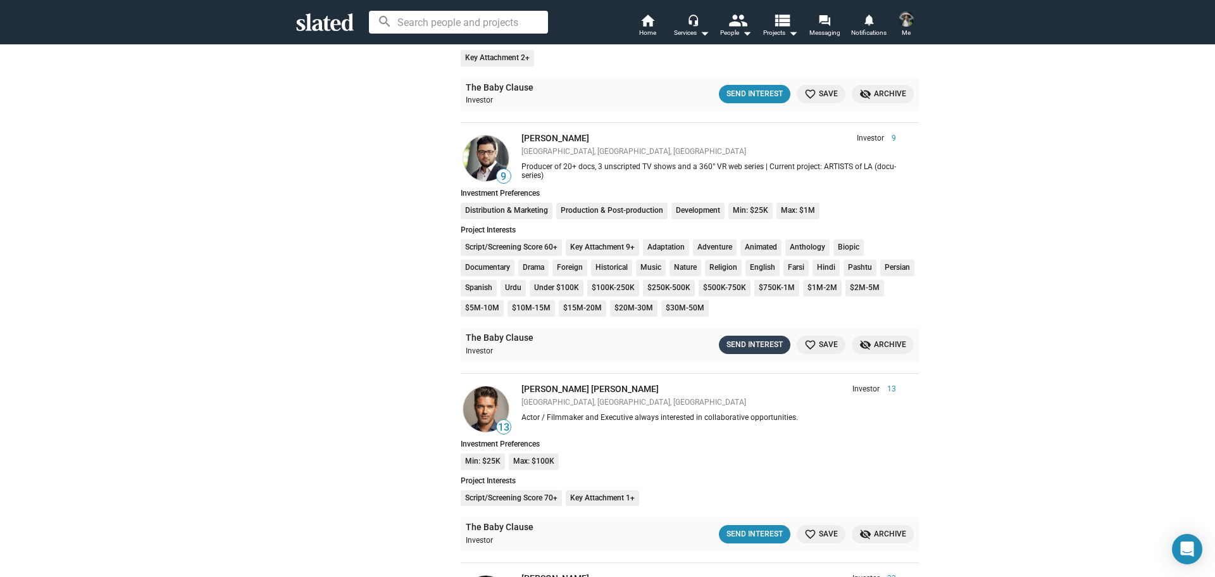
click at [744, 346] on div "Send Interest" at bounding box center [755, 344] width 56 height 13
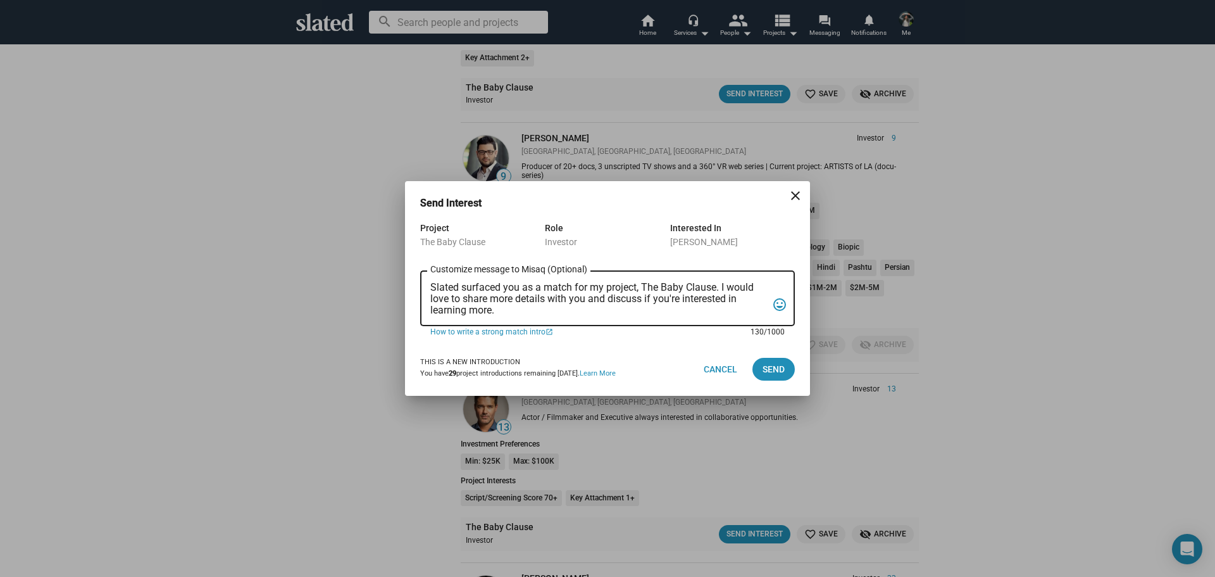
click at [577, 315] on textarea "Slated surfaced you as a match for my project, The Baby Clause. I would love to…" at bounding box center [598, 299] width 337 height 34
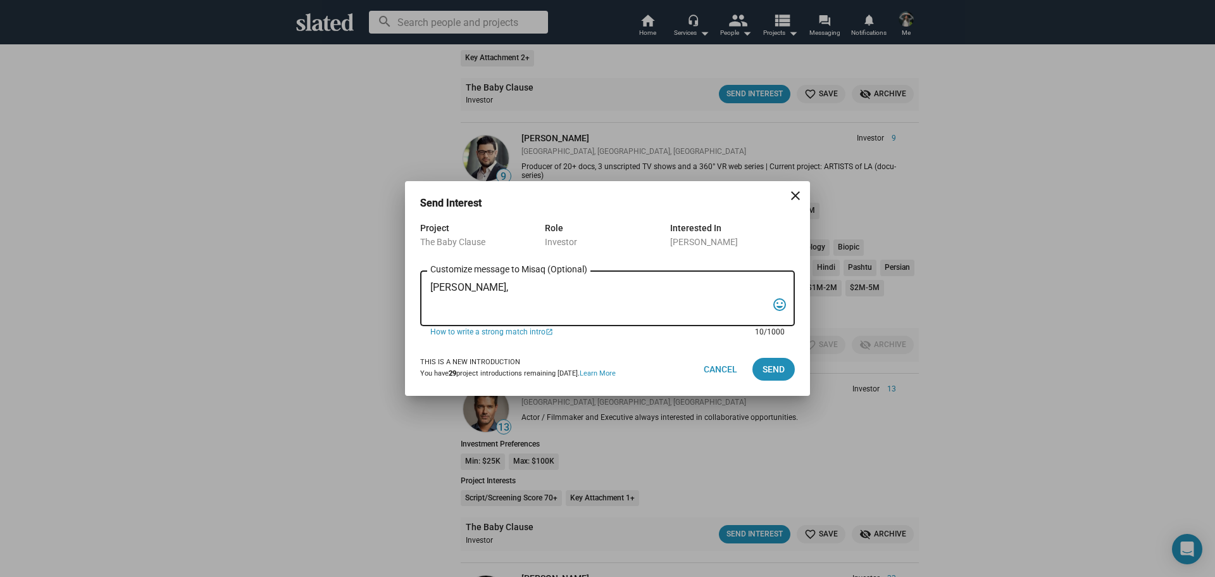
paste textarea "I am reaching out to pitch investment in a film that combines creativity, niche…"
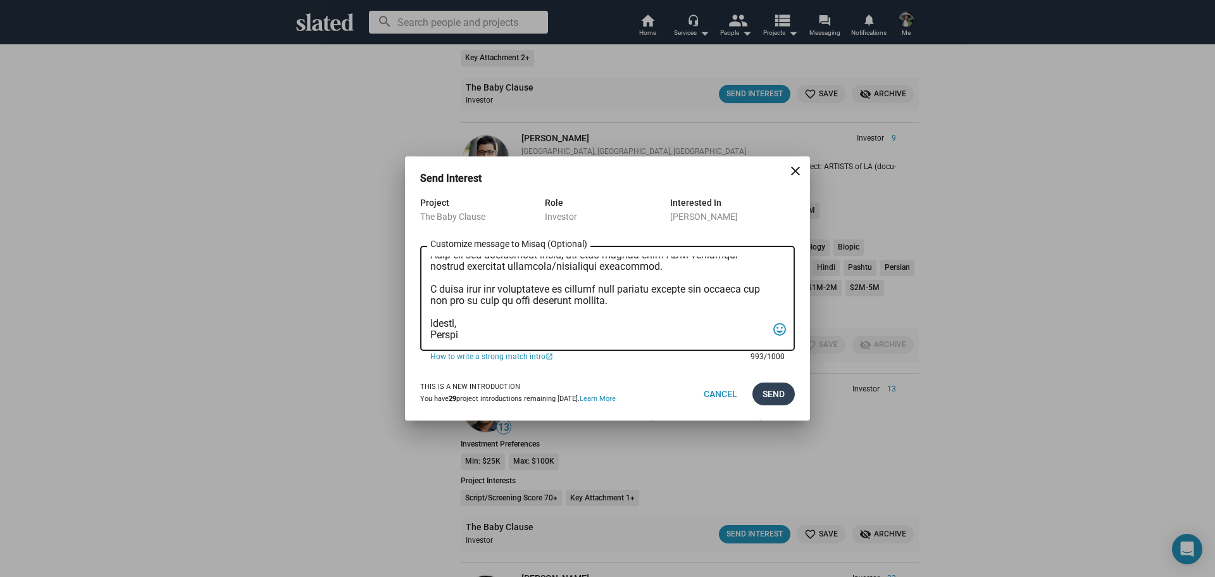
type textarea "[PERSON_NAME], I am reaching out to pitch investment in a film that combines cr…"
click at [778, 395] on span "Send" at bounding box center [774, 393] width 22 height 23
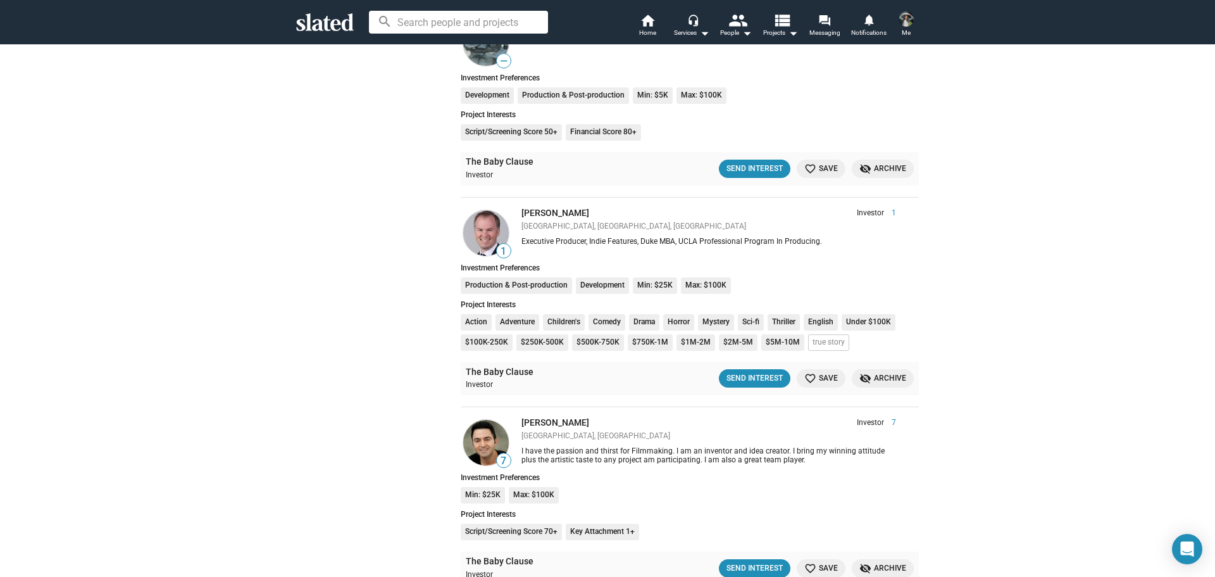
scroll to position [20571, 0]
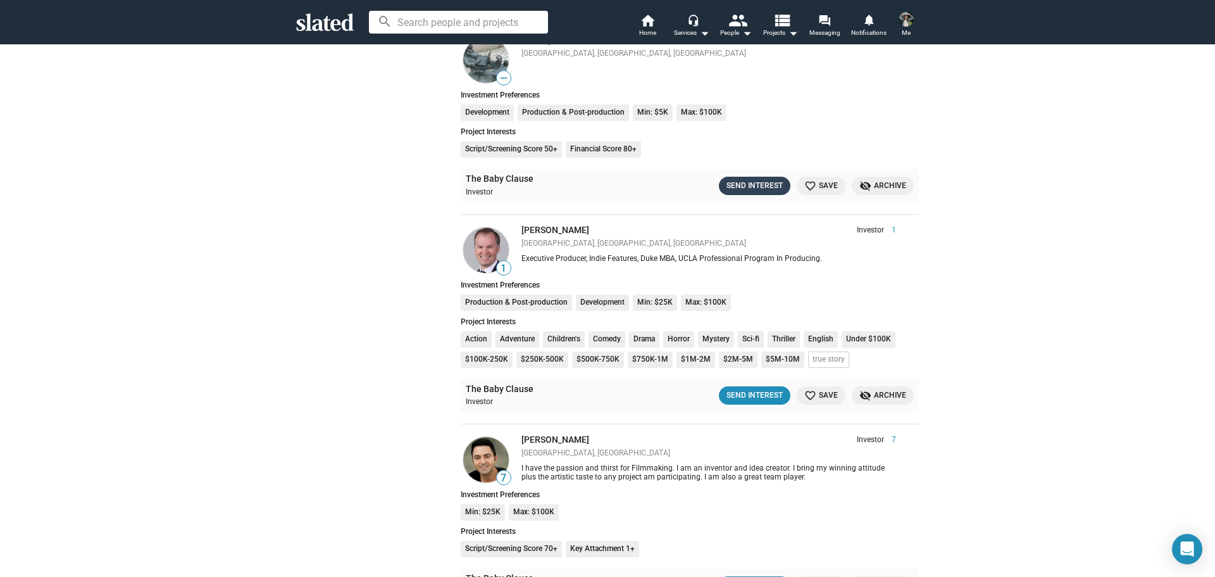
click at [739, 185] on div "Send Interest" at bounding box center [755, 185] width 56 height 13
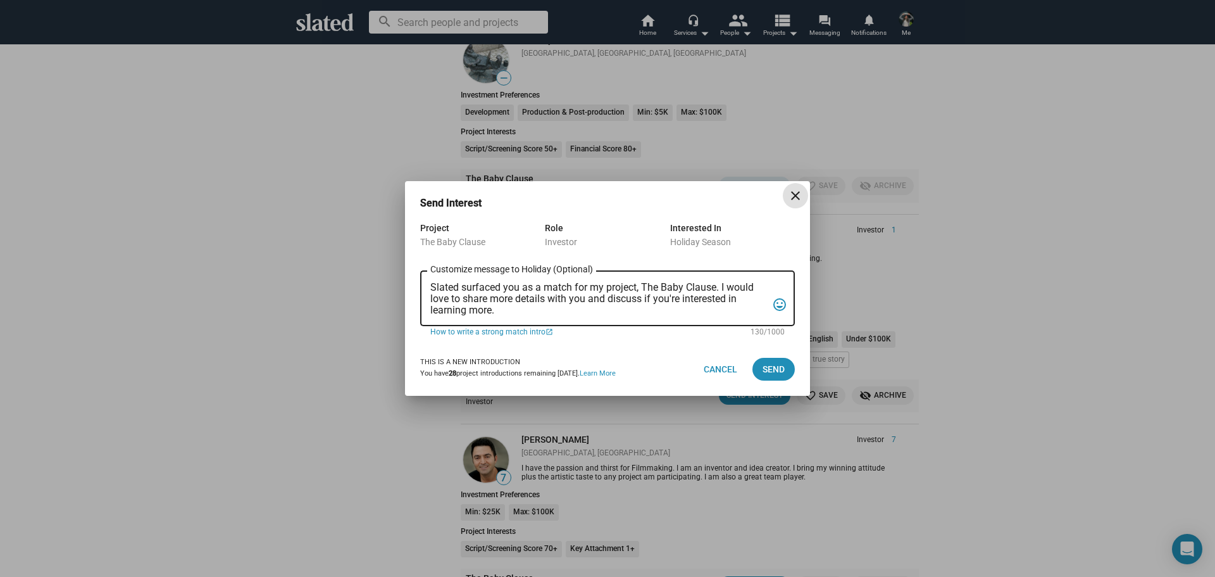
click at [537, 289] on textarea "Slated surfaced you as a match for my project, The Baby Clause. I would love to…" at bounding box center [598, 299] width 337 height 34
paste textarea "I am reaching out to pitch investment in a film that combines creativity, niche…"
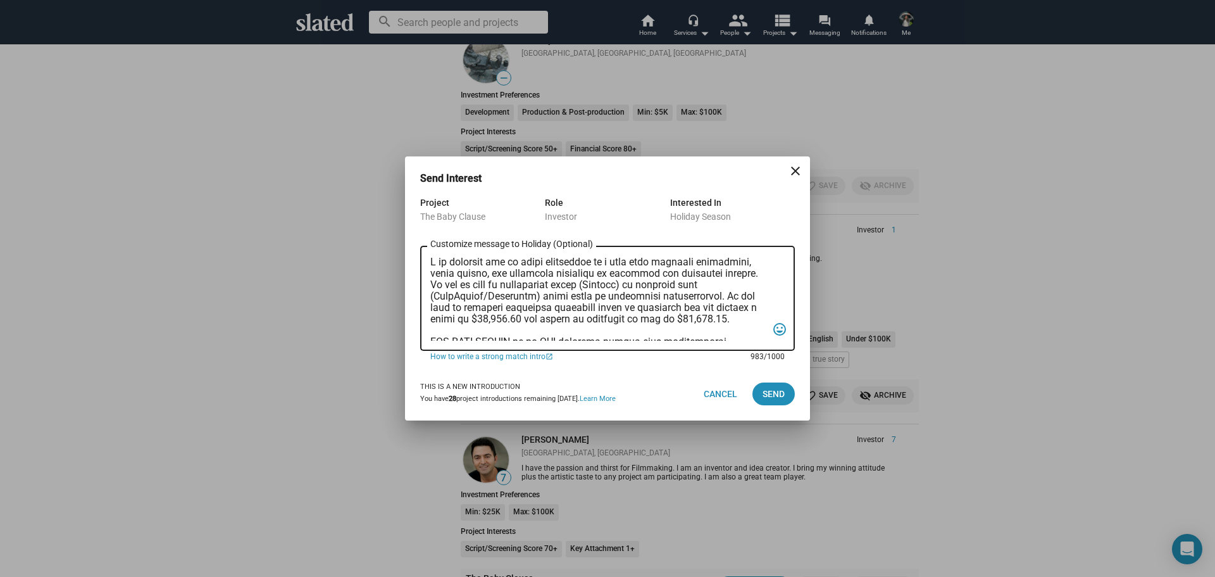
scroll to position [201, 0]
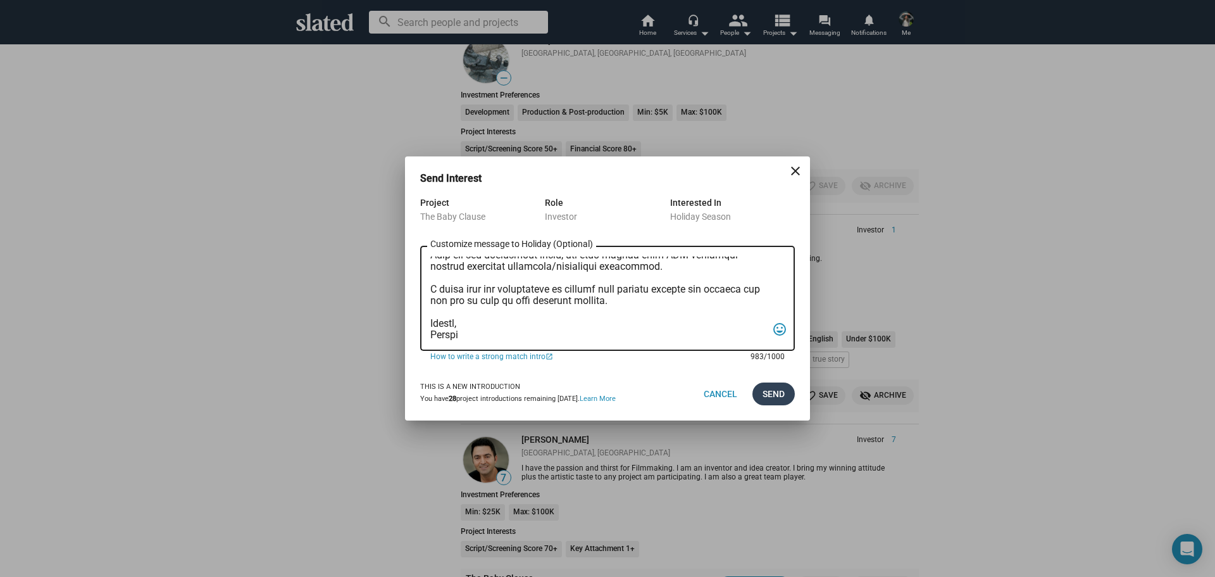
type textarea "I am reaching out to pitch investment in a film that combines creativity, niche…"
click at [769, 400] on span "Send" at bounding box center [774, 393] width 22 height 23
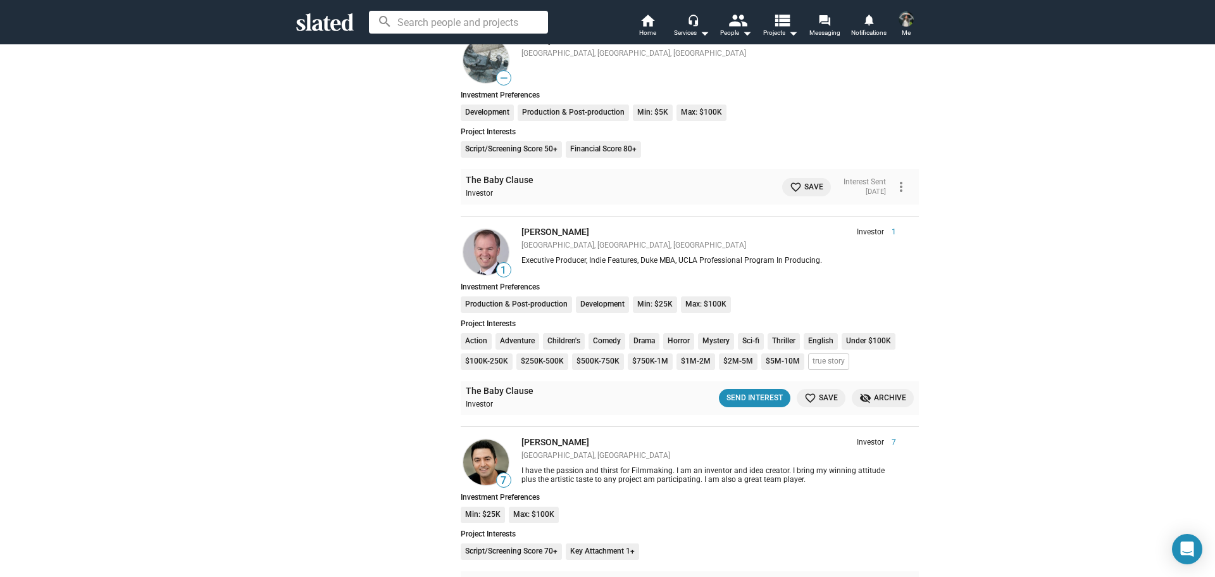
click at [892, 16] on button "Me" at bounding box center [906, 25] width 30 height 33
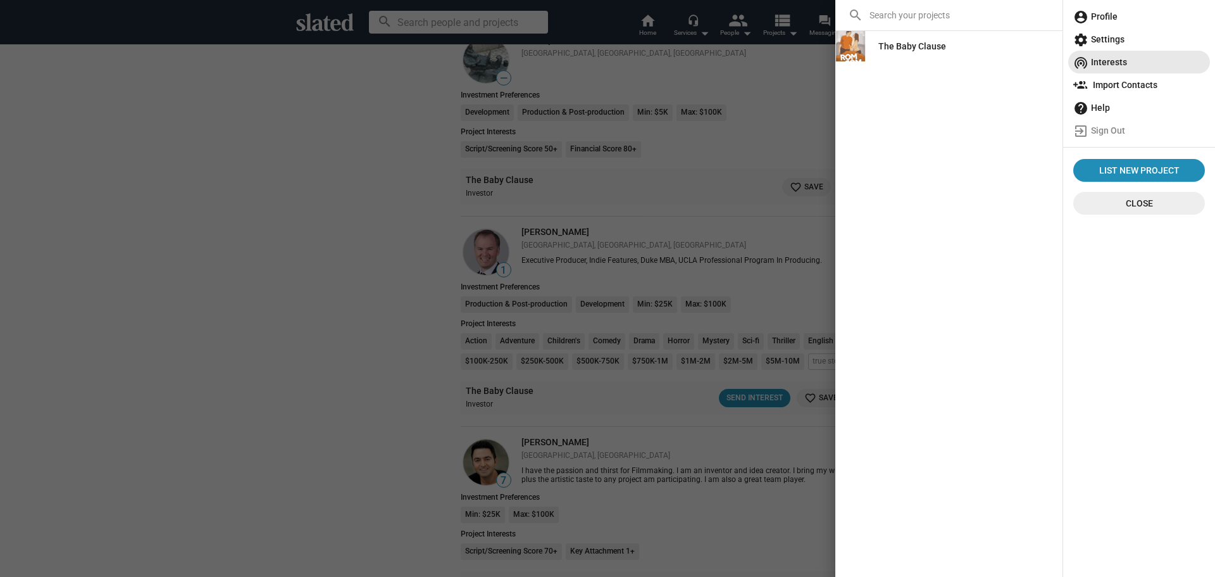
click at [1120, 61] on span "wifi_tethering Interests" at bounding box center [1139, 62] width 132 height 23
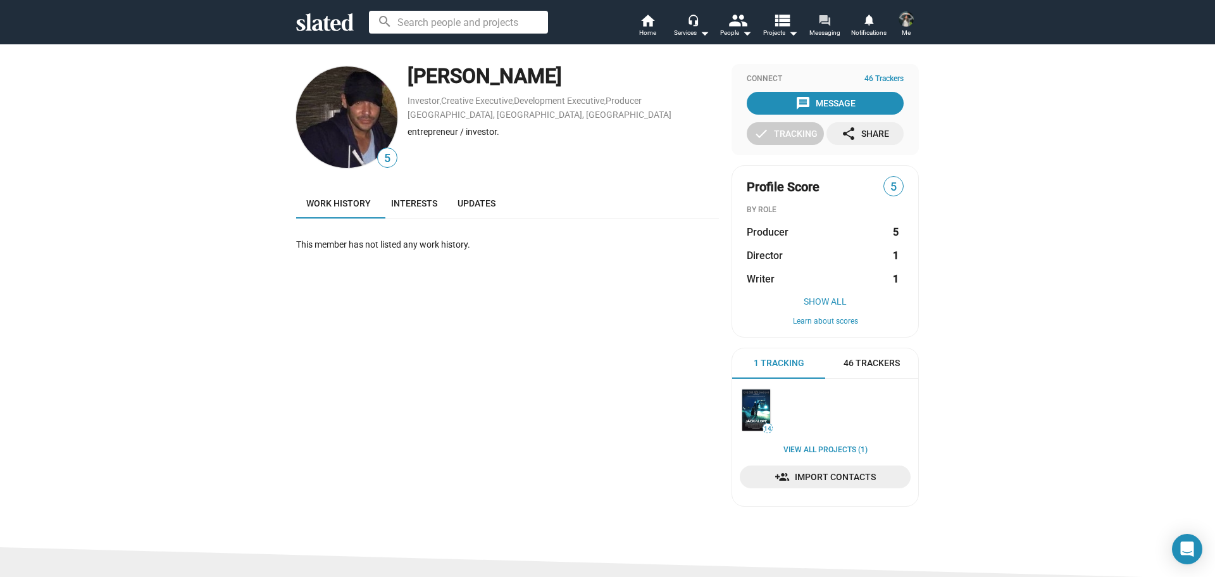
click at [829, 29] on span "Messaging" at bounding box center [824, 32] width 31 height 15
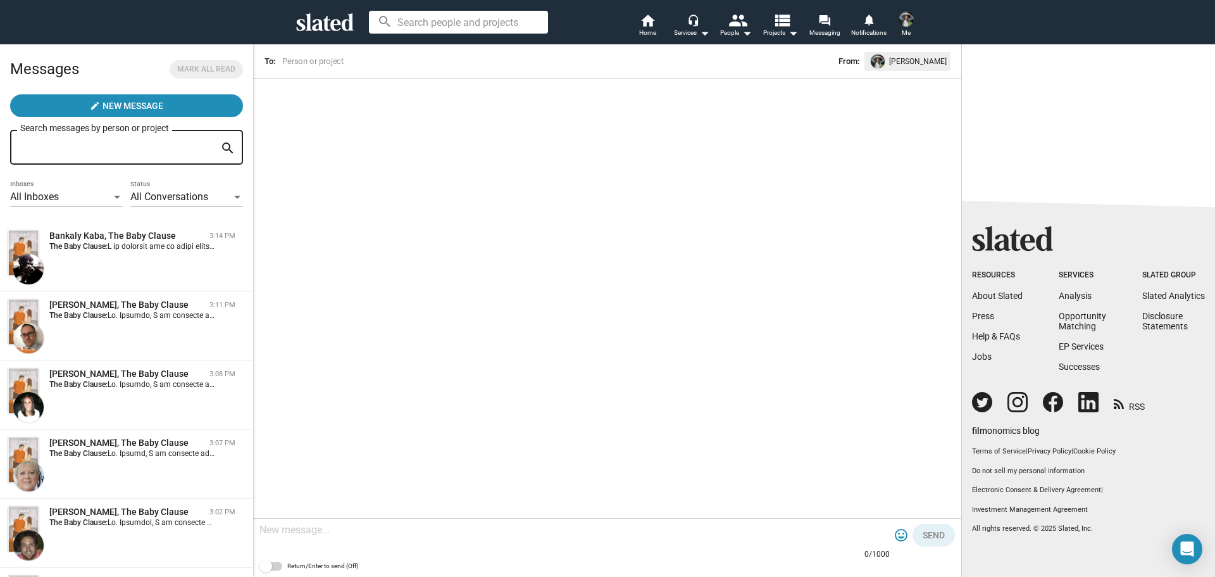
click at [71, 268] on div "Bankaly Kaba, The Baby Clause 3:14 PM The Baby Clause:" at bounding box center [127, 257] width 238 height 54
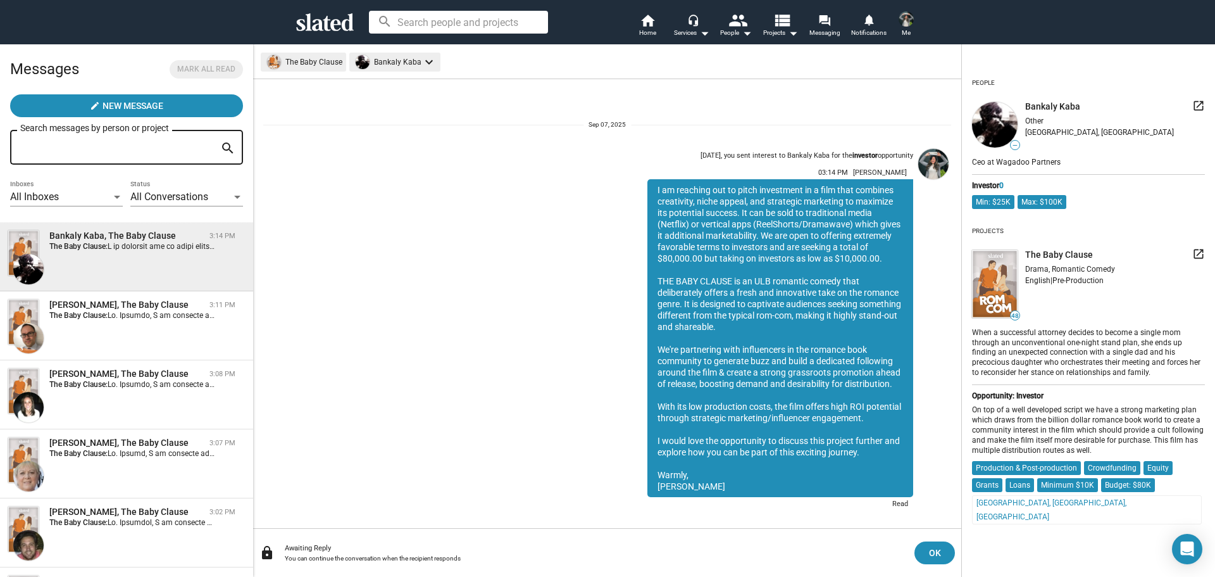
scroll to position [14, 0]
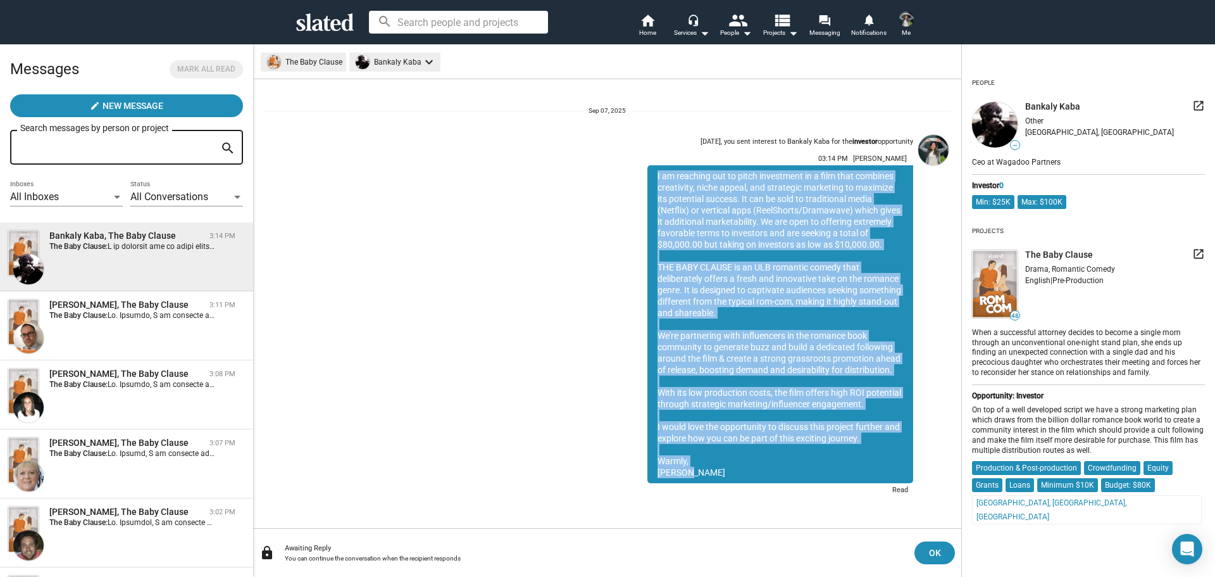
drag, startPoint x: 696, startPoint y: 470, endPoint x: 647, endPoint y: 177, distance: 297.6
click at [647, 177] on div "I am reaching out to pitch investment in a film that combines creativity, niche…" at bounding box center [780, 324] width 266 height 318
copy div "I am reaching out to pitch investment in a film that combines creativity, niche…"
